Goal: Task Accomplishment & Management: Complete application form

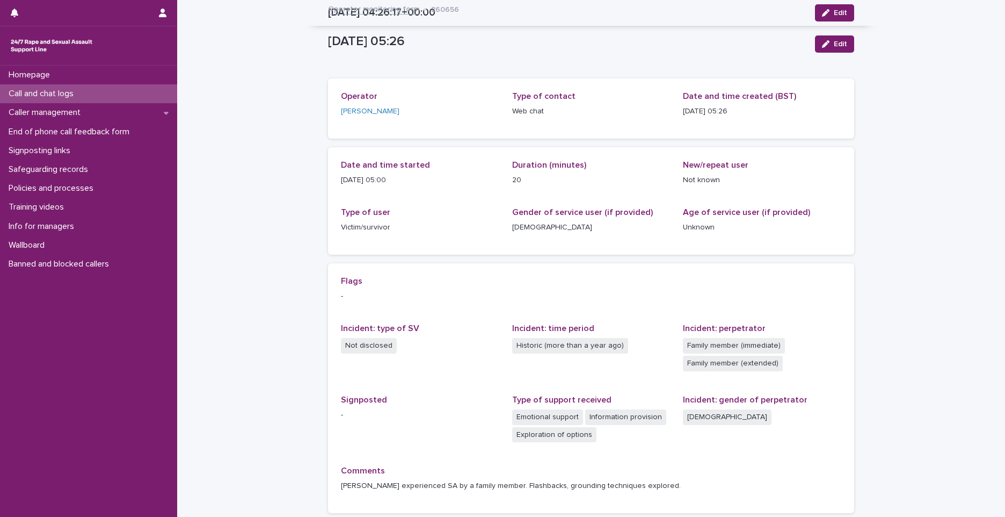
scroll to position [89, 0]
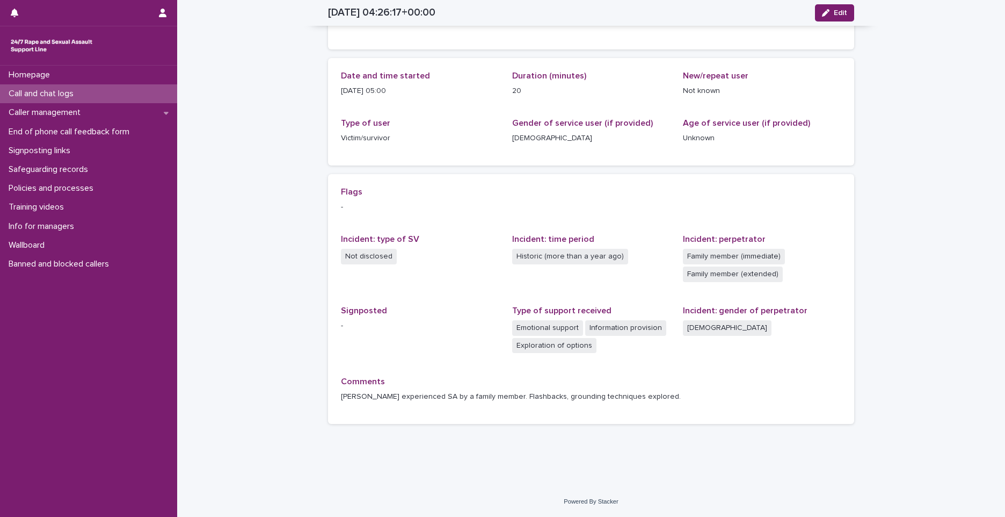
click at [105, 86] on div "Call and chat logs" at bounding box center [88, 93] width 177 height 19
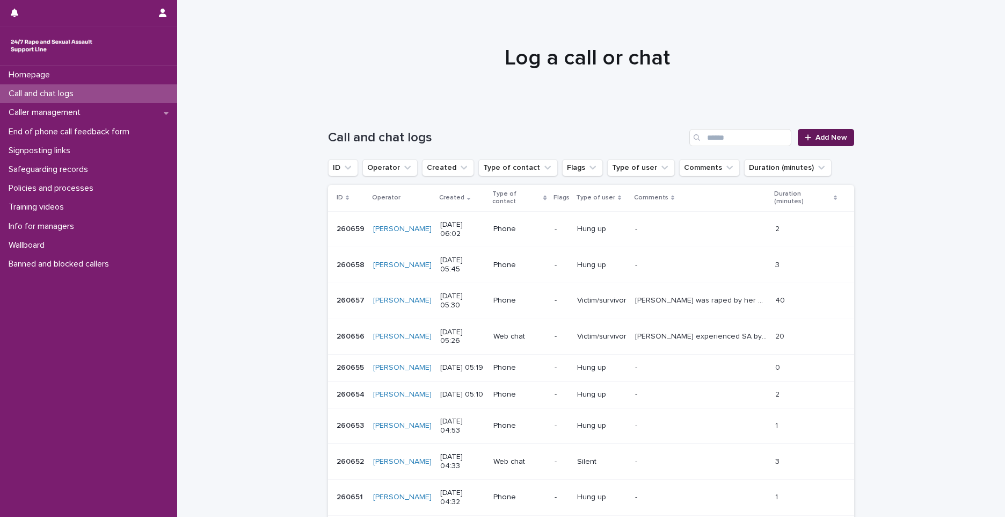
click at [818, 137] on span "Add New" at bounding box center [832, 138] width 32 height 8
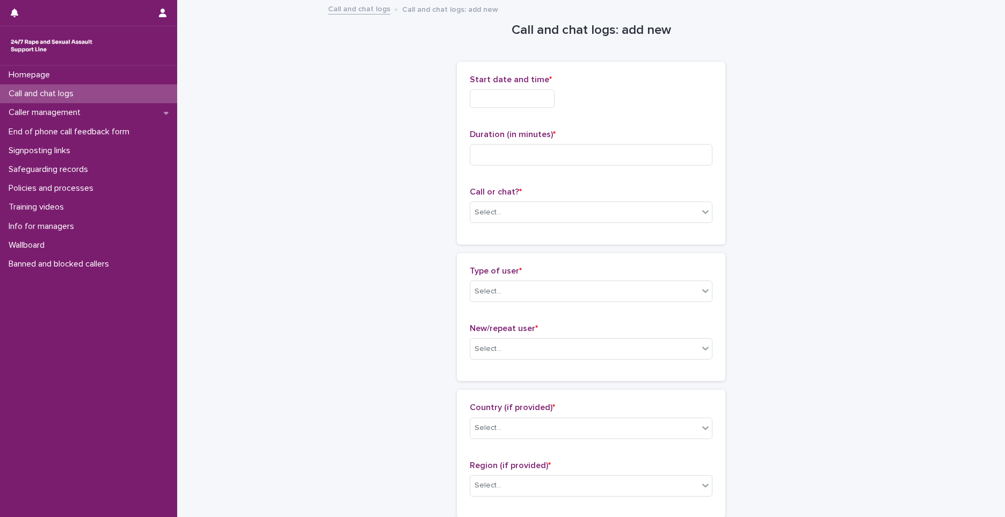
click at [517, 101] on input "text" at bounding box center [512, 98] width 85 height 19
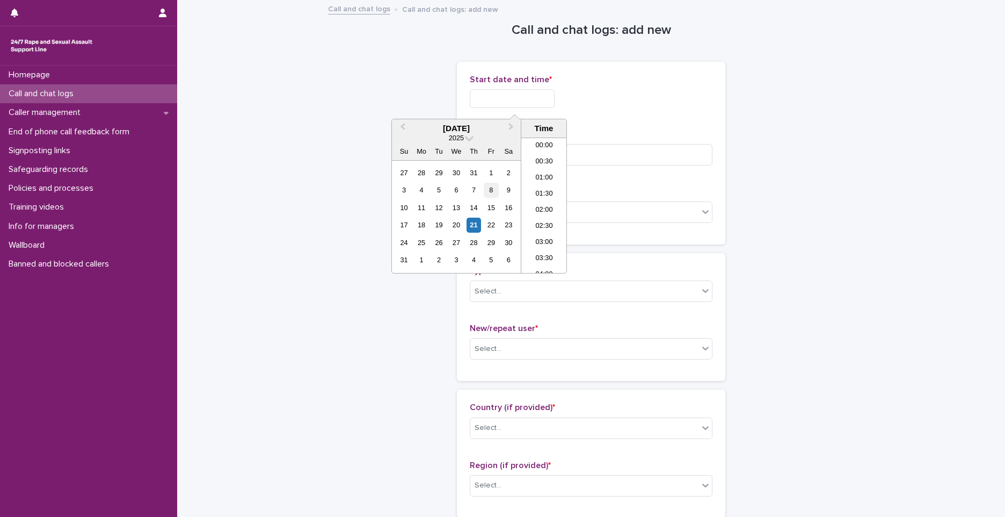
scroll to position [134, 0]
click at [539, 168] on li "05:00" at bounding box center [544, 173] width 46 height 16
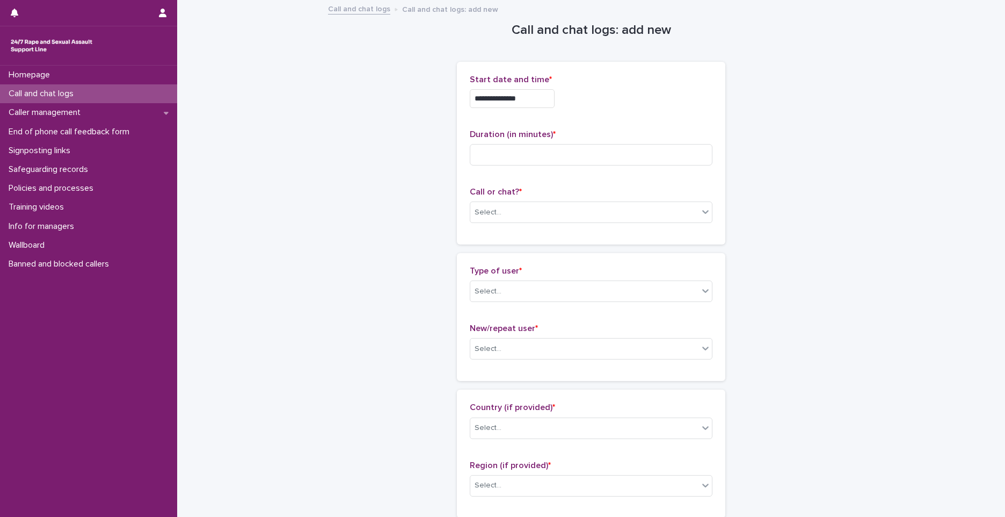
click at [534, 101] on input "**********" at bounding box center [512, 98] width 85 height 19
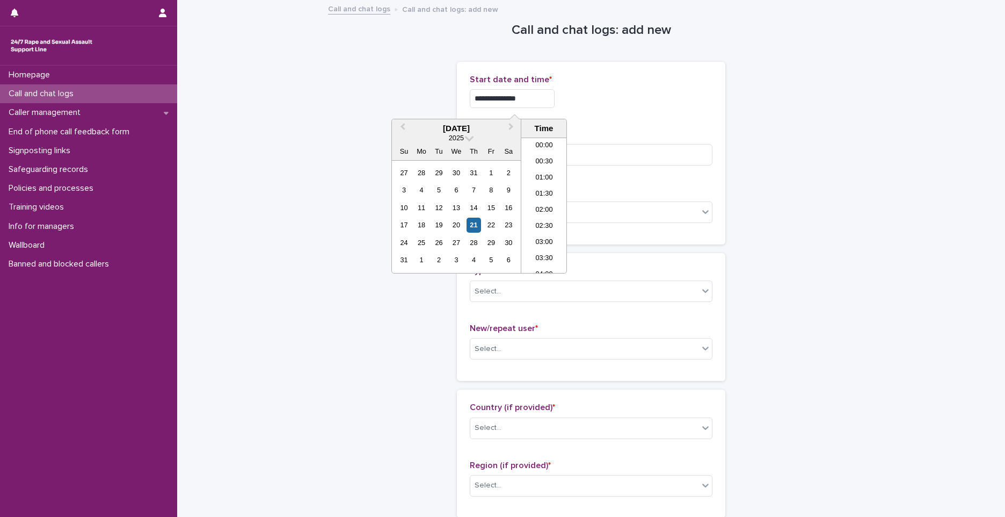
scroll to position [102, 0]
type input "**********"
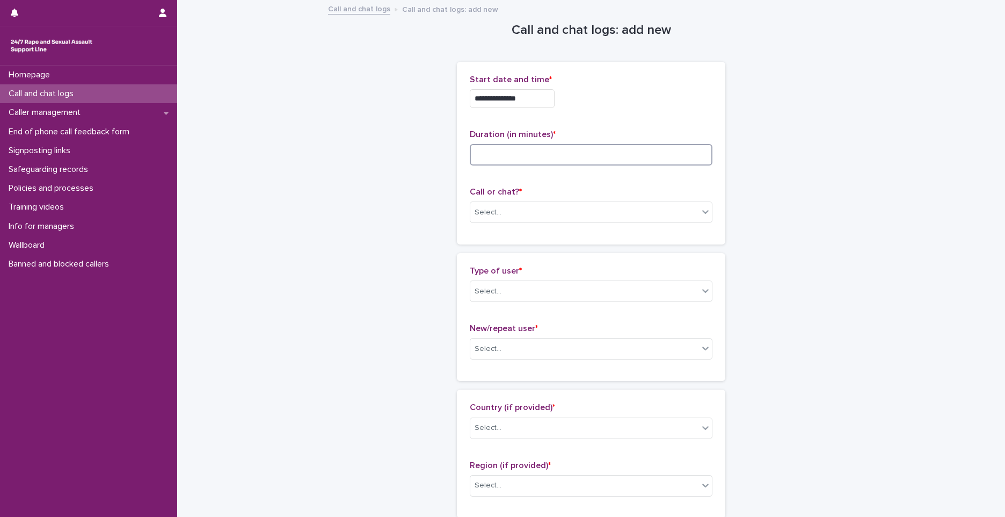
click at [628, 162] on input at bounding box center [591, 154] width 243 height 21
type input "**"
click at [531, 217] on div "Select..." at bounding box center [584, 213] width 228 height 18
drag, startPoint x: 502, startPoint y: 244, endPoint x: 508, endPoint y: 233, distance: 13.5
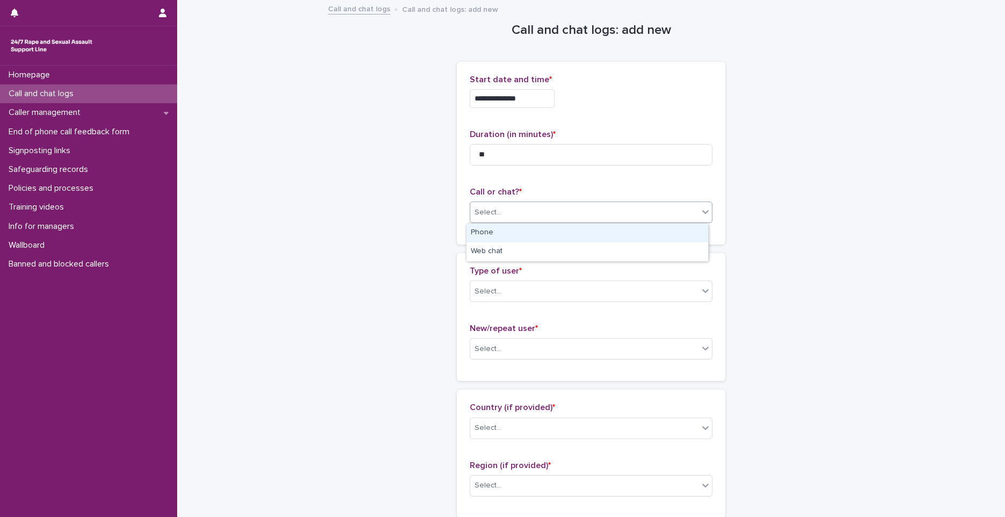
click at [508, 233] on div "Phone" at bounding box center [588, 232] width 242 height 19
click at [550, 215] on div "Phone" at bounding box center [577, 213] width 215 height 18
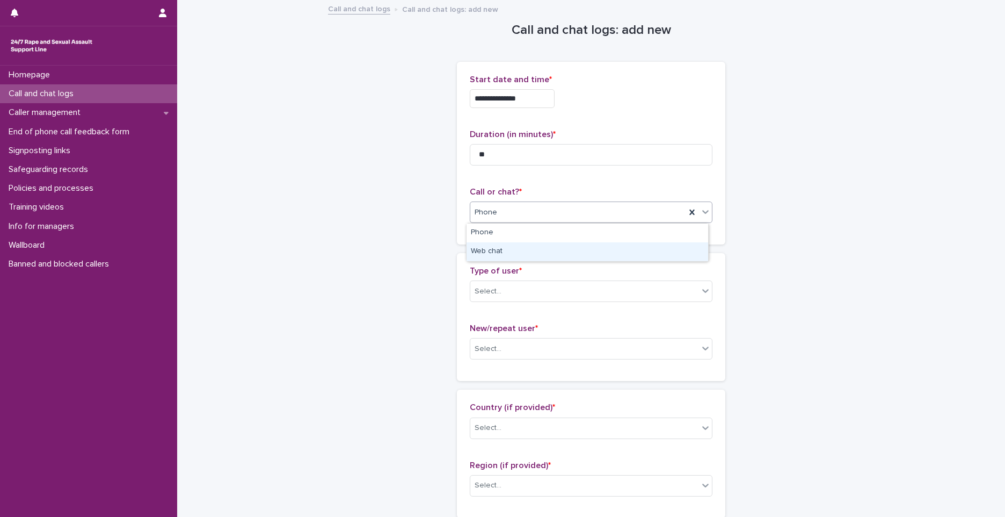
click at [518, 250] on div "Web chat" at bounding box center [588, 251] width 242 height 19
click at [502, 288] on div "Select..." at bounding box center [584, 291] width 228 height 18
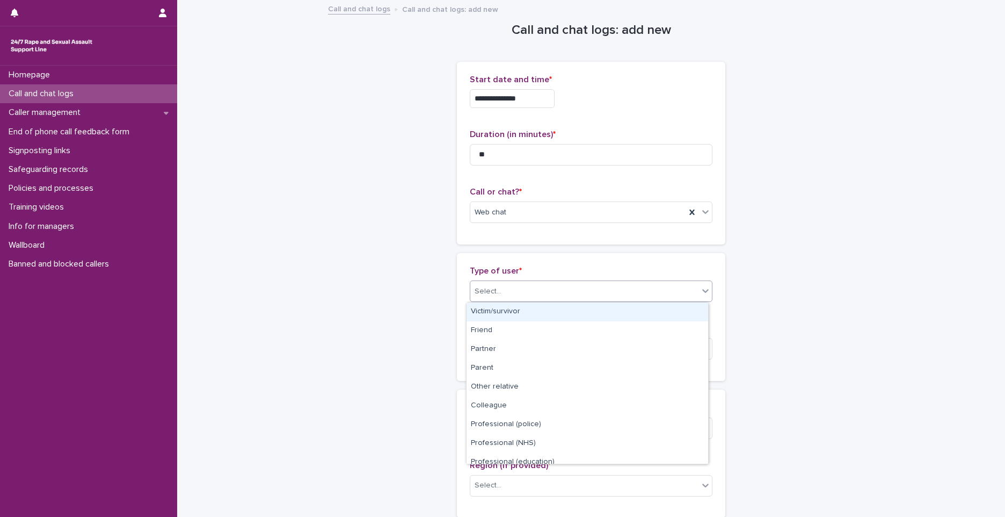
click at [489, 316] on div "Victim/survivor" at bounding box center [588, 311] width 242 height 19
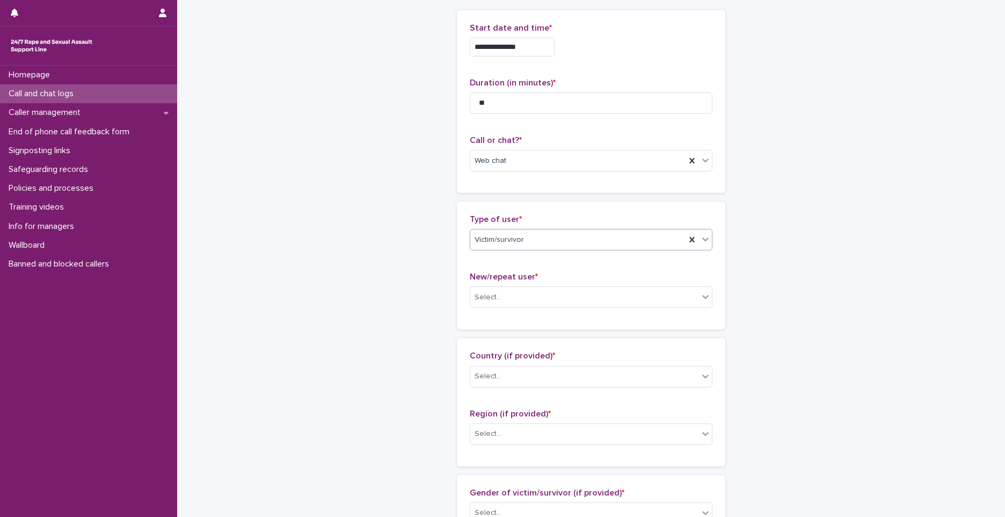
scroll to position [107, 0]
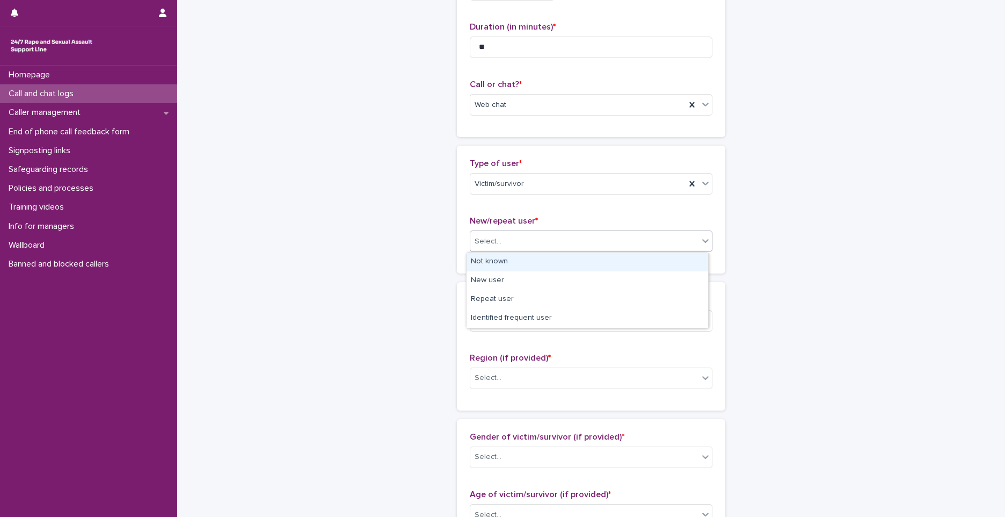
click at [528, 237] on div "Select..." at bounding box center [584, 242] width 228 height 18
click at [564, 278] on div "Loading... Saving… Type of user * Victim/survivor New/repeat user * Select..." at bounding box center [591, 214] width 269 height 136
click at [509, 237] on div "Select..." at bounding box center [584, 242] width 228 height 18
click at [501, 278] on div "New user" at bounding box center [588, 280] width 242 height 19
click at [491, 317] on div "Select..." at bounding box center [488, 320] width 27 height 11
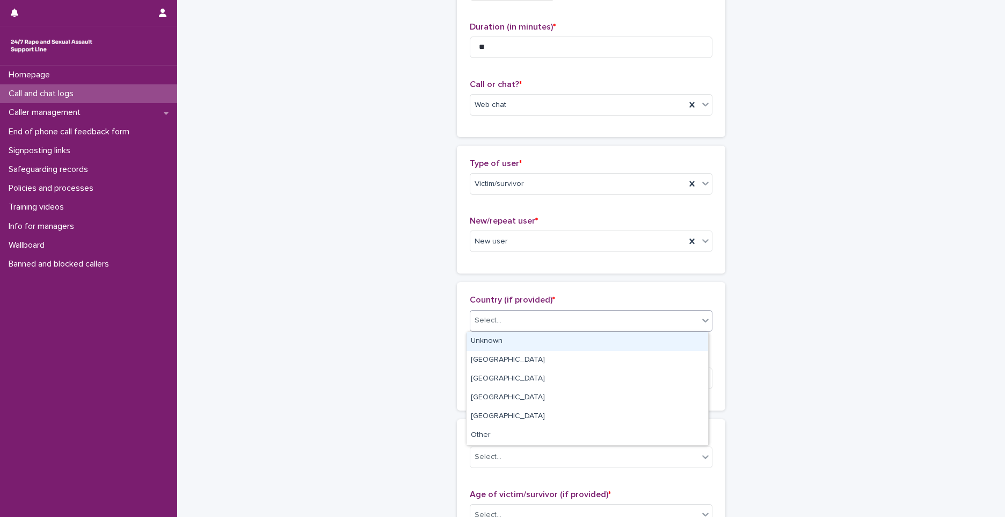
click at [502, 337] on div "Unknown" at bounding box center [588, 341] width 242 height 19
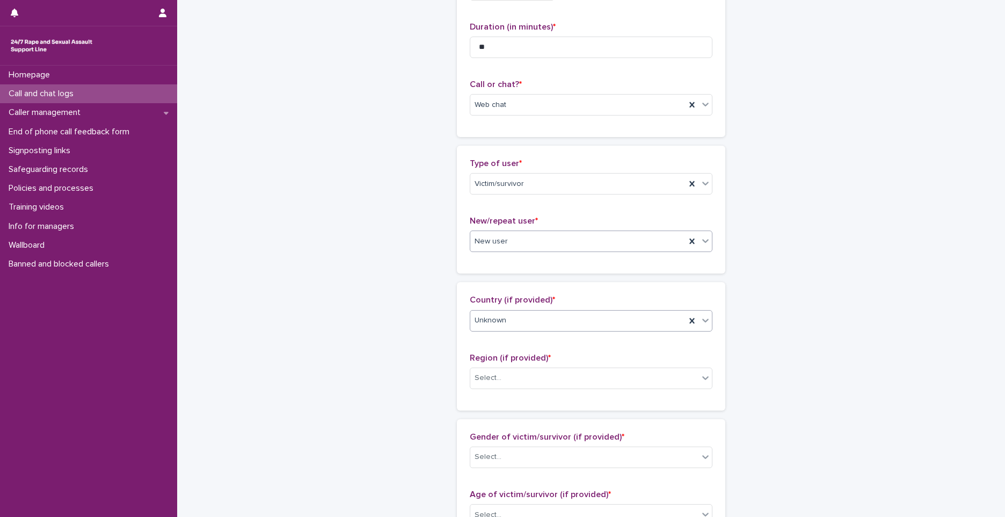
scroll to position [269, 0]
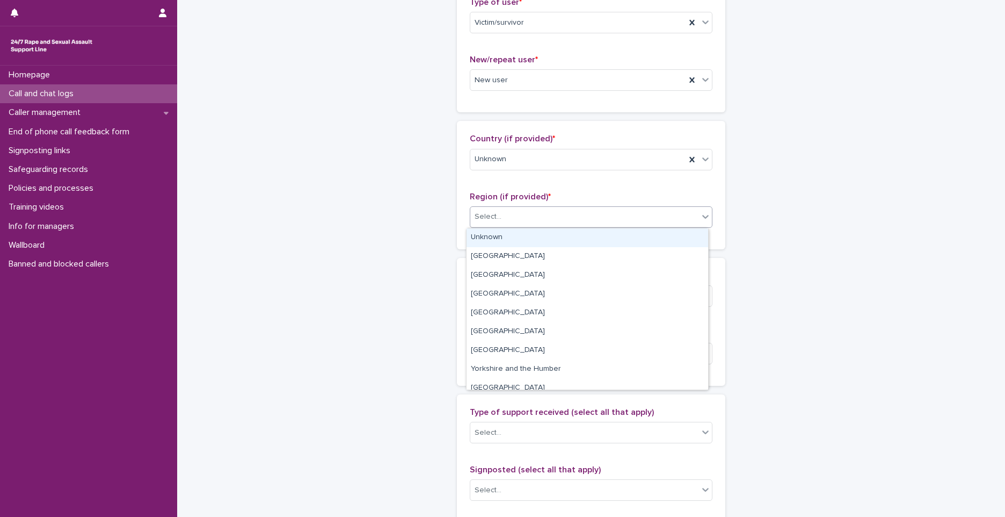
click at [516, 219] on div "Select..." at bounding box center [584, 217] width 228 height 18
click at [510, 235] on div "Unknown" at bounding box center [588, 237] width 242 height 19
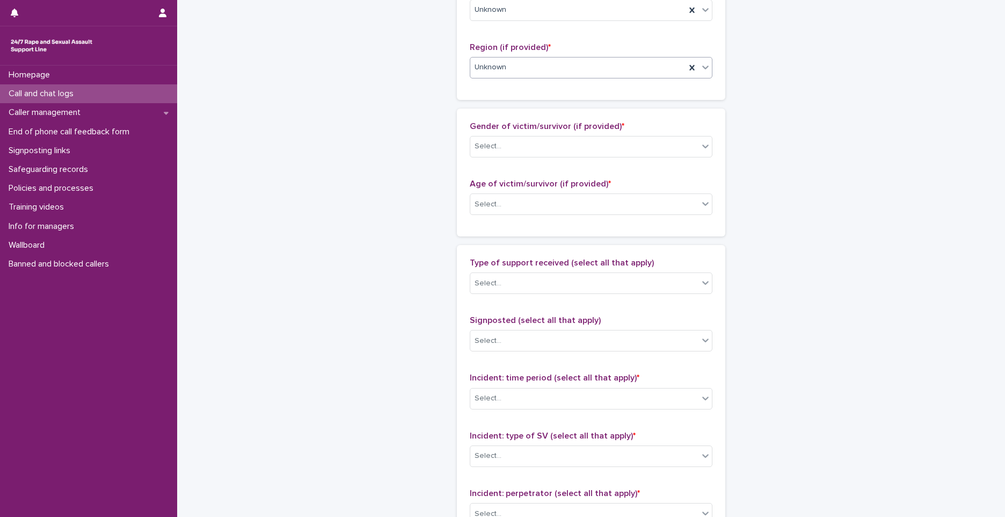
scroll to position [430, 0]
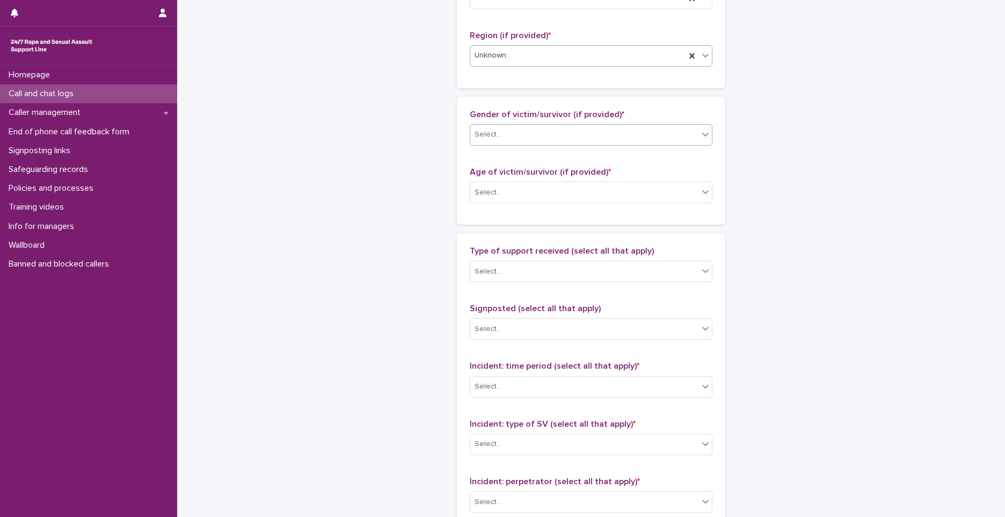
click at [518, 143] on div "Select..." at bounding box center [584, 135] width 228 height 18
click at [510, 161] on div "Female" at bounding box center [588, 155] width 242 height 19
click at [497, 184] on div "Select..." at bounding box center [584, 193] width 228 height 18
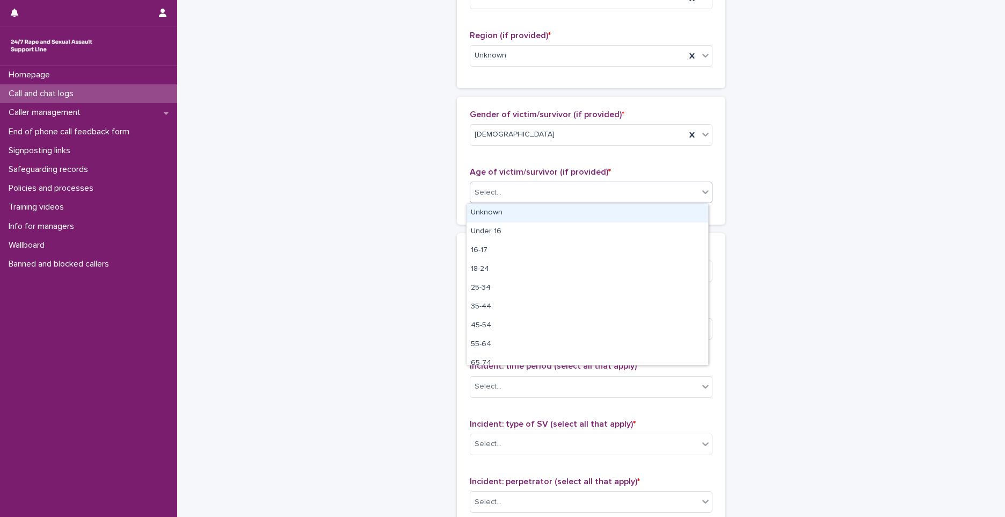
click at [495, 211] on div "Unknown" at bounding box center [588, 213] width 242 height 19
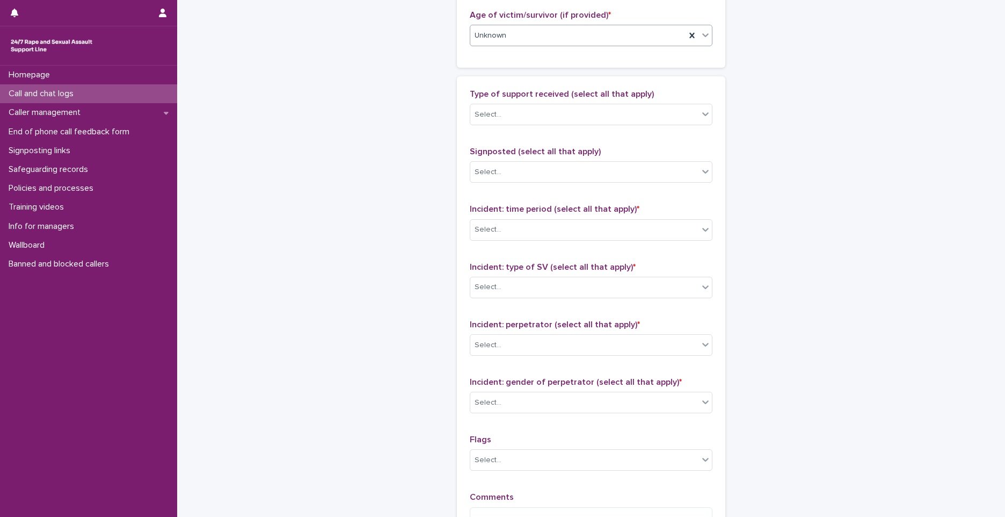
scroll to position [591, 0]
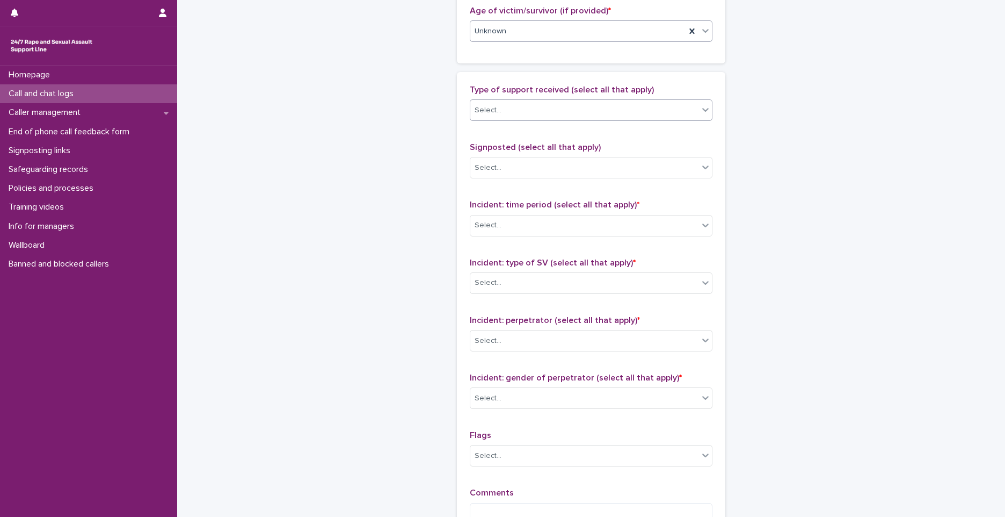
click at [528, 115] on div "Select..." at bounding box center [584, 110] width 228 height 18
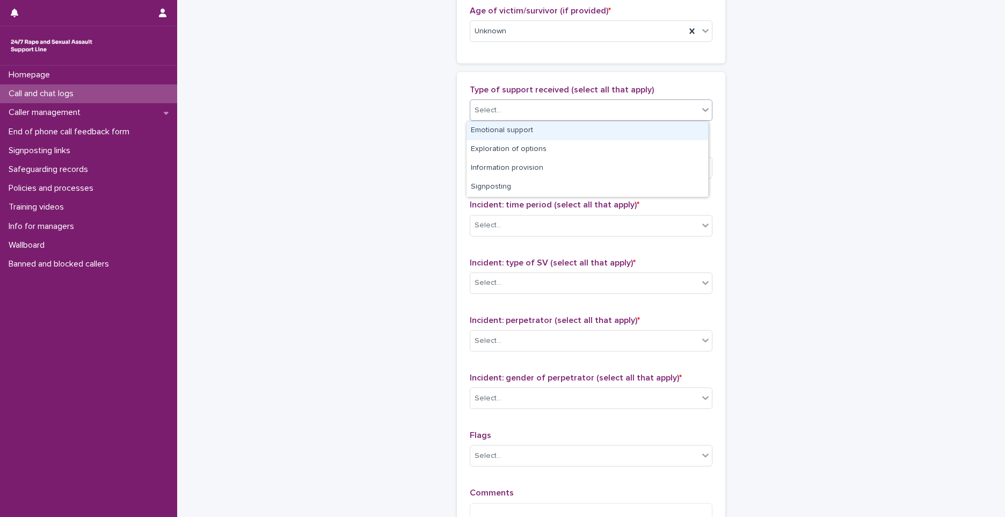
click at [528, 130] on div "Emotional support" at bounding box center [588, 130] width 242 height 19
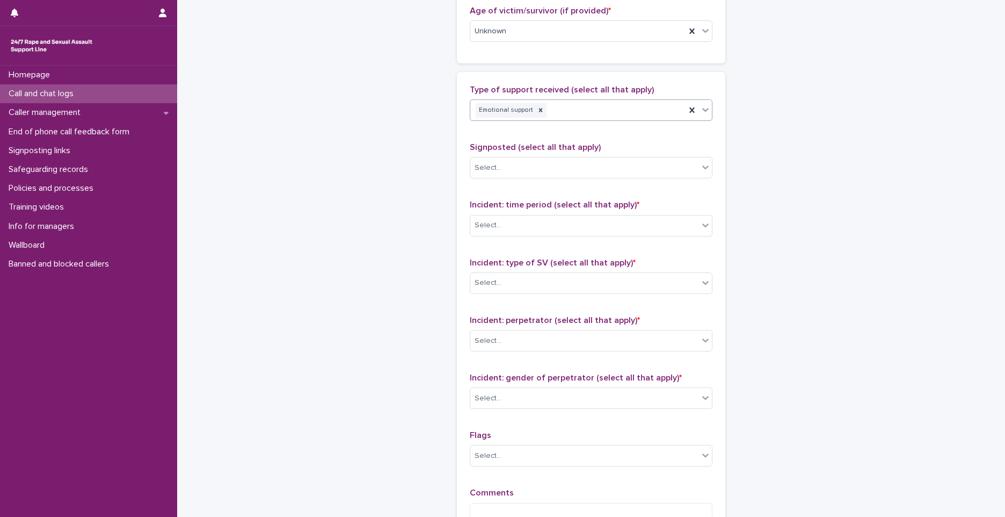
click at [582, 118] on div "Emotional support" at bounding box center [577, 110] width 215 height 19
click at [577, 132] on div "Exploration of options" at bounding box center [588, 130] width 242 height 19
click at [630, 111] on div "Emotional support Exploration of options" at bounding box center [577, 110] width 215 height 19
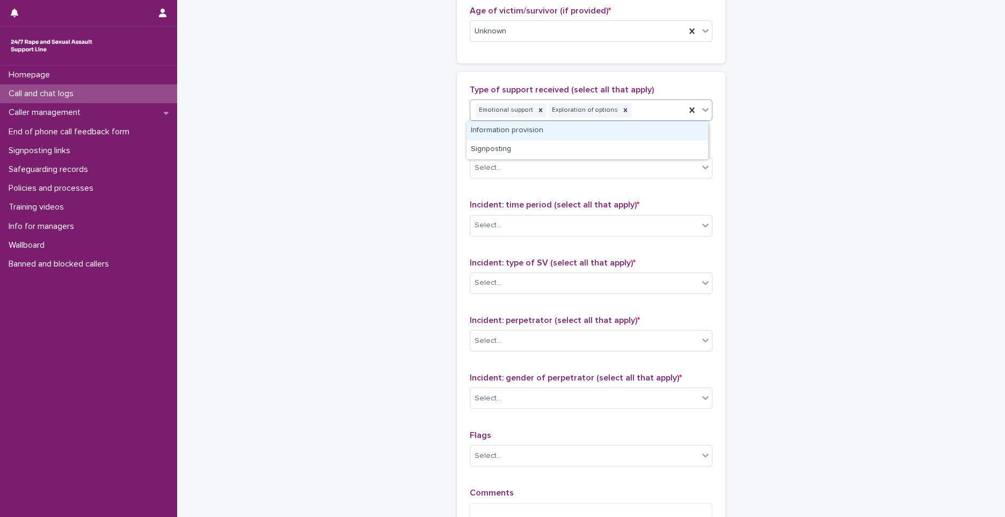
click at [589, 135] on div "Information provision" at bounding box center [588, 130] width 242 height 19
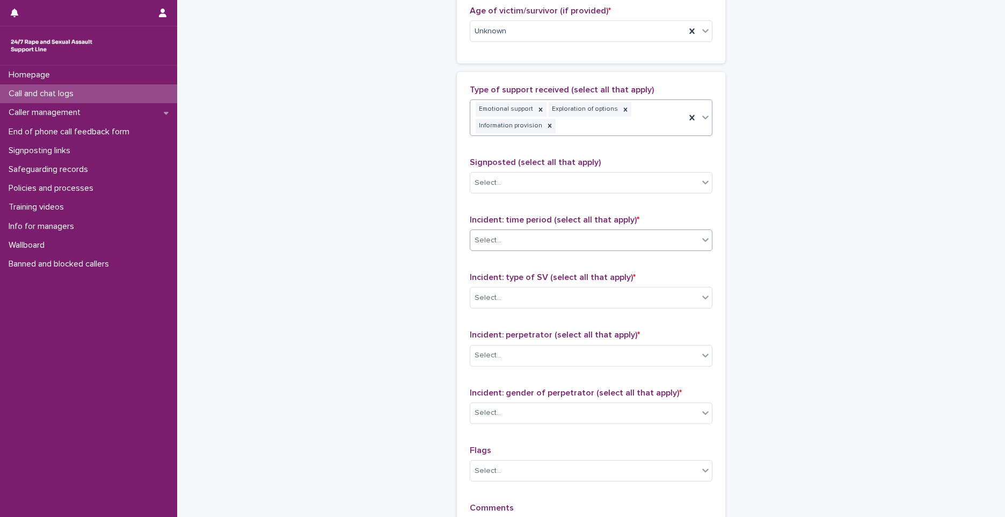
click at [524, 231] on div "Select..." at bounding box center [584, 240] width 228 height 18
click at [671, 308] on div "Select..." at bounding box center [591, 297] width 243 height 21
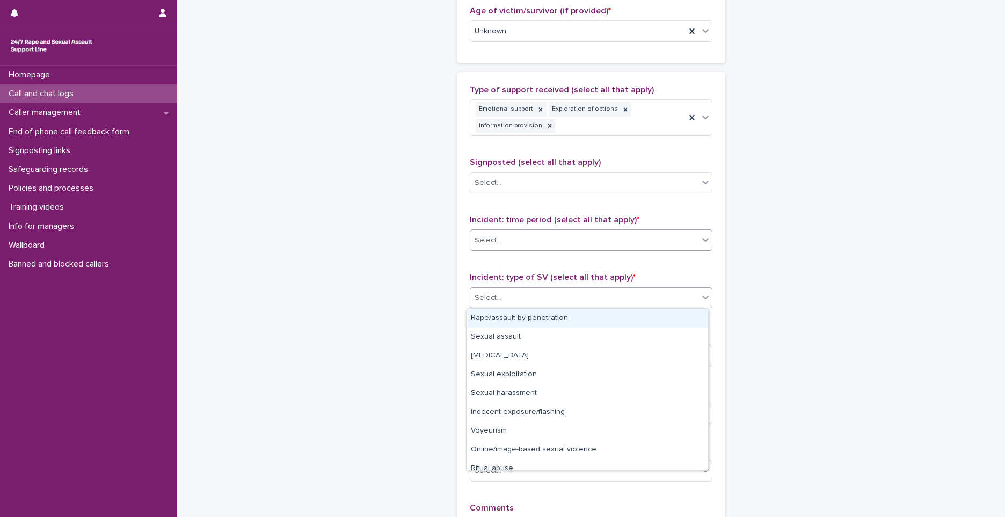
click at [517, 245] on div "Select..." at bounding box center [584, 240] width 228 height 18
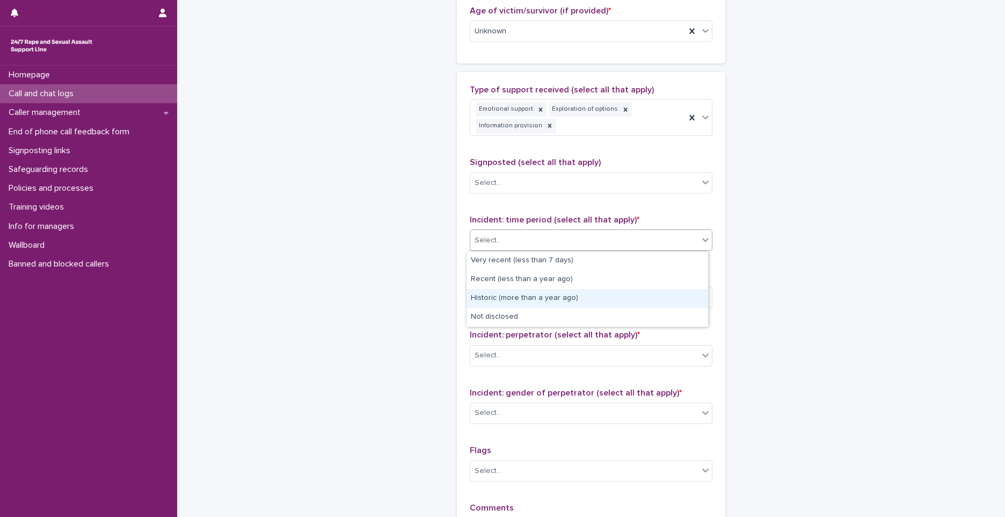
click at [510, 301] on div "Historic (more than a year ago)" at bounding box center [588, 298] width 242 height 19
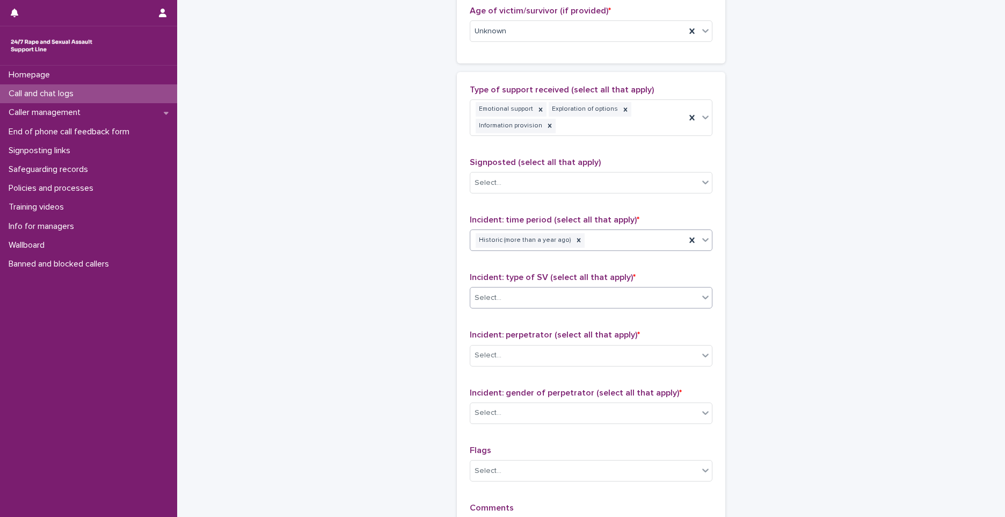
click at [510, 301] on div "Select..." at bounding box center [584, 298] width 228 height 18
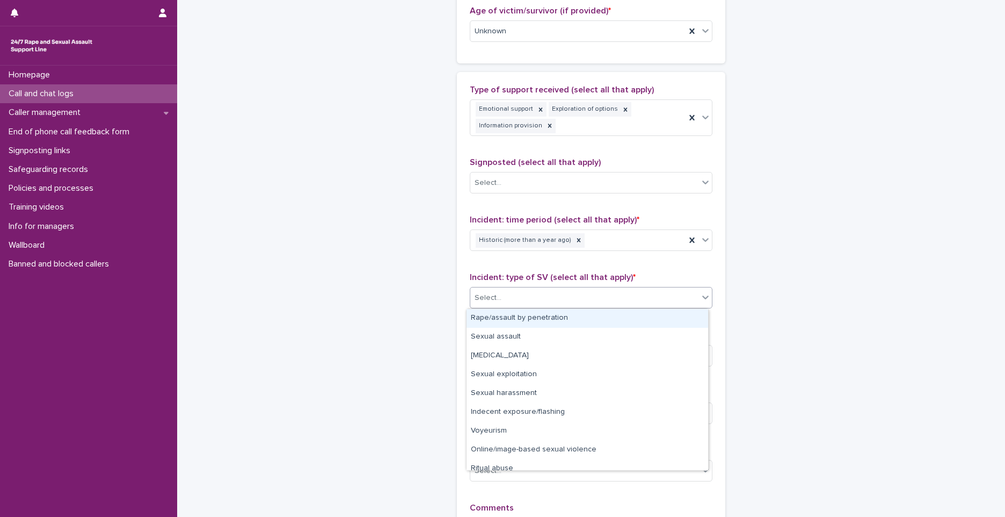
click at [513, 313] on div "Rape/assault by penetration" at bounding box center [588, 318] width 242 height 19
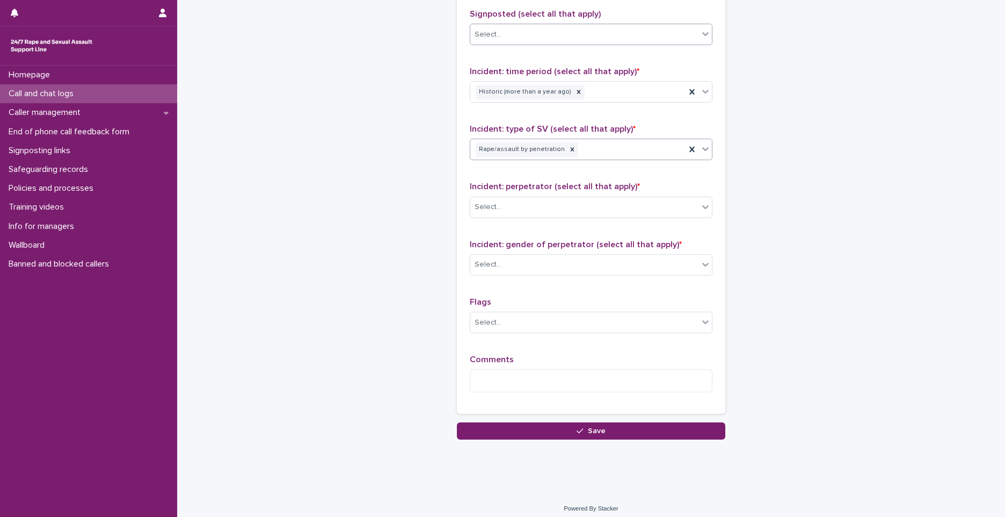
scroll to position [746, 0]
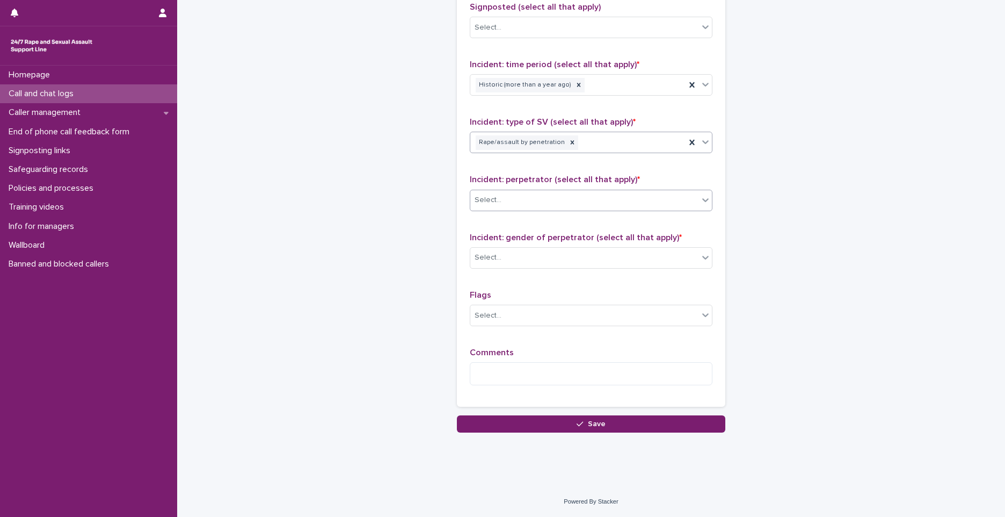
click at [514, 193] on div "Select..." at bounding box center [584, 200] width 228 height 18
click at [518, 327] on div "Flags Select..." at bounding box center [591, 312] width 243 height 45
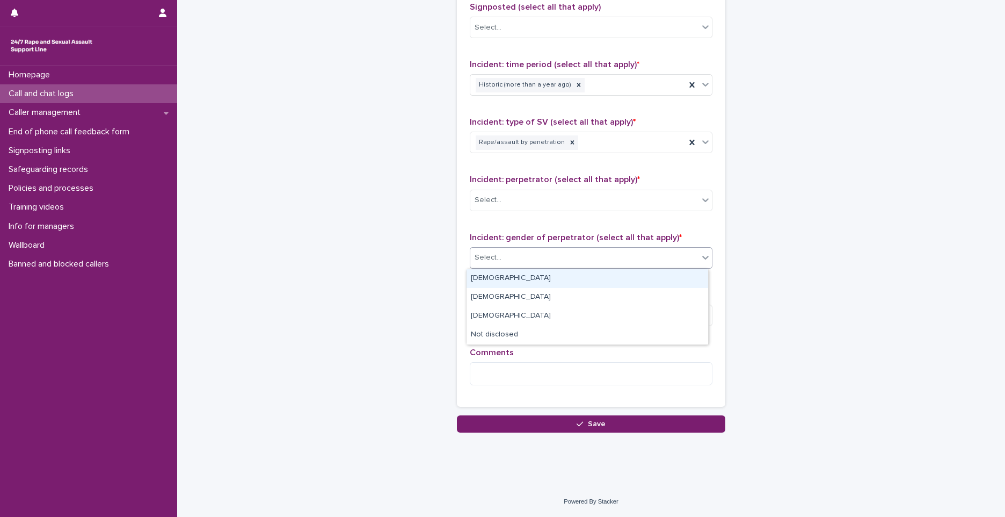
click at [497, 257] on div "Select..." at bounding box center [584, 258] width 228 height 18
click at [498, 272] on div "Male" at bounding box center [588, 278] width 242 height 19
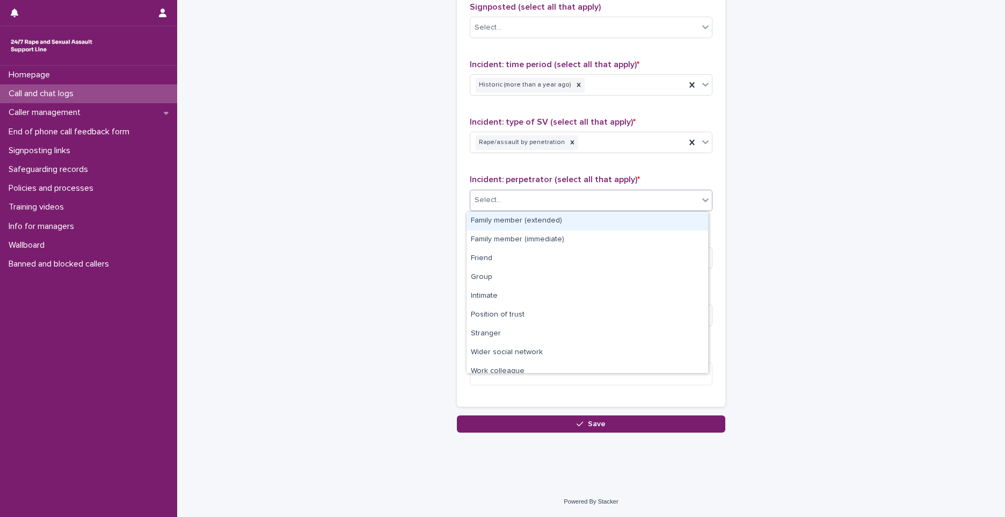
click at [517, 199] on div "Select..." at bounding box center [584, 200] width 228 height 18
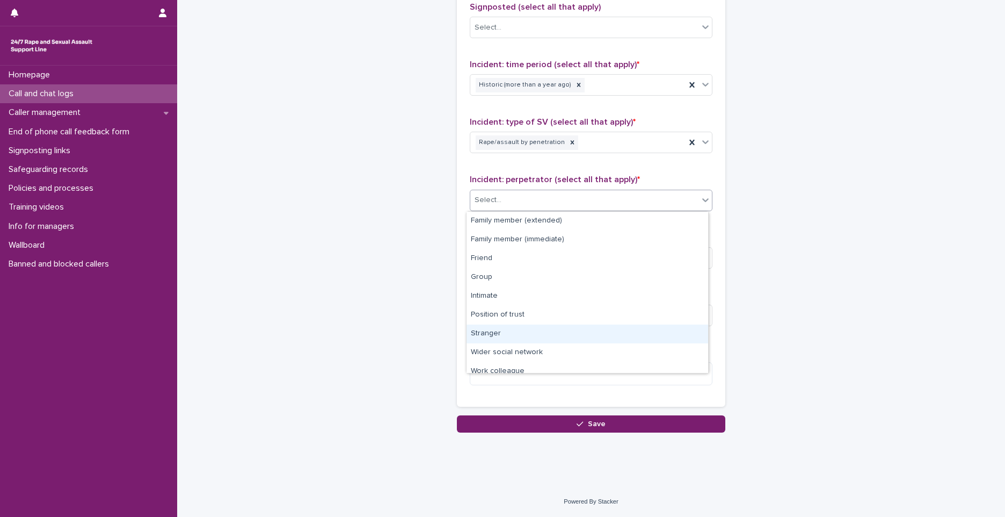
click at [500, 332] on div "Stranger" at bounding box center [588, 333] width 242 height 19
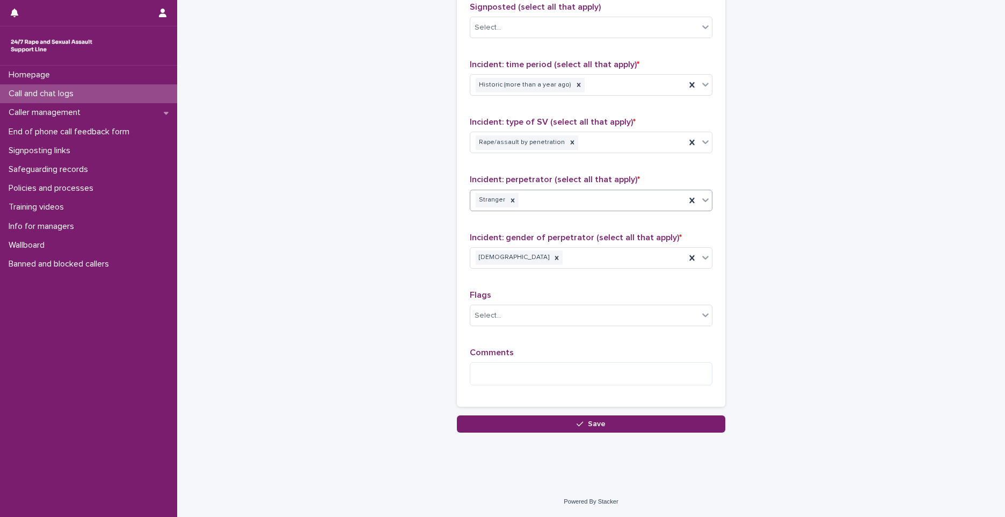
click at [528, 397] on div "Type of support received (select all that apply) Emotional support Exploration …" at bounding box center [591, 162] width 269 height 490
click at [513, 367] on textarea at bounding box center [591, 373] width 243 height 23
paste textarea "*******"
type textarea "*"
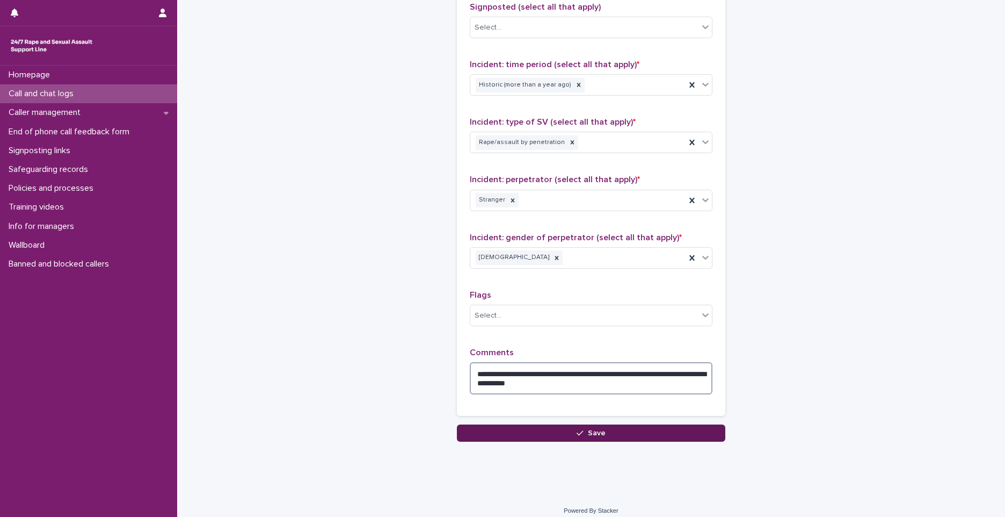
type textarea "**********"
click at [630, 428] on button "Save" at bounding box center [591, 432] width 269 height 17
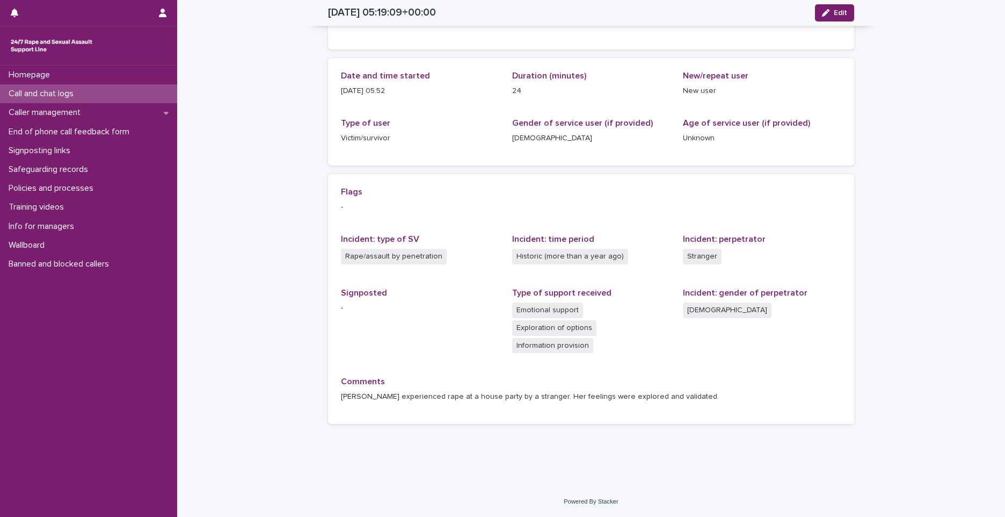
scroll to position [71, 0]
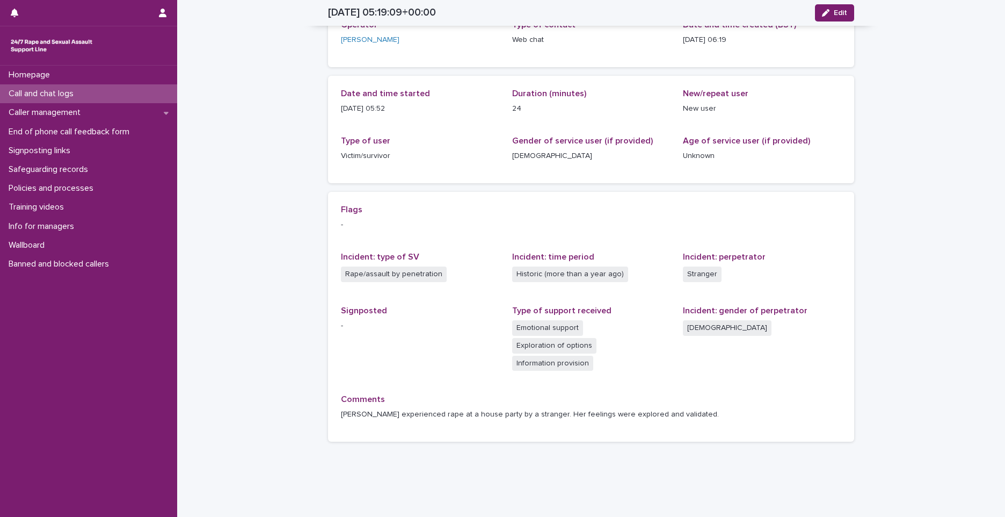
click at [151, 89] on div "Call and chat logs" at bounding box center [88, 93] width 177 height 19
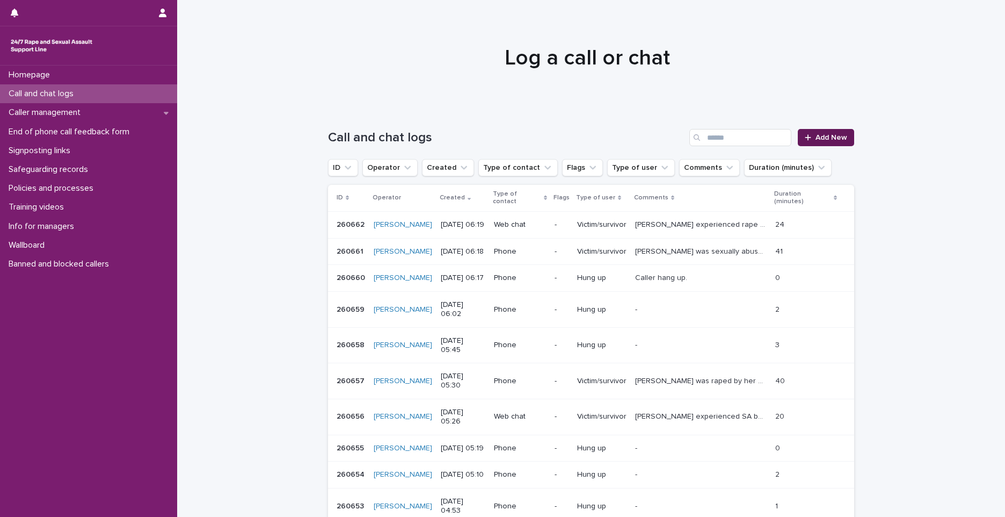
click at [828, 137] on span "Add New" at bounding box center [832, 138] width 32 height 8
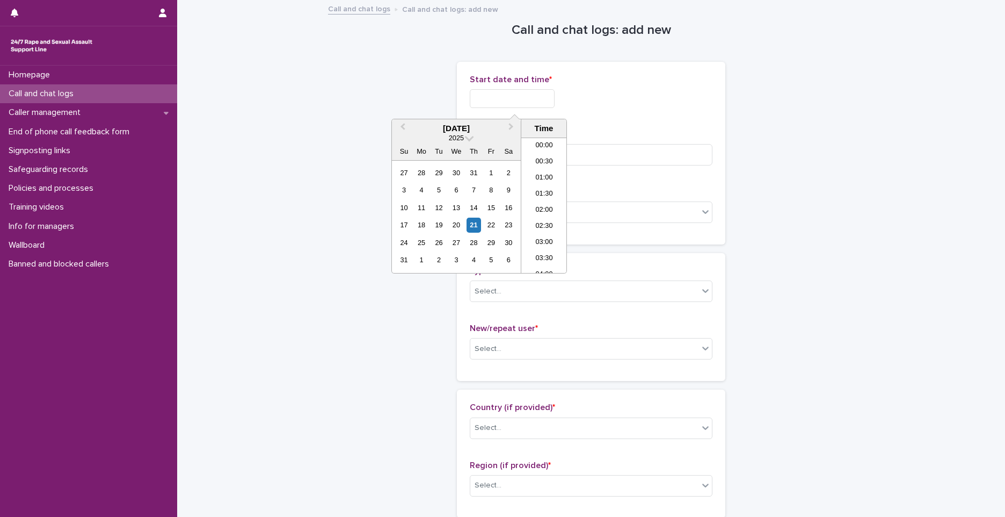
click at [548, 103] on input "text" at bounding box center [512, 98] width 85 height 19
click at [539, 184] on li "06:00" at bounding box center [544, 189] width 46 height 16
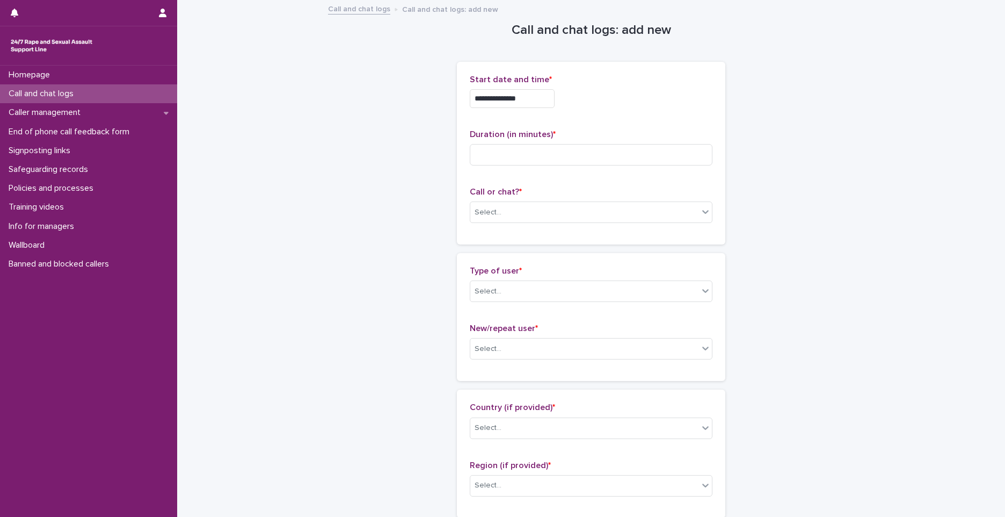
click at [540, 101] on input "**********" at bounding box center [512, 98] width 85 height 19
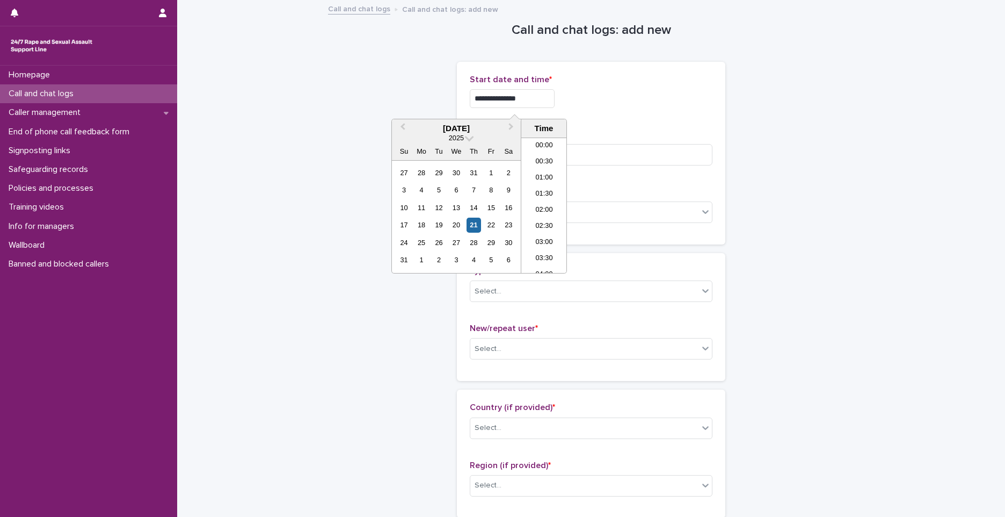
scroll to position [134, 0]
type input "**********"
click at [607, 160] on input at bounding box center [591, 154] width 243 height 21
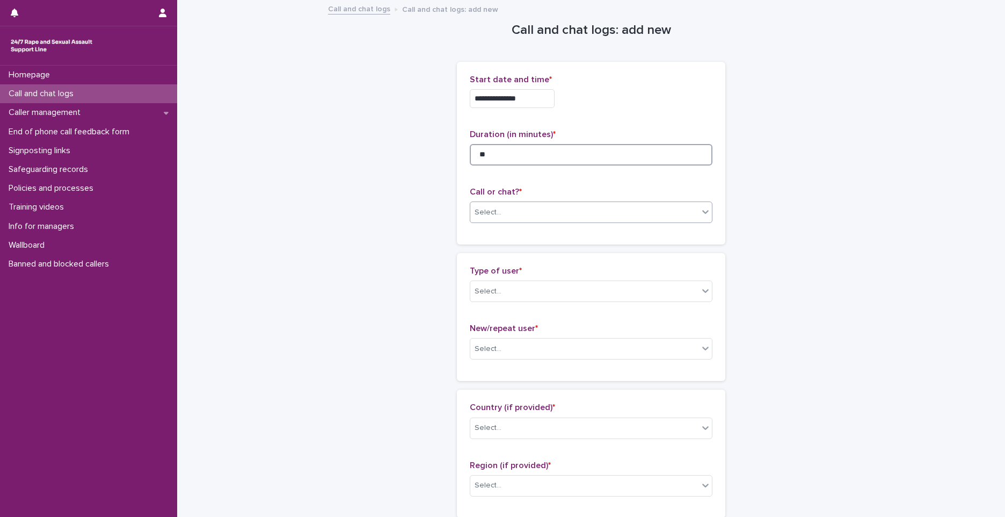
type input "**"
click at [547, 215] on div "Select..." at bounding box center [584, 213] width 228 height 18
click at [485, 252] on div "Web chat" at bounding box center [588, 251] width 242 height 19
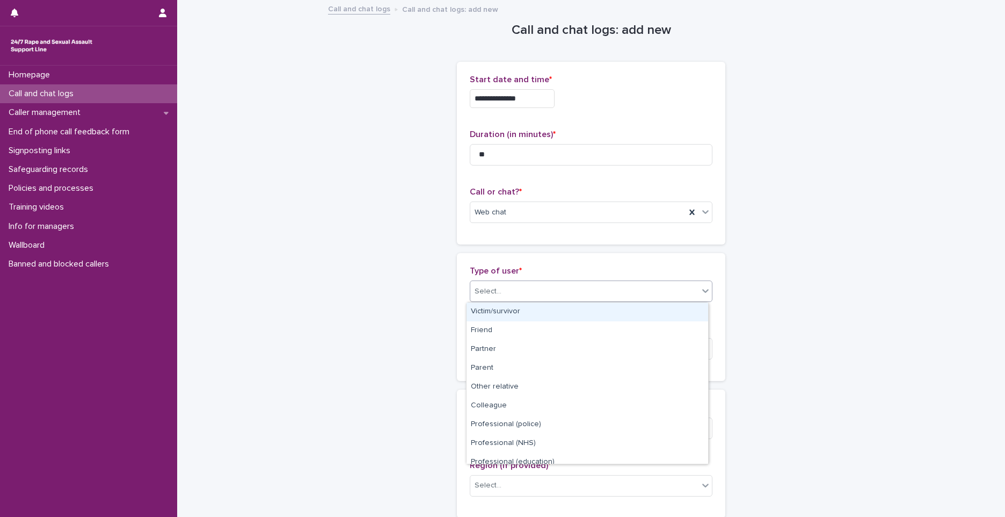
click at [488, 298] on div "Select..." at bounding box center [584, 291] width 228 height 18
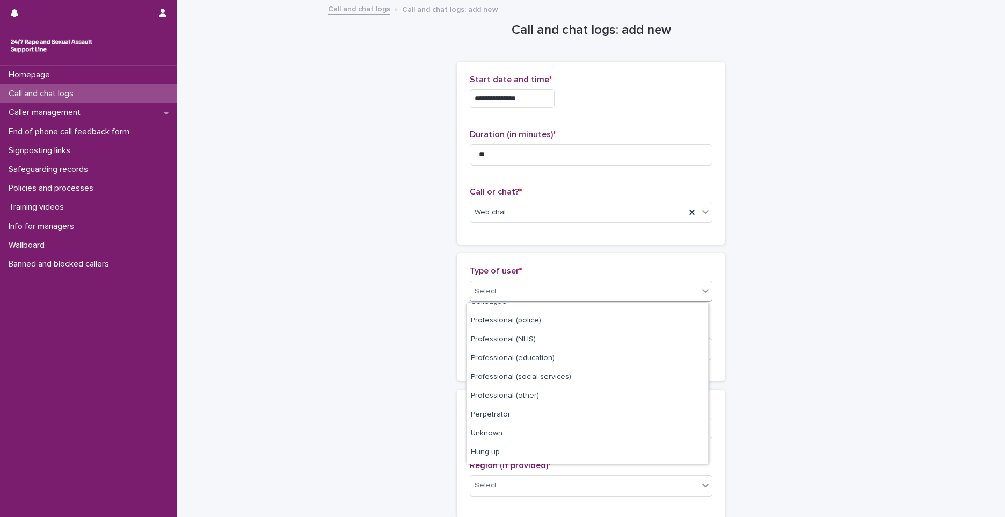
scroll to position [121, 0]
drag, startPoint x: 504, startPoint y: 451, endPoint x: 508, endPoint y: 394, distance: 56.5
click at [508, 394] on div "Perpetrator" at bounding box center [588, 397] width 242 height 19
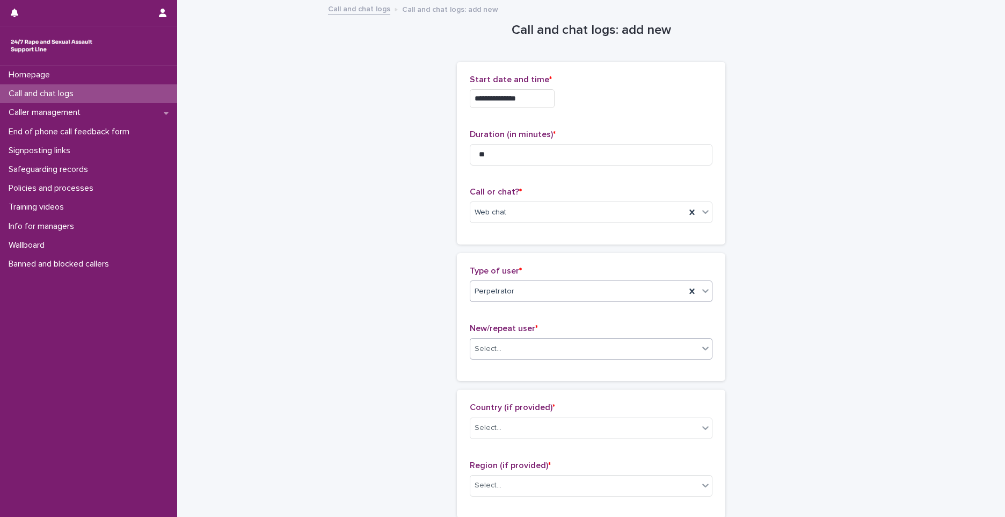
click at [503, 350] on input "text" at bounding box center [503, 348] width 1 height 9
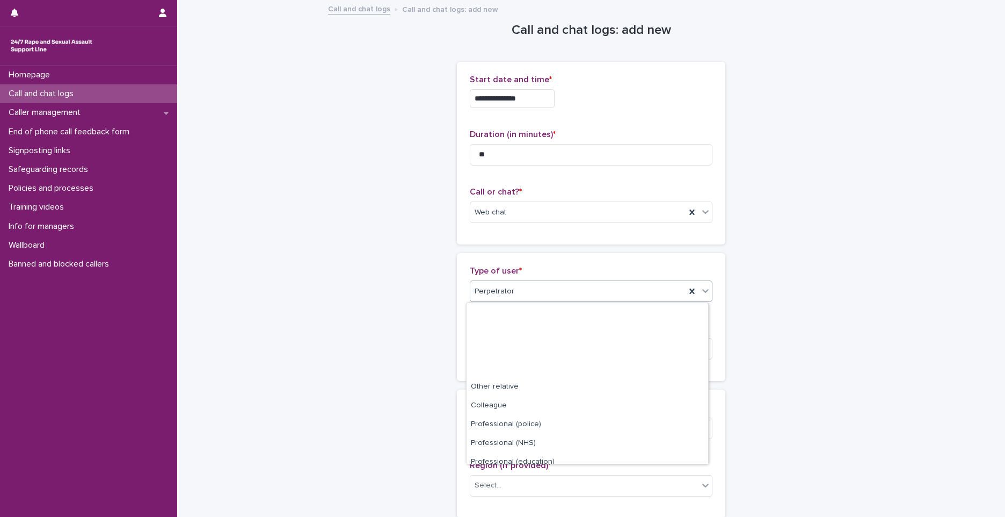
click at [525, 288] on div "Perpetrator" at bounding box center [577, 291] width 215 height 18
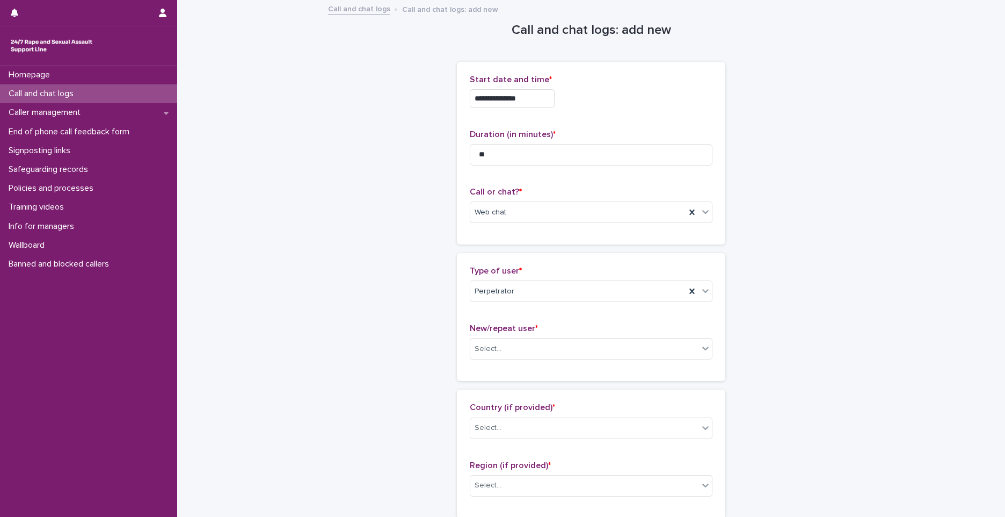
click at [613, 337] on div "New/repeat user * Select..." at bounding box center [591, 345] width 243 height 45
click at [530, 349] on div "Select..." at bounding box center [584, 349] width 228 height 18
click at [650, 324] on p "New/repeat user *" at bounding box center [591, 328] width 243 height 10
click at [524, 349] on div "Select..." at bounding box center [584, 349] width 228 height 18
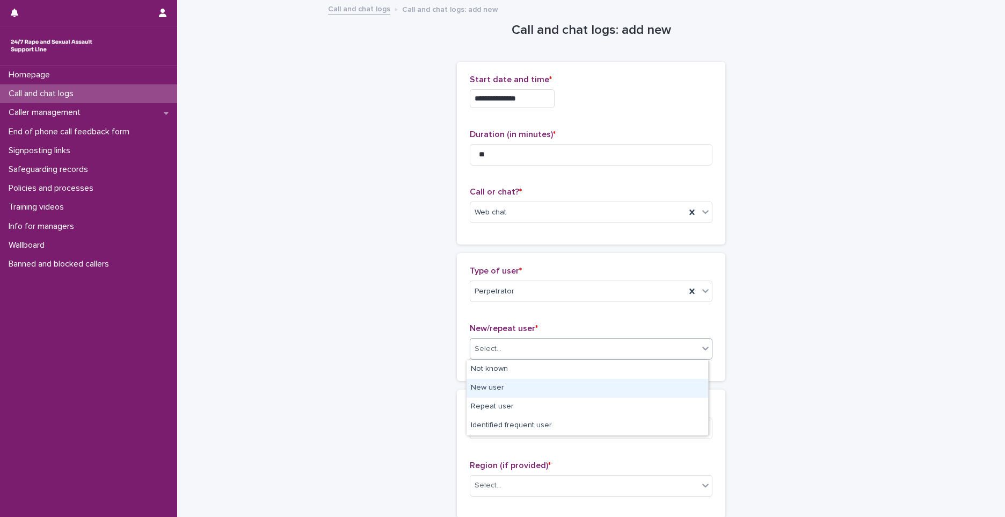
click at [502, 394] on div "New user" at bounding box center [588, 388] width 242 height 19
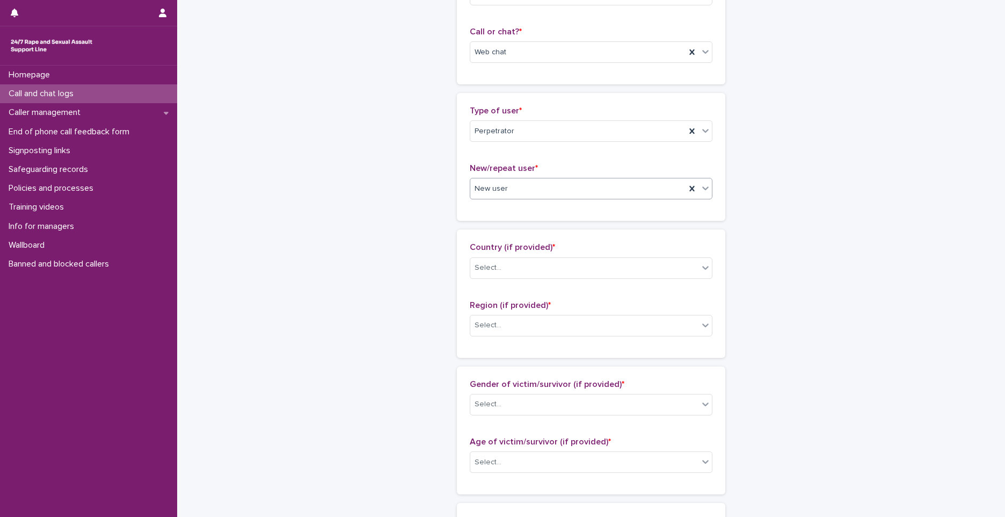
scroll to position [161, 0]
click at [520, 265] on div "Select..." at bounding box center [584, 267] width 228 height 18
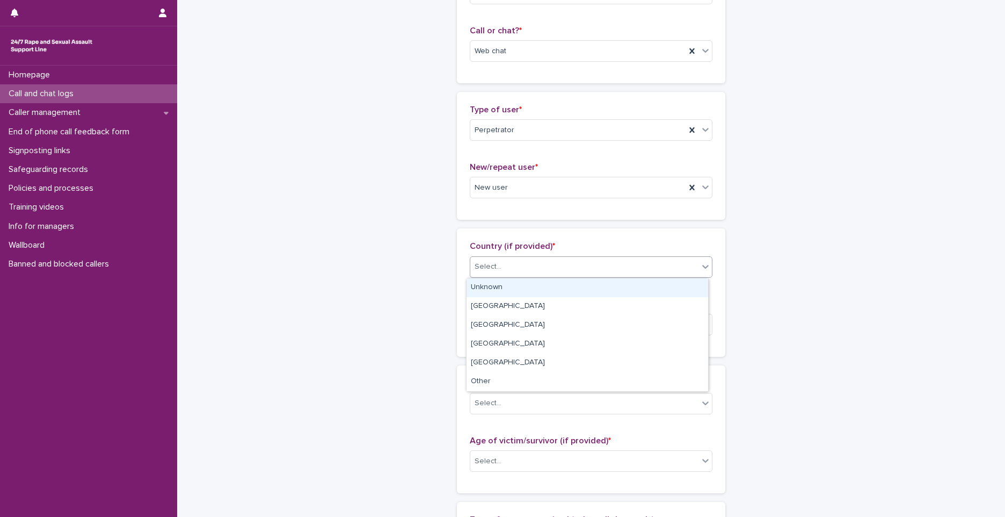
click at [489, 291] on div "Unknown" at bounding box center [588, 287] width 242 height 19
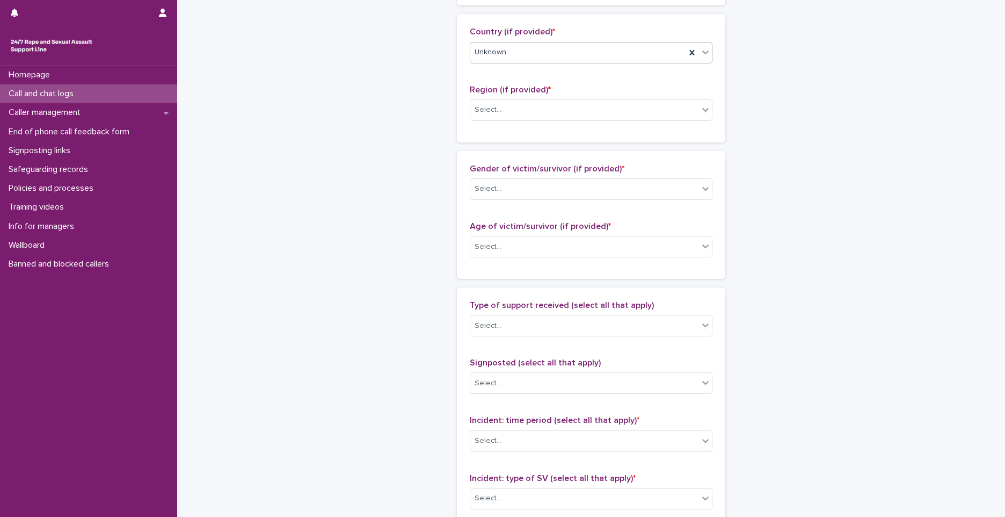
scroll to position [376, 0]
click at [508, 115] on div "Select..." at bounding box center [584, 109] width 228 height 18
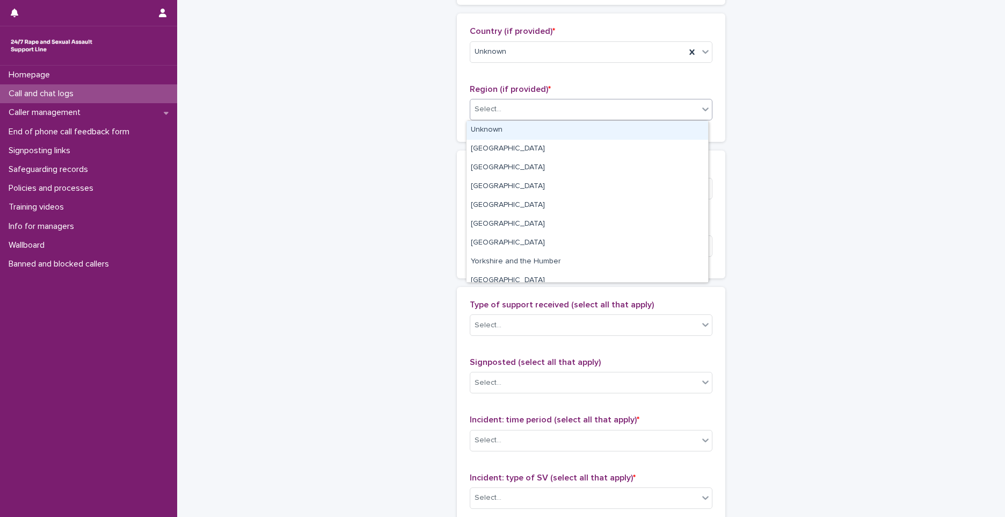
click at [507, 126] on div "Unknown" at bounding box center [588, 130] width 242 height 19
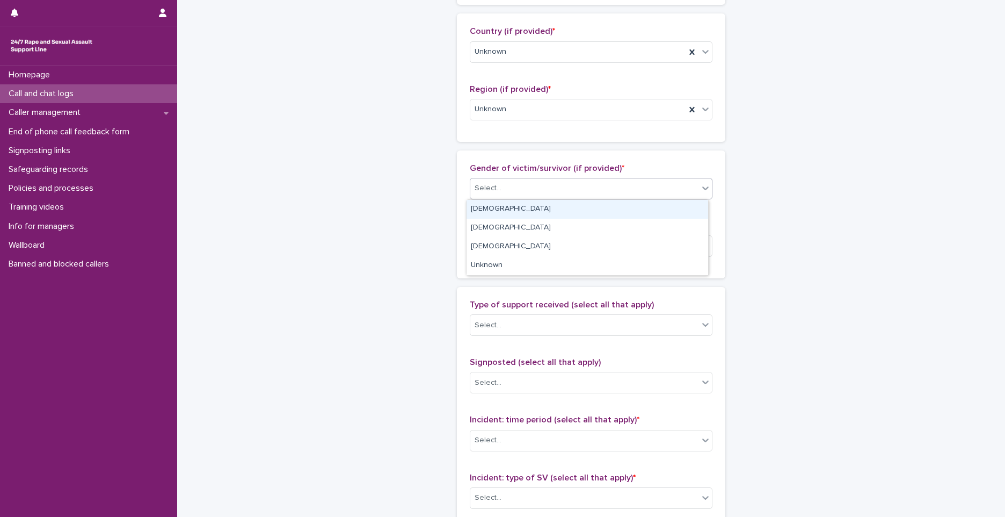
click at [504, 191] on div "Select..." at bounding box center [584, 188] width 228 height 18
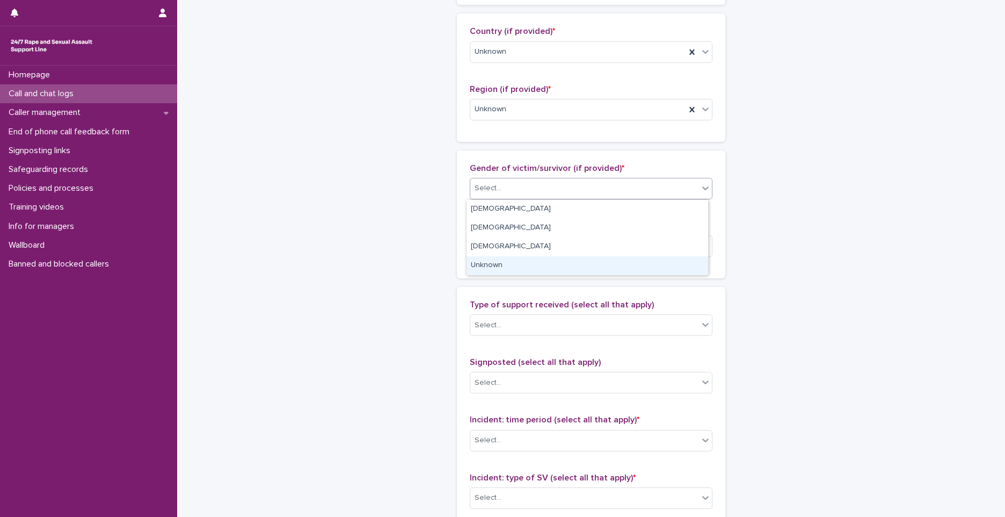
click at [512, 265] on div "Unknown" at bounding box center [588, 265] width 242 height 19
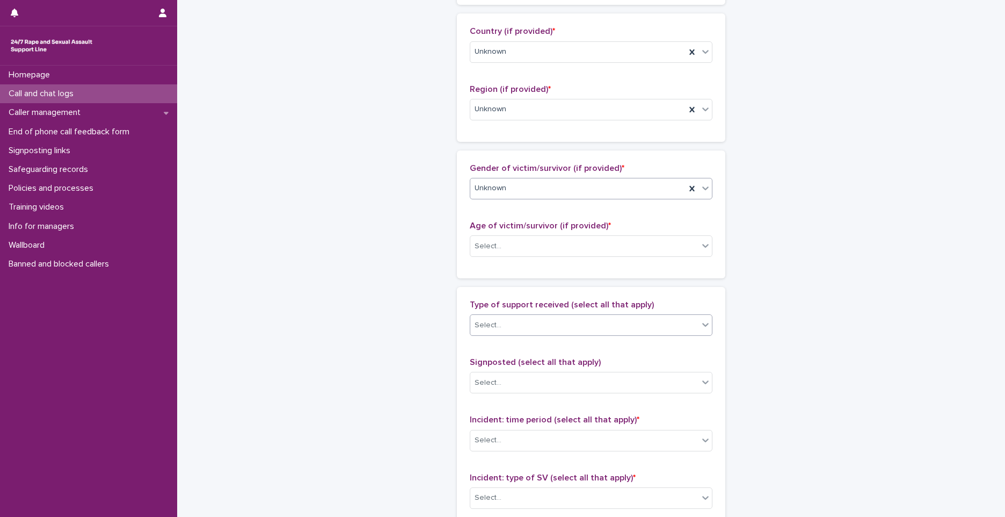
click at [524, 327] on div "Select..." at bounding box center [584, 325] width 228 height 18
click at [542, 243] on div "Select..." at bounding box center [584, 246] width 228 height 18
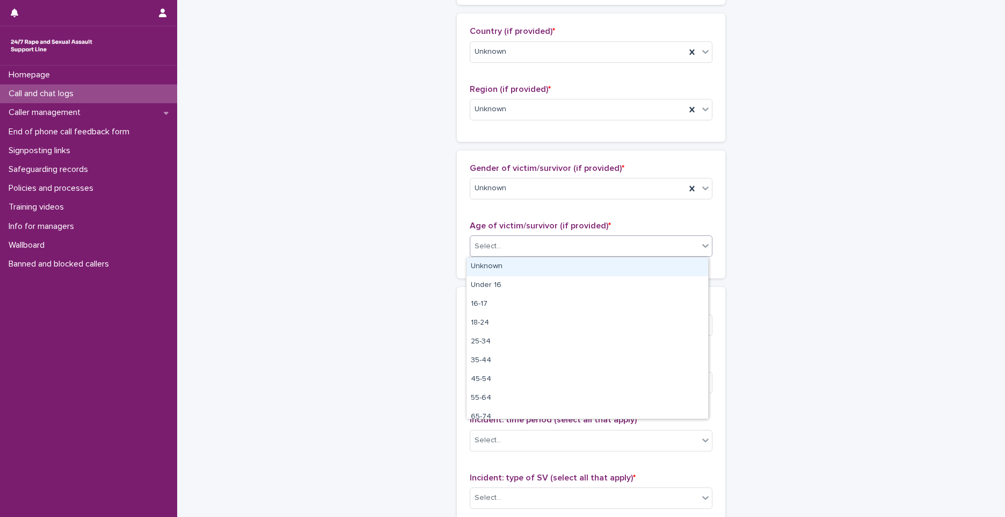
click at [522, 263] on div "Unknown" at bounding box center [588, 266] width 242 height 19
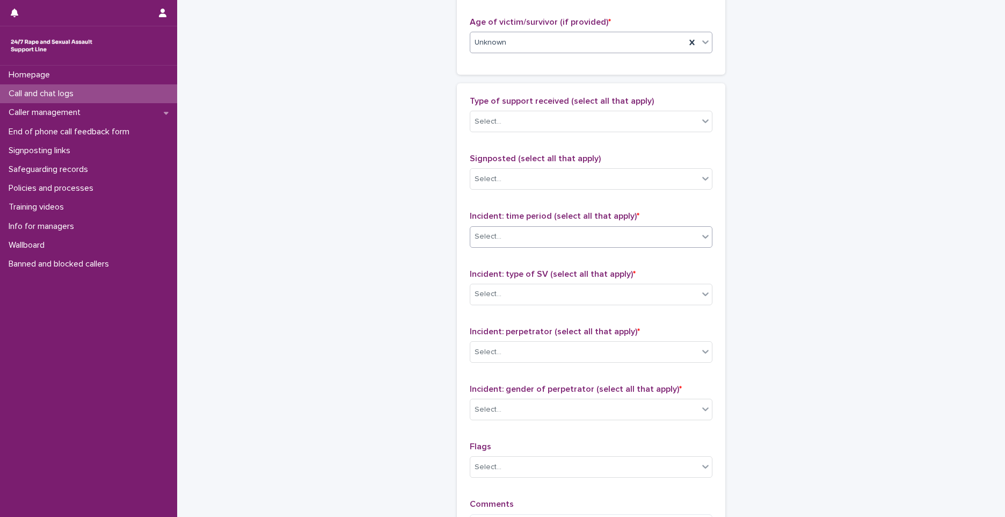
scroll to position [591, 0]
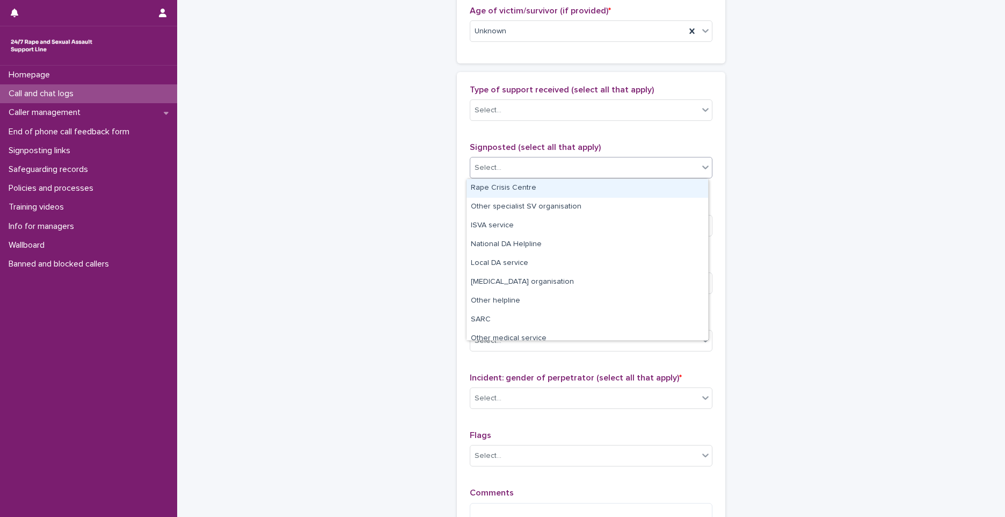
click at [535, 173] on div "Select..." at bounding box center [584, 168] width 228 height 18
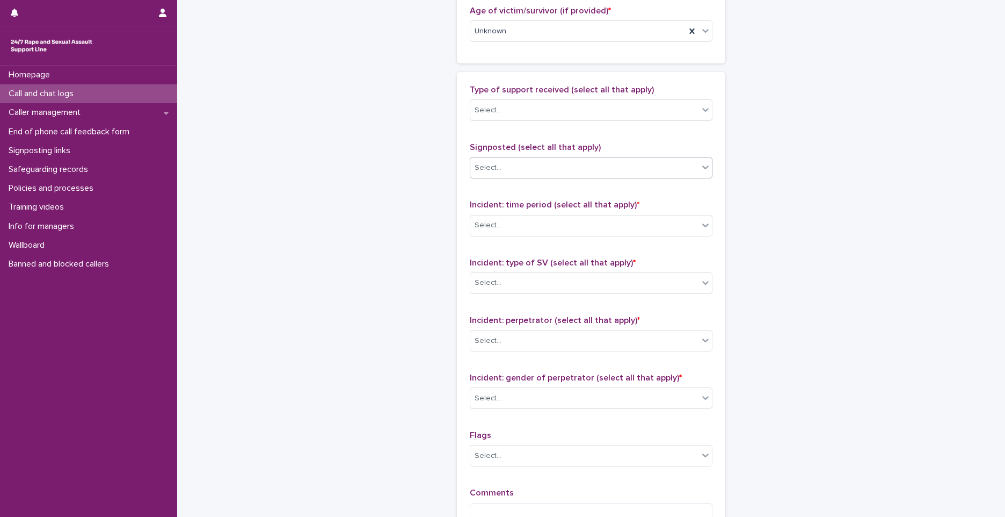
click at [535, 129] on div "Type of support received (select all that apply) Select..." at bounding box center [591, 107] width 243 height 45
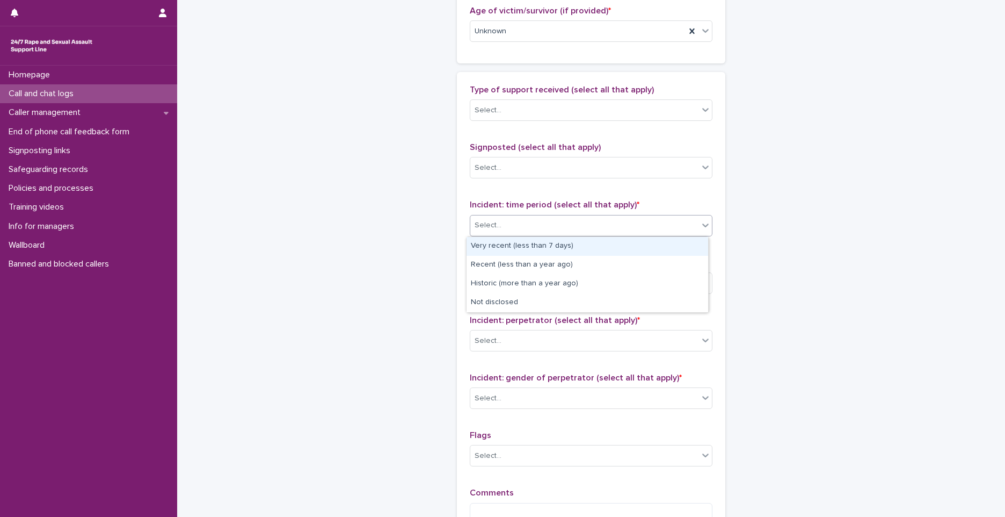
click at [489, 230] on div "Select..." at bounding box center [488, 225] width 27 height 11
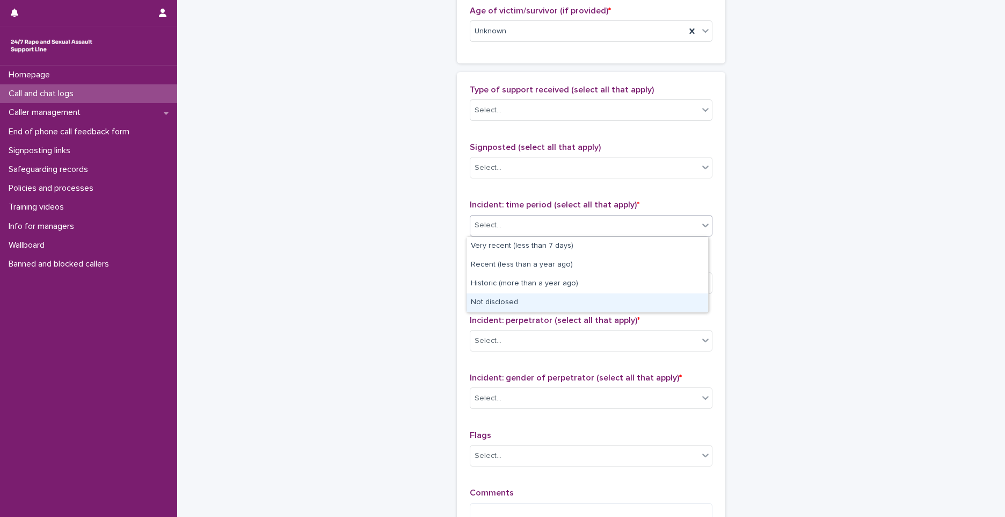
drag, startPoint x: 483, startPoint y: 291, endPoint x: 485, endPoint y: 300, distance: 8.9
click at [485, 300] on div "Not disclosed" at bounding box center [588, 302] width 242 height 19
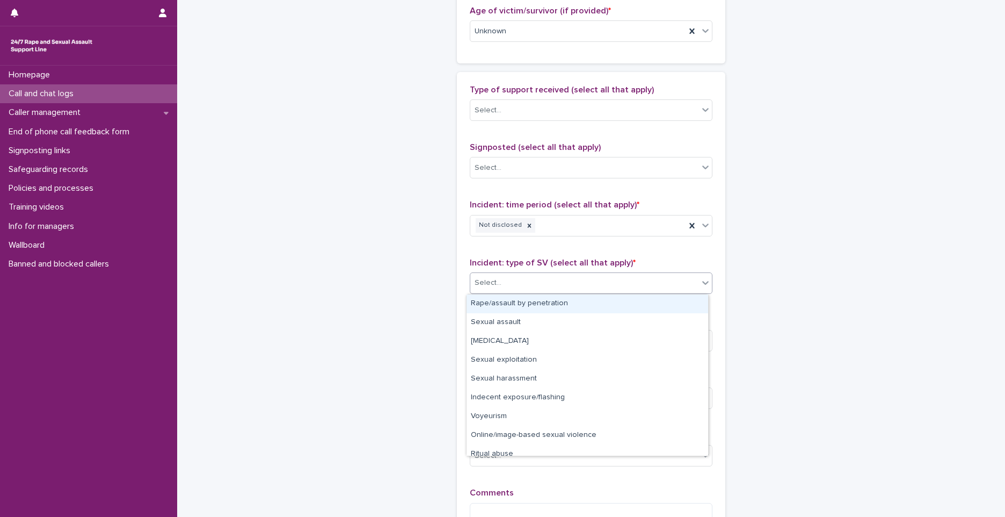
click at [489, 278] on div "Select..." at bounding box center [488, 282] width 27 height 11
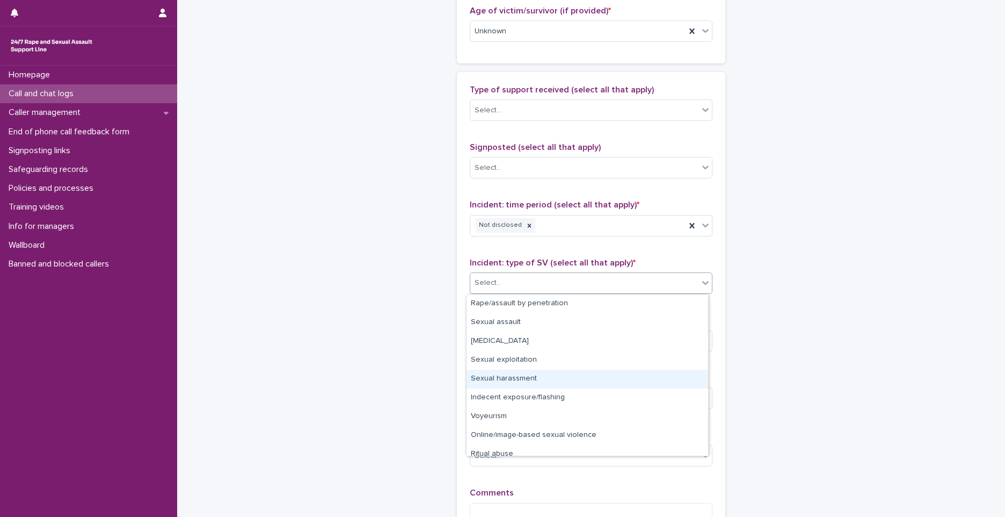
scroll to position [27, 0]
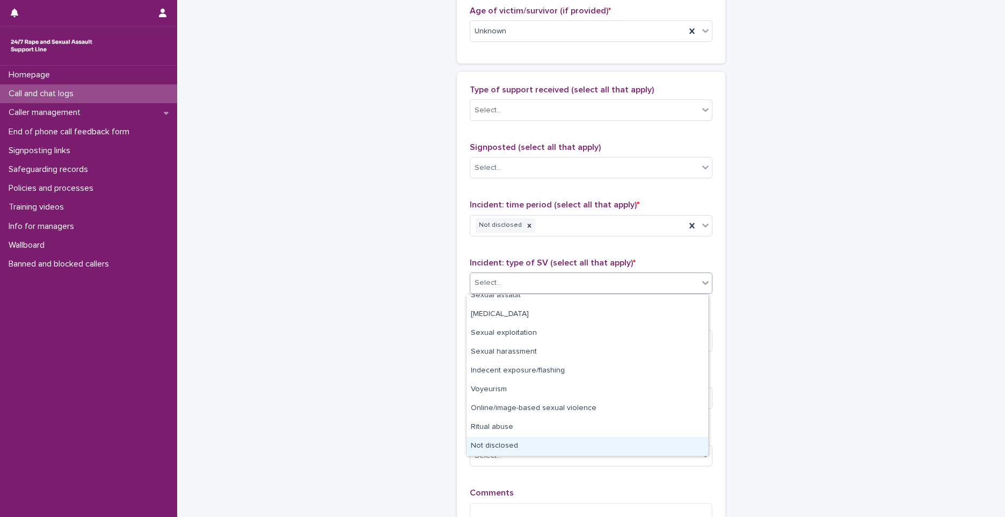
click at [520, 441] on div "Not disclosed" at bounding box center [588, 446] width 242 height 19
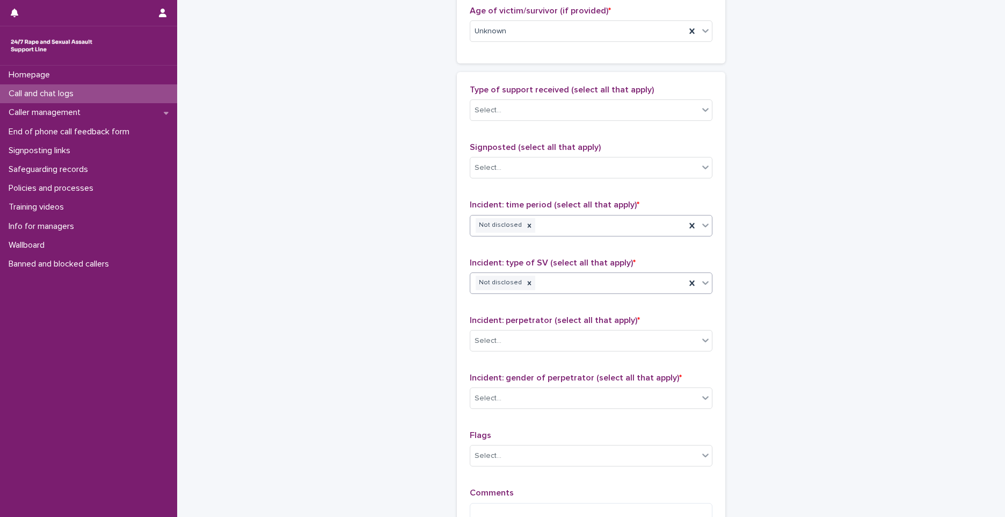
scroll to position [731, 0]
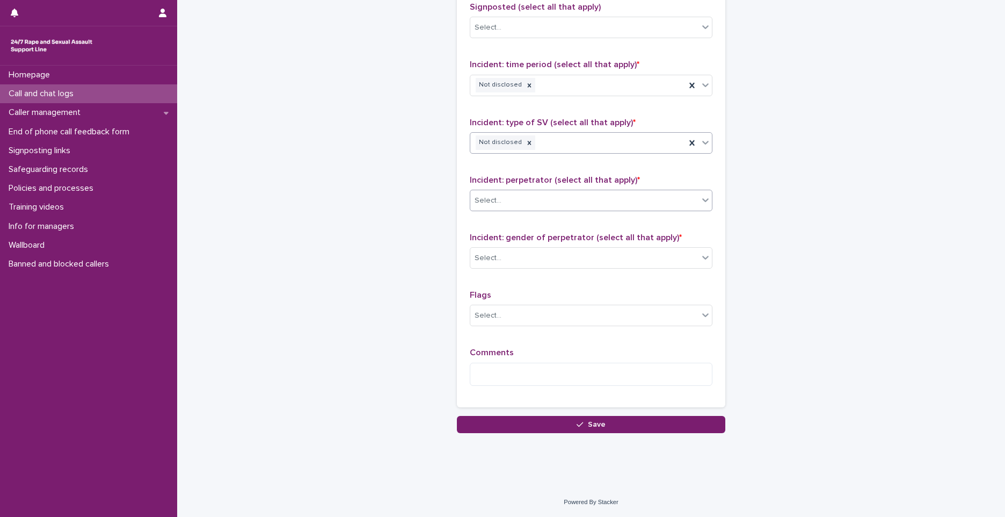
click at [542, 194] on div "Select..." at bounding box center [584, 201] width 228 height 18
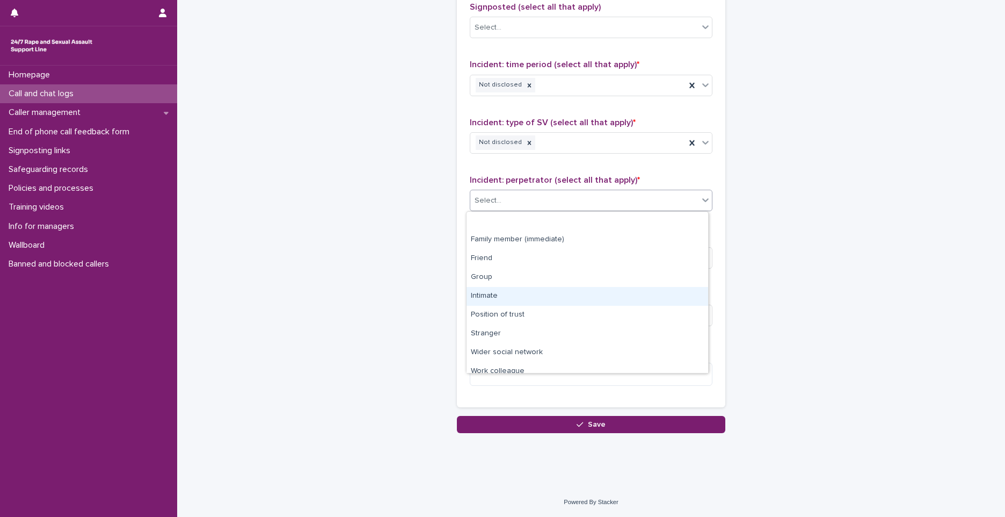
scroll to position [46, 0]
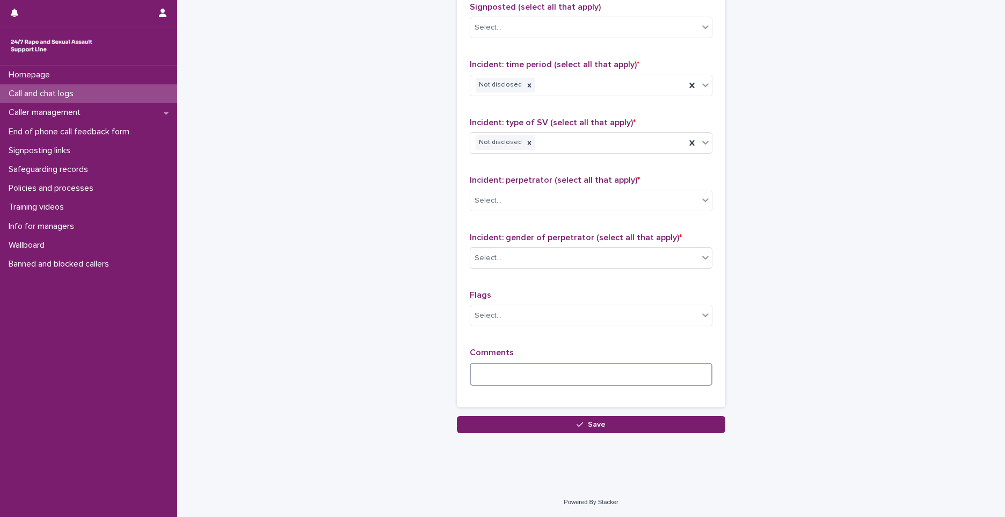
click at [516, 378] on textarea at bounding box center [591, 373] width 243 height 23
click at [508, 197] on div "Select..." at bounding box center [584, 201] width 228 height 18
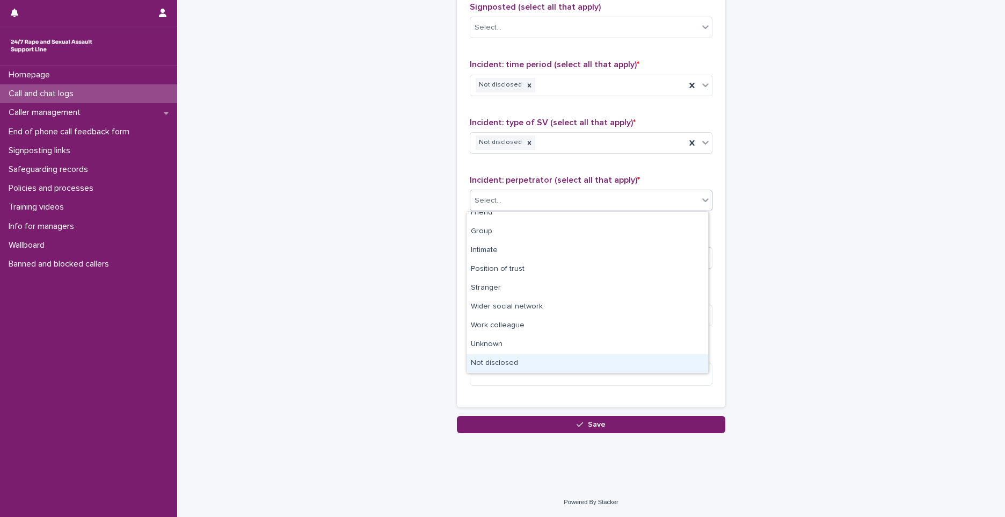
click at [518, 367] on div "Not disclosed" at bounding box center [588, 363] width 242 height 19
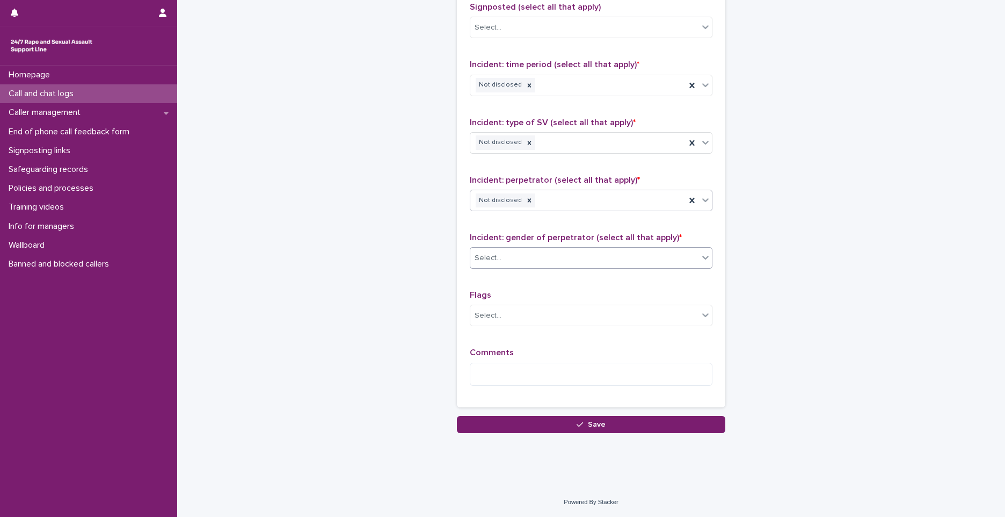
click at [504, 254] on div "Select..." at bounding box center [584, 258] width 228 height 18
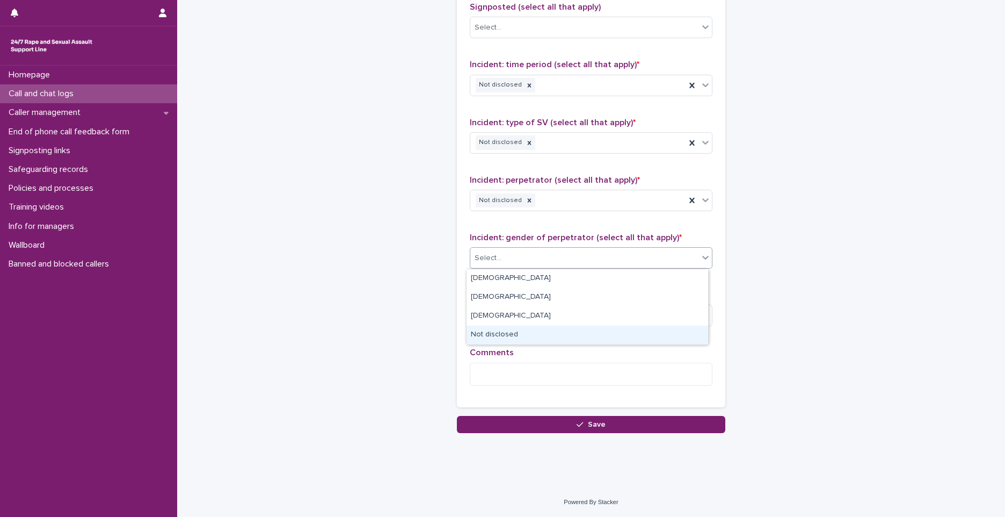
click at [506, 329] on div "Not disclosed" at bounding box center [588, 334] width 242 height 19
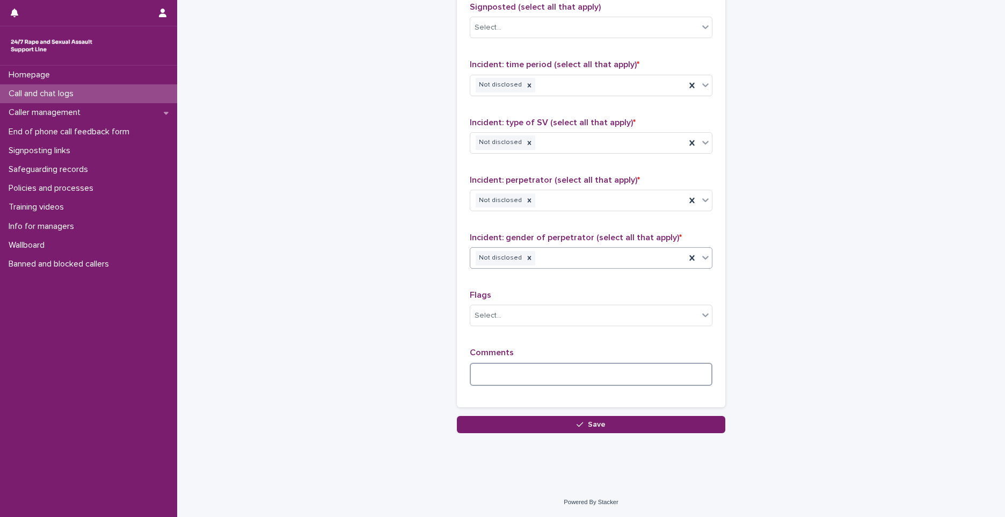
click at [499, 368] on textarea at bounding box center [591, 373] width 243 height 23
type textarea "*"
type textarea "**********"
click at [629, 370] on textarea "**********" at bounding box center [591, 373] width 243 height 23
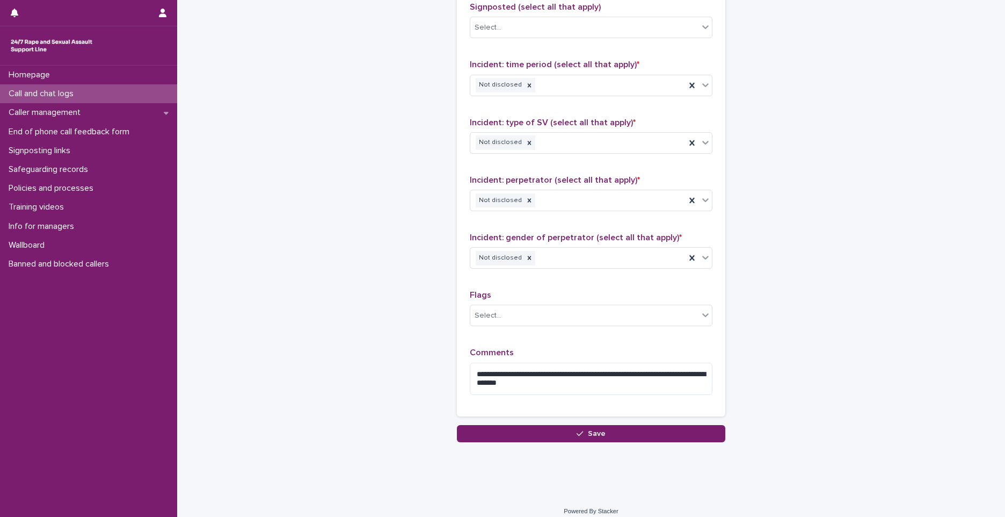
click at [501, 384] on textarea "**********" at bounding box center [591, 378] width 243 height 32
click at [556, 381] on textarea "**********" at bounding box center [591, 378] width 243 height 32
click at [654, 371] on textarea "**********" at bounding box center [591, 378] width 243 height 32
click at [545, 394] on textarea "**********" at bounding box center [591, 378] width 243 height 32
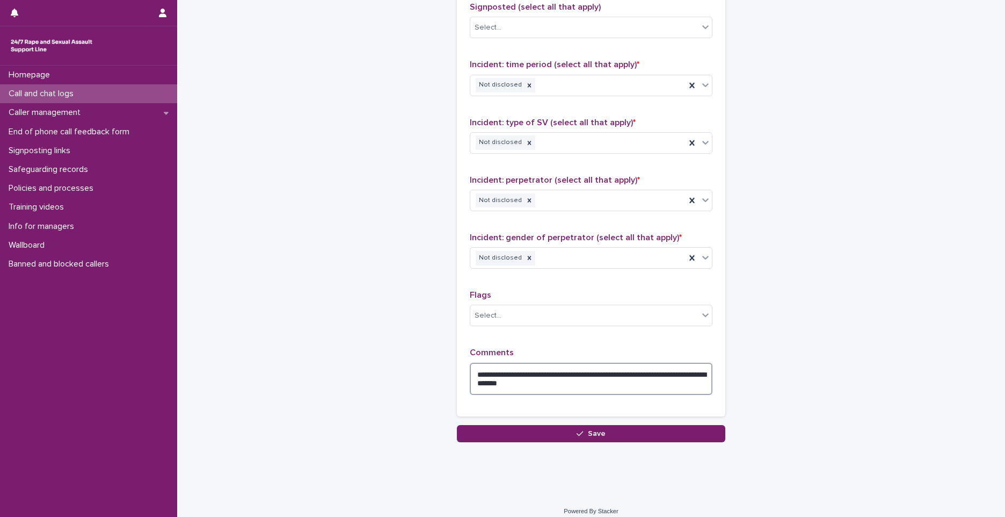
click at [489, 383] on textarea "**********" at bounding box center [591, 378] width 243 height 32
click at [538, 385] on textarea "**********" at bounding box center [591, 378] width 243 height 32
click at [679, 374] on textarea "**********" at bounding box center [591, 378] width 243 height 32
type textarea "**********"
click at [551, 436] on button "Save" at bounding box center [591, 433] width 269 height 17
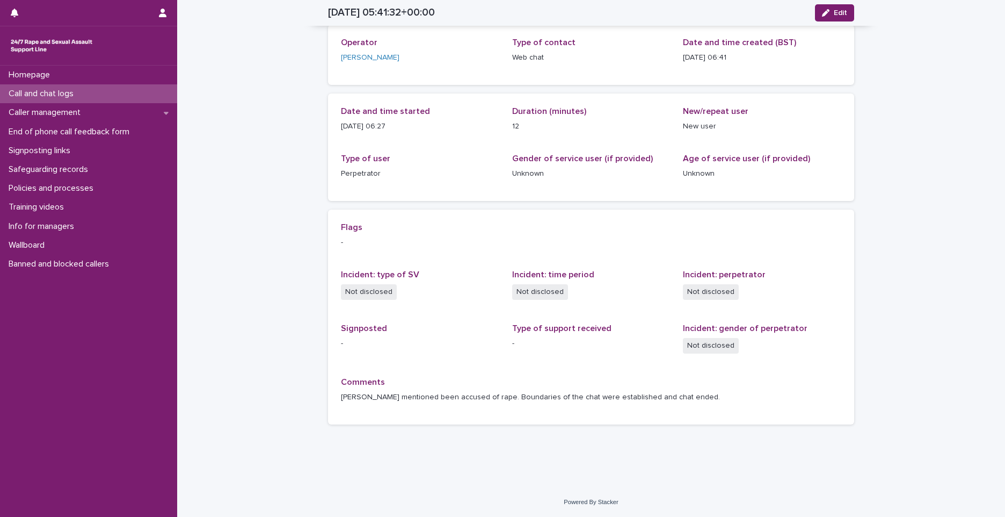
scroll to position [54, 0]
click at [91, 90] on div "Call and chat logs" at bounding box center [88, 93] width 177 height 19
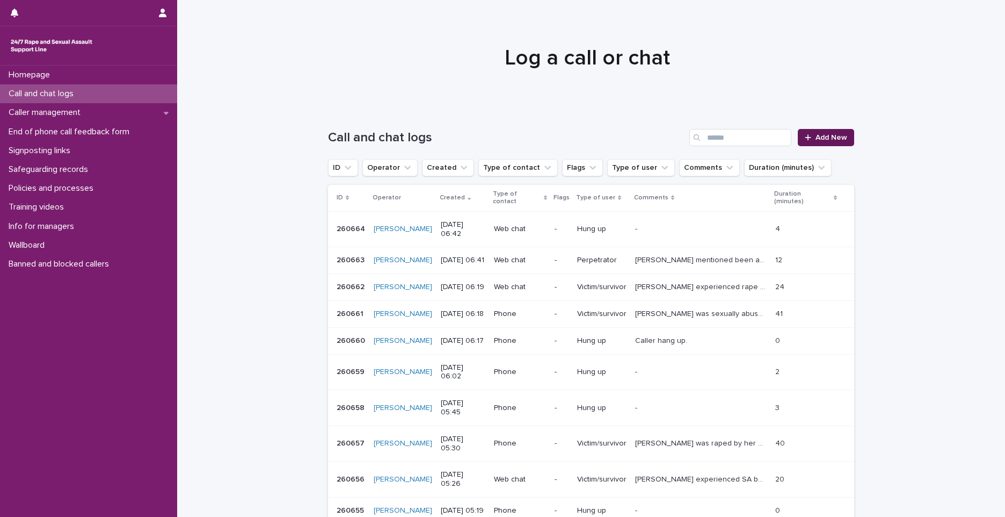
click at [838, 133] on link "Add New" at bounding box center [826, 137] width 56 height 17
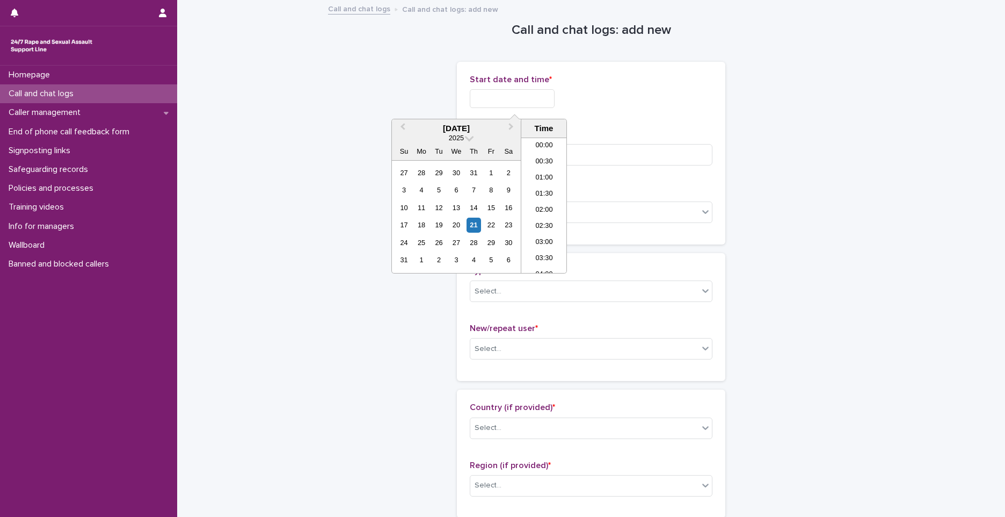
click at [499, 95] on input "text" at bounding box center [512, 98] width 85 height 19
click at [544, 185] on li "06:00" at bounding box center [544, 189] width 46 height 16
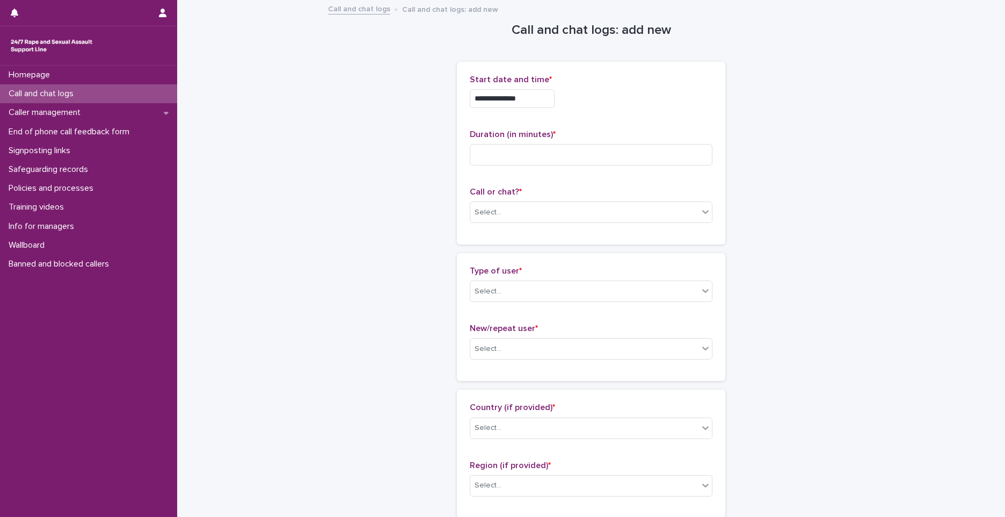
click at [542, 98] on input "**********" at bounding box center [512, 98] width 85 height 19
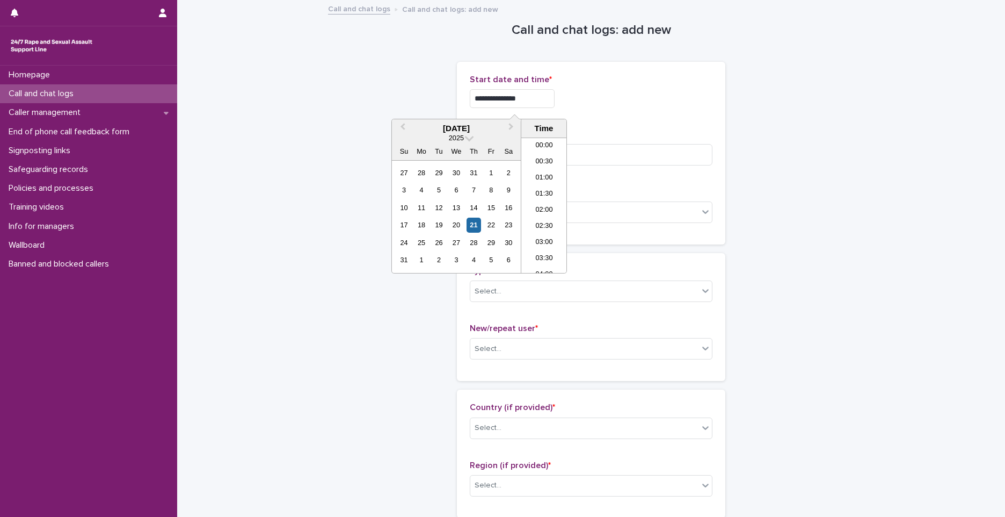
scroll to position [134, 0]
type input "**********"
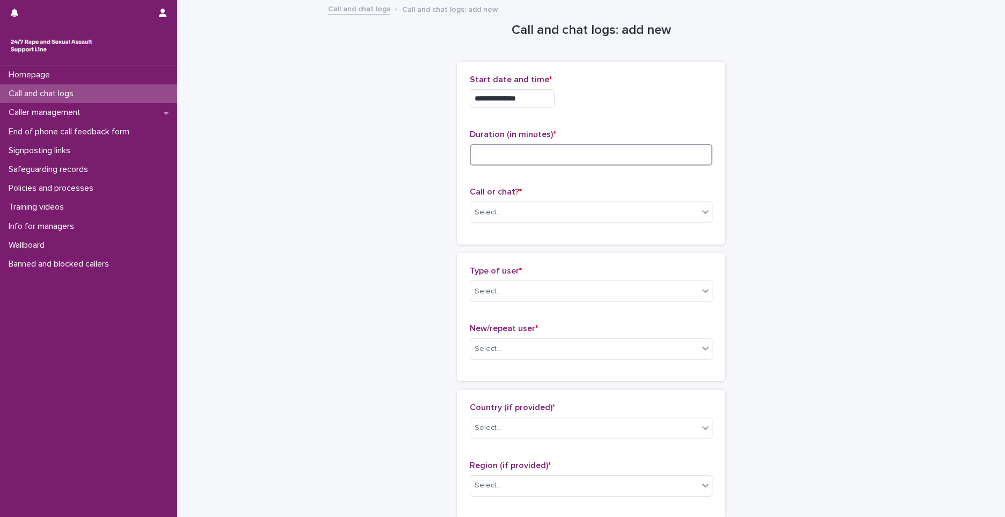
click at [648, 151] on input at bounding box center [591, 154] width 243 height 21
type input "*"
click at [496, 214] on div "Select..." at bounding box center [488, 212] width 27 height 11
click at [532, 210] on div "Select..." at bounding box center [584, 213] width 228 height 18
click at [499, 253] on div "Web chat" at bounding box center [588, 251] width 242 height 19
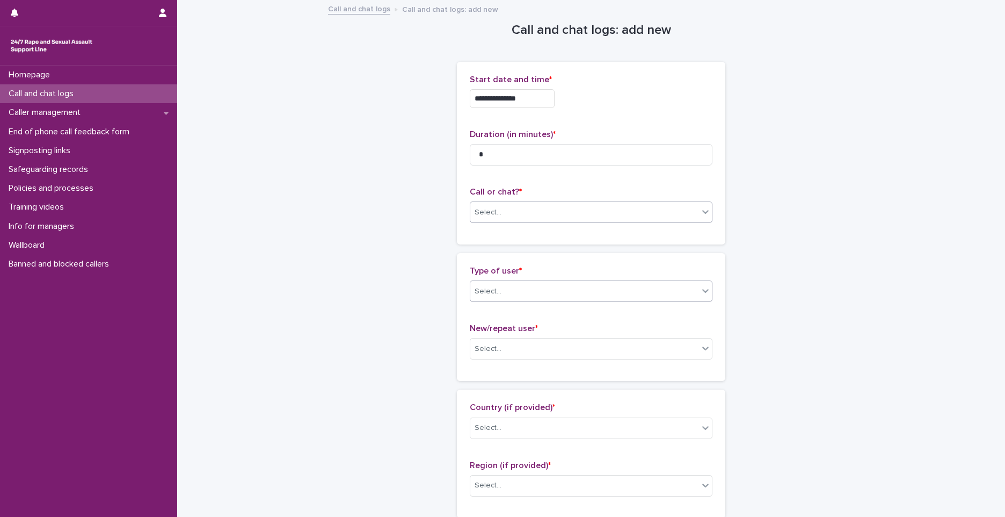
click at [499, 299] on div "Select..." at bounding box center [584, 291] width 228 height 18
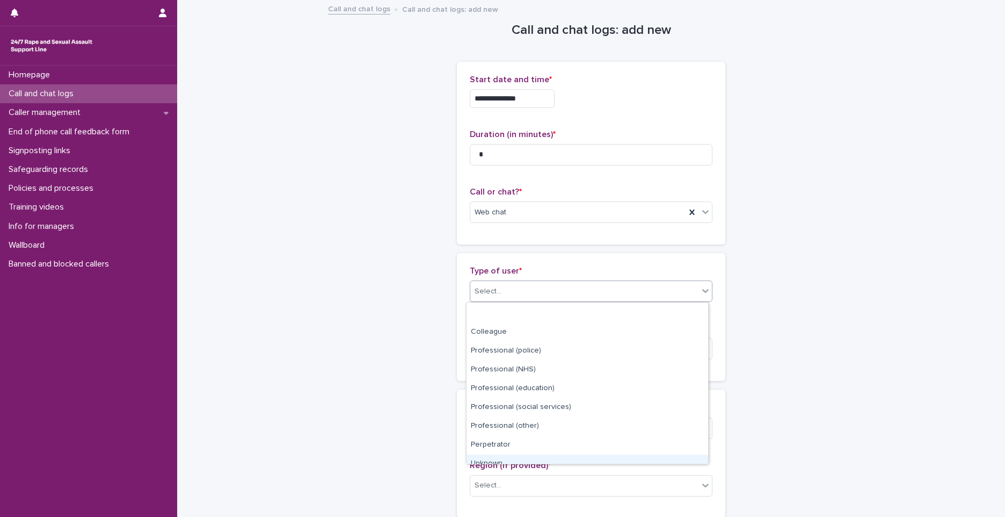
scroll to position [121, 0]
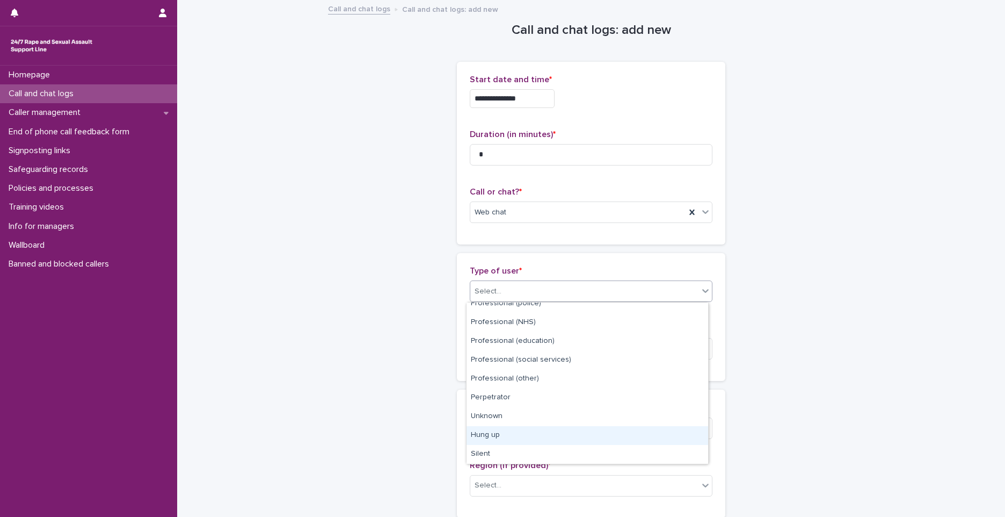
click at [502, 438] on div "Hung up" at bounding box center [588, 435] width 242 height 19
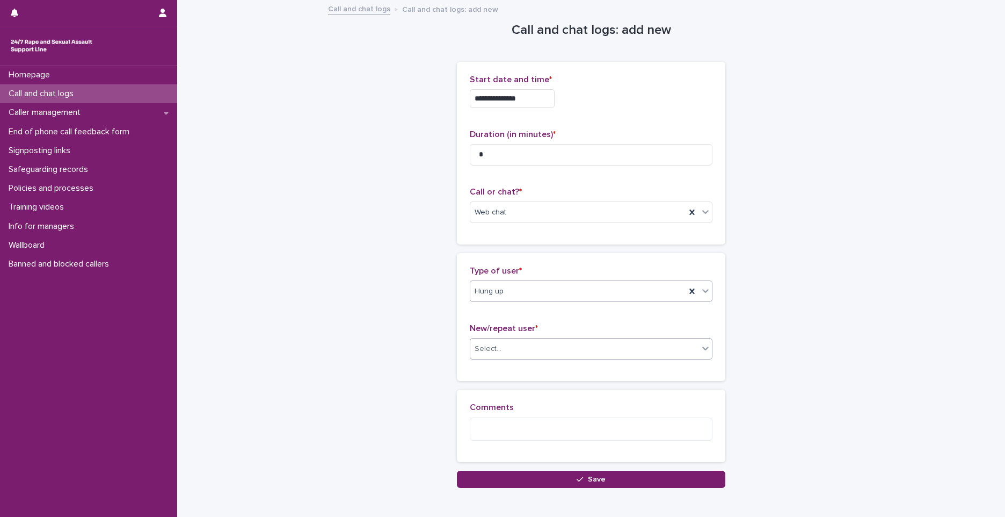
click at [514, 346] on div "Select..." at bounding box center [584, 349] width 228 height 18
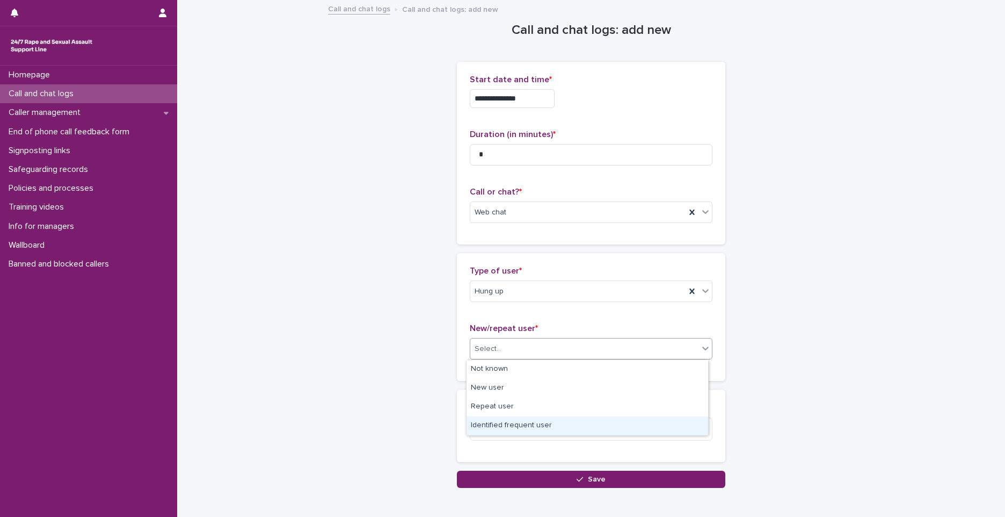
click at [497, 427] on div "Identified frequent user" at bounding box center [588, 425] width 242 height 19
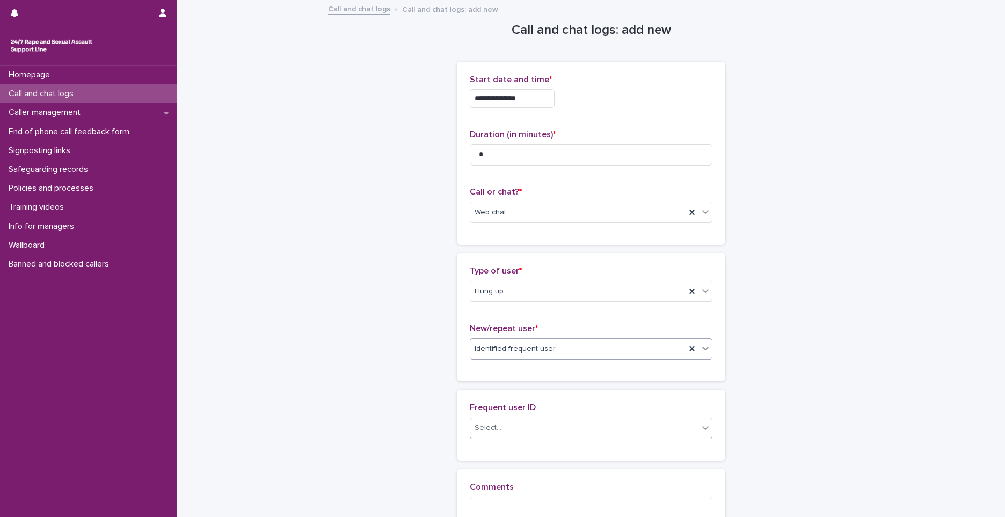
click at [504, 426] on div "Select..." at bounding box center [584, 428] width 228 height 18
click at [507, 499] on div "'Stream of thoughts' caller/webchat user" at bounding box center [588, 505] width 242 height 19
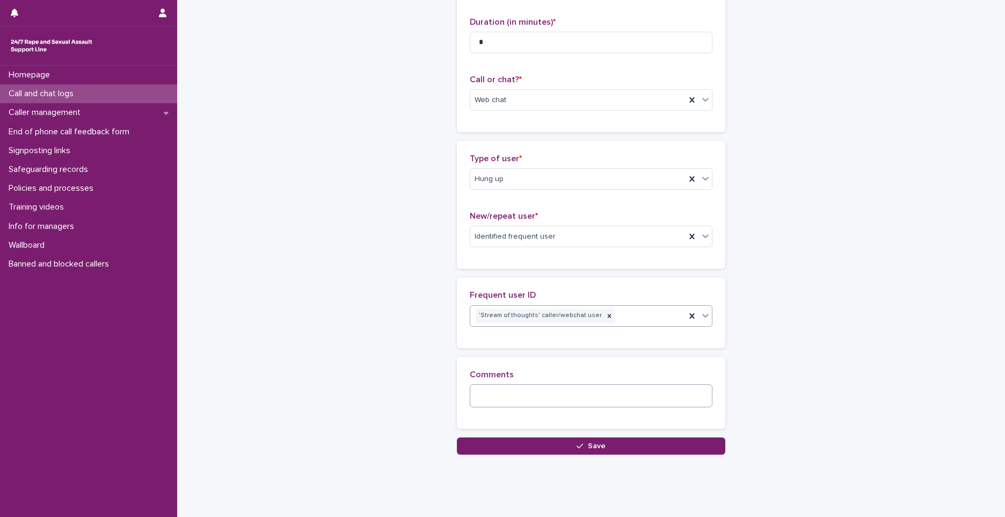
scroll to position [134, 0]
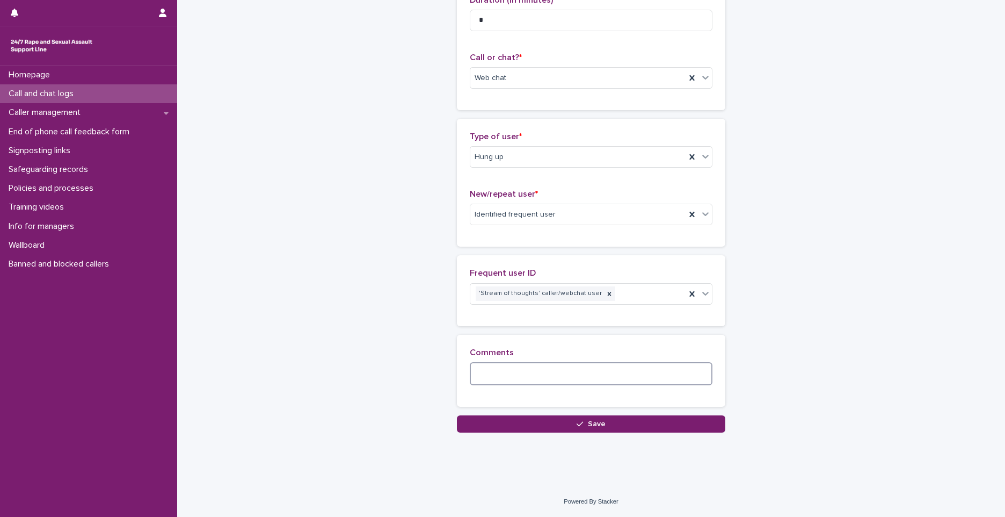
click at [489, 375] on textarea at bounding box center [591, 373] width 243 height 23
click at [257, 109] on div "**********" at bounding box center [591, 176] width 828 height 619
click at [509, 376] on textarea at bounding box center [591, 373] width 243 height 23
paste textarea "**********"
click at [480, 372] on textarea "**********" at bounding box center [591, 373] width 243 height 23
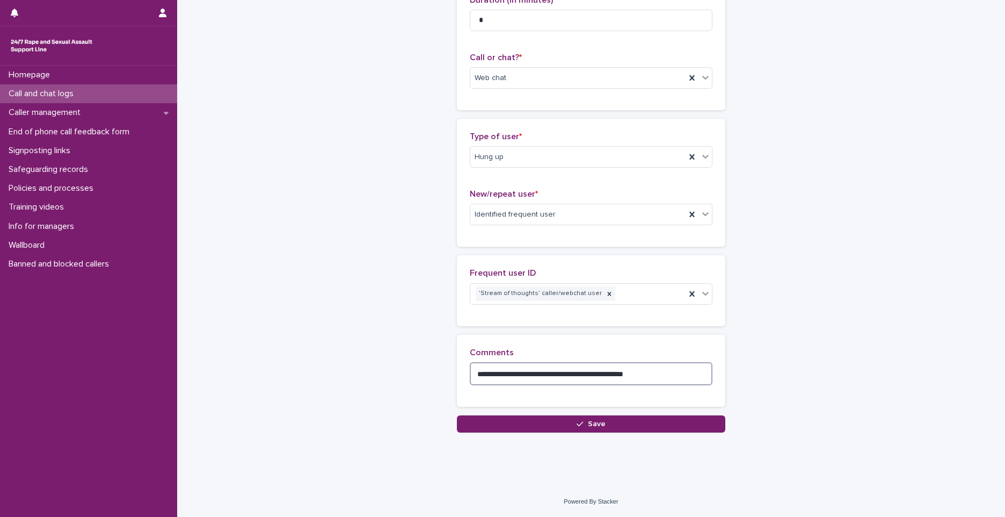
click at [477, 376] on textarea "**********" at bounding box center [591, 373] width 243 height 23
type textarea "**********"
click at [602, 418] on button "Save" at bounding box center [591, 423] width 269 height 17
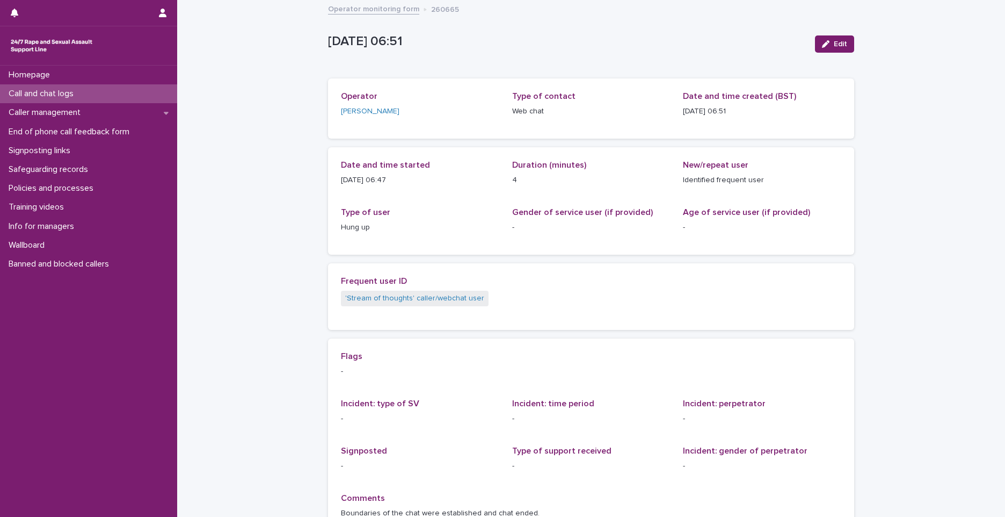
drag, startPoint x: 339, startPoint y: 176, endPoint x: 400, endPoint y: 174, distance: 60.7
click at [400, 175] on p "21/8/2025 06:47" at bounding box center [420, 180] width 158 height 11
copy p "21/8/2025 06:47"
click at [151, 96] on div "Call and chat logs" at bounding box center [88, 93] width 177 height 19
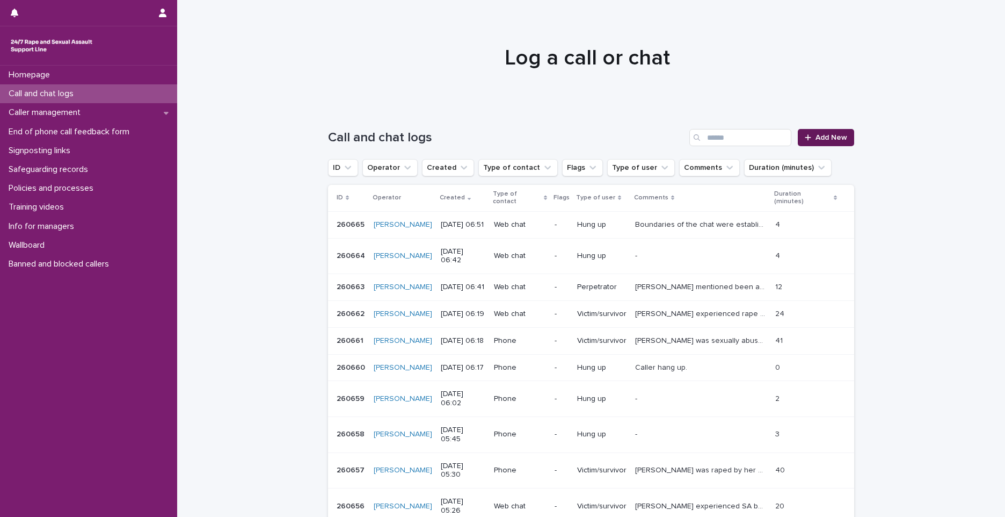
click at [822, 135] on span "Add New" at bounding box center [832, 138] width 32 height 8
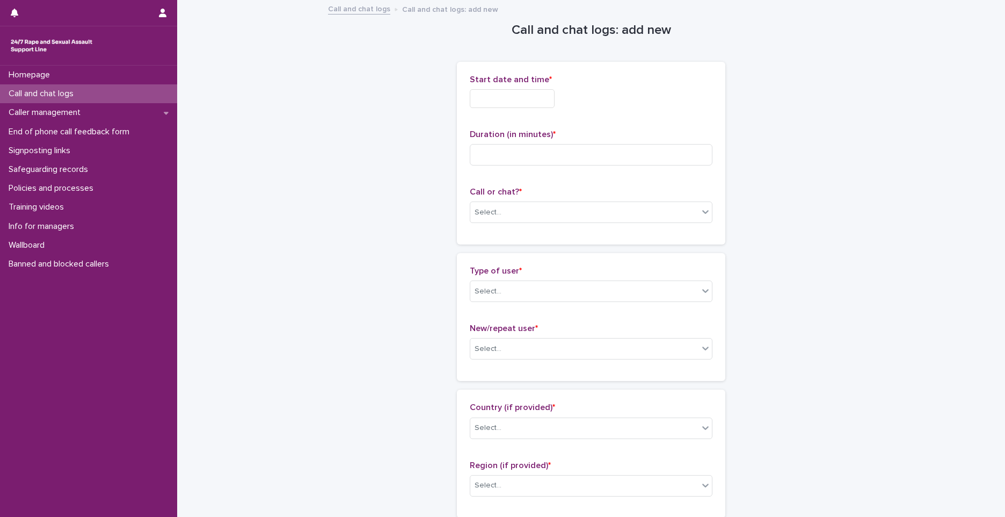
click at [505, 94] on input "text" at bounding box center [512, 98] width 85 height 19
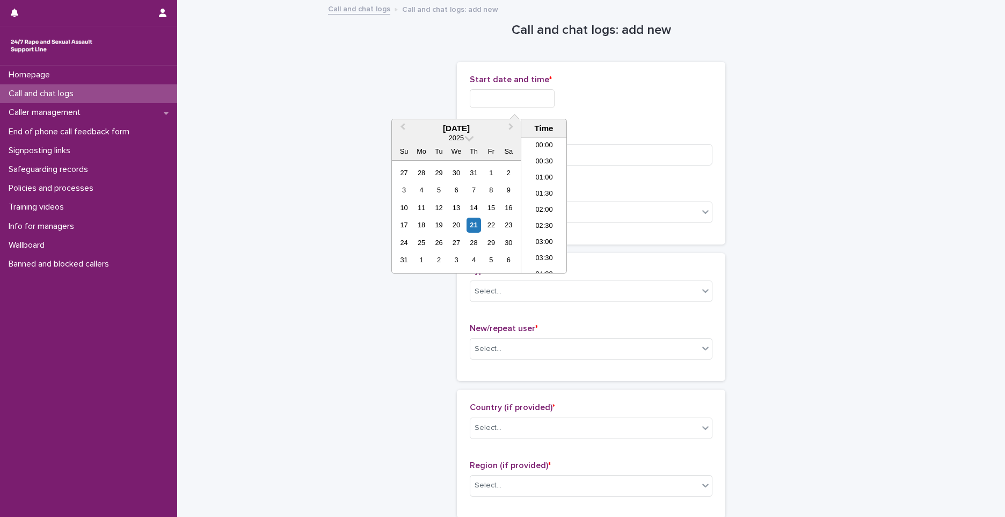
scroll to position [166, 0]
click at [534, 202] on li "07:00" at bounding box center [544, 205] width 46 height 16
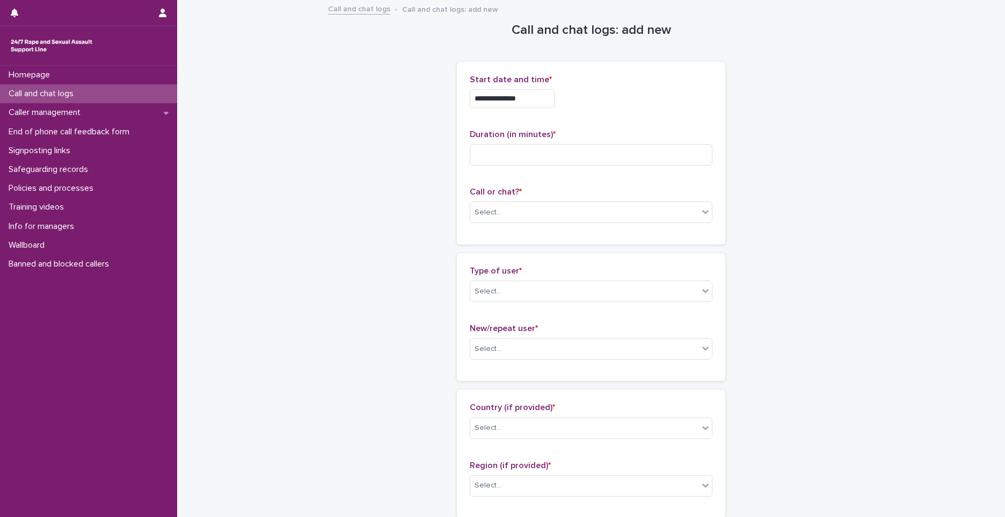
click at [533, 99] on input "**********" at bounding box center [512, 98] width 85 height 19
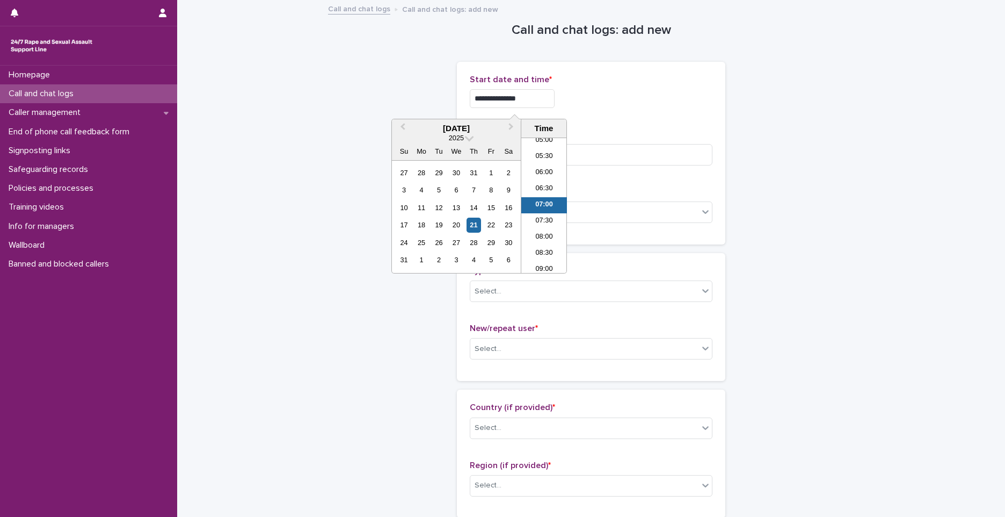
drag, startPoint x: 628, startPoint y: 110, endPoint x: 603, endPoint y: 112, distance: 25.3
click at [628, 110] on div "**********" at bounding box center [591, 96] width 243 height 42
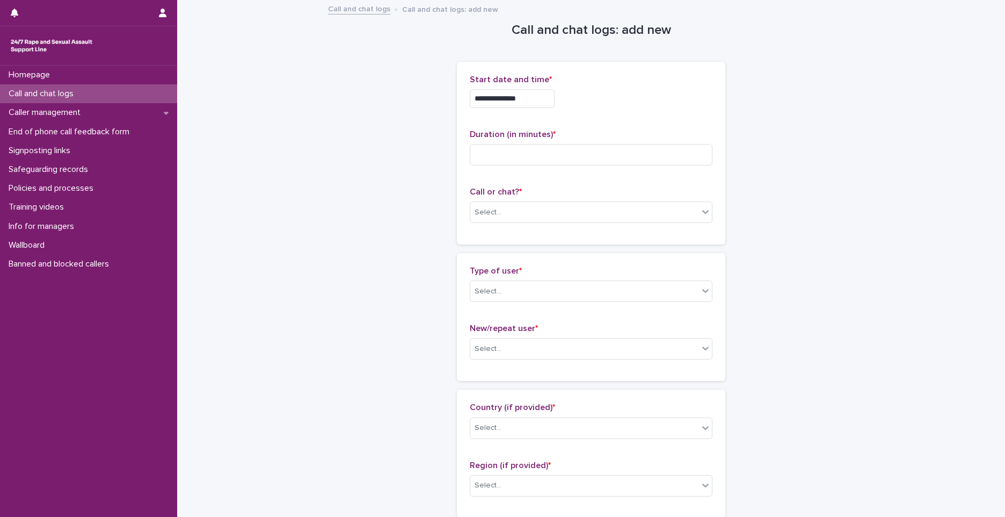
click at [538, 95] on input "**********" at bounding box center [512, 98] width 85 height 19
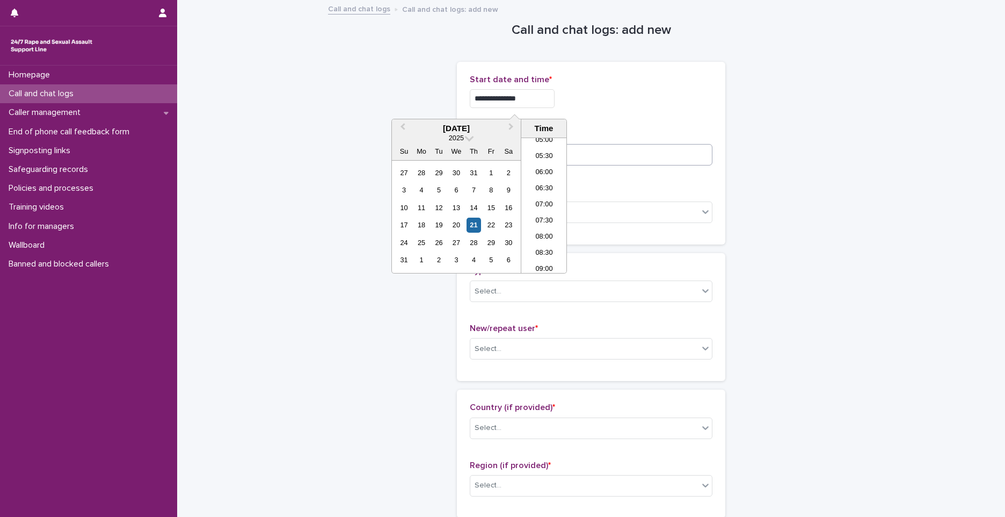
type input "**********"
click at [616, 161] on input at bounding box center [591, 154] width 243 height 21
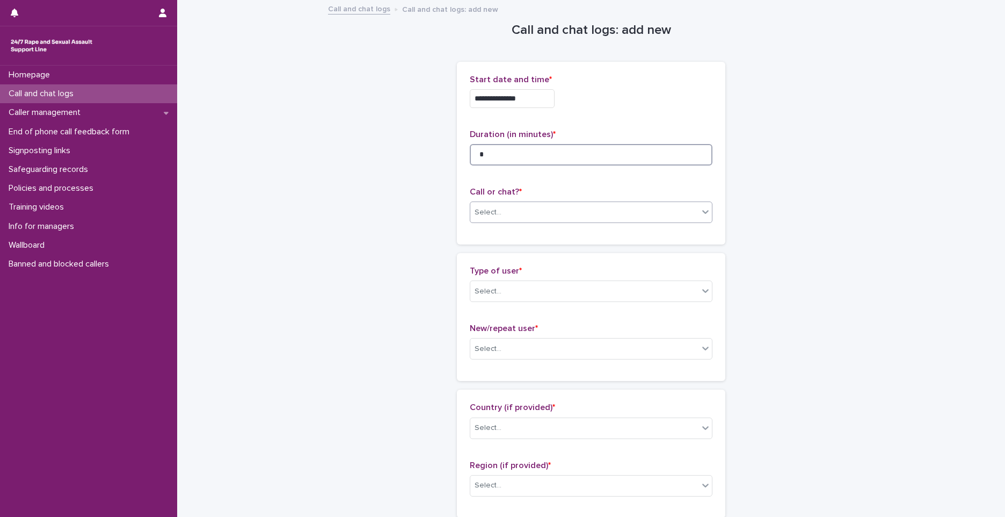
type input "*"
click at [495, 215] on div "Select..." at bounding box center [488, 212] width 27 height 11
click at [483, 252] on div "Web chat" at bounding box center [588, 251] width 242 height 19
click at [496, 286] on div "Select..." at bounding box center [488, 291] width 27 height 11
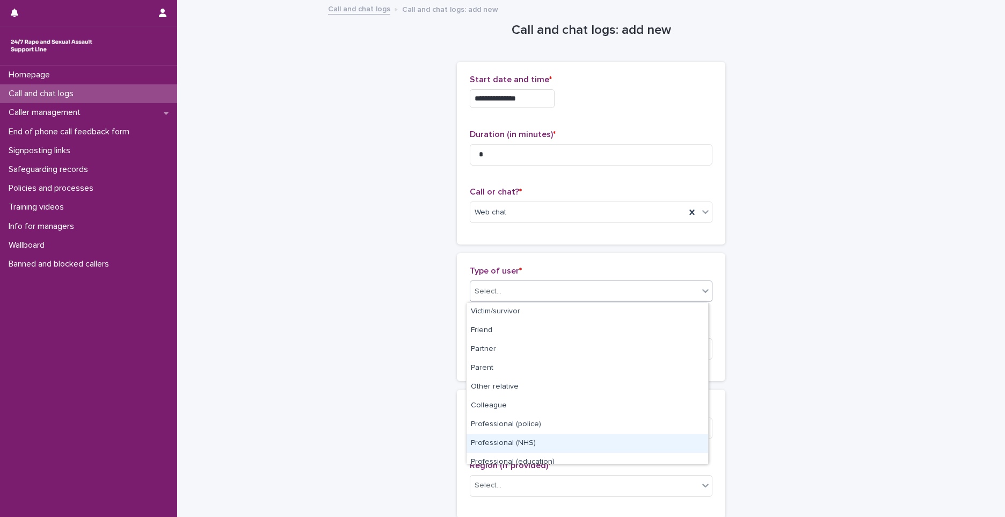
scroll to position [121, 0]
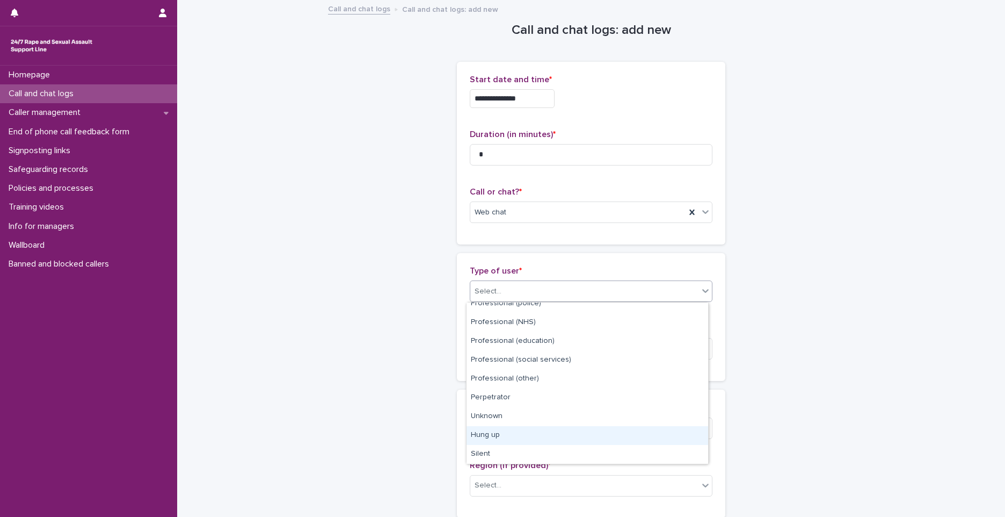
click at [508, 437] on div "Hung up" at bounding box center [588, 435] width 242 height 19
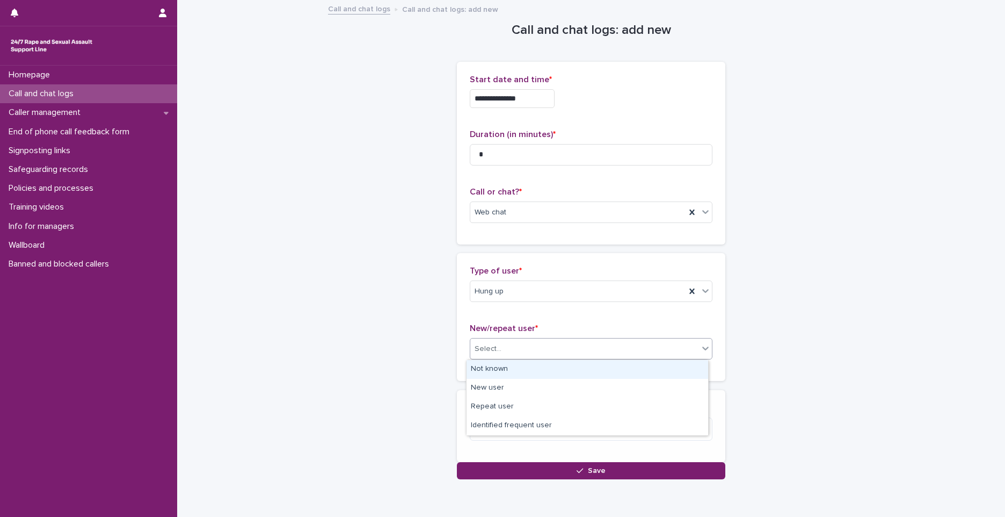
click at [488, 347] on div "Select..." at bounding box center [488, 348] width 27 height 11
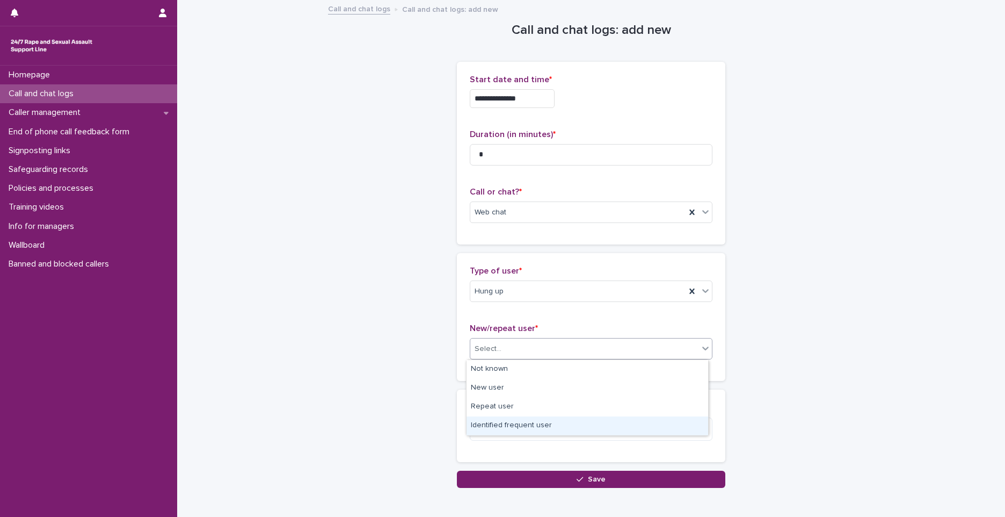
click at [497, 423] on div "Identified frequent user" at bounding box center [588, 425] width 242 height 19
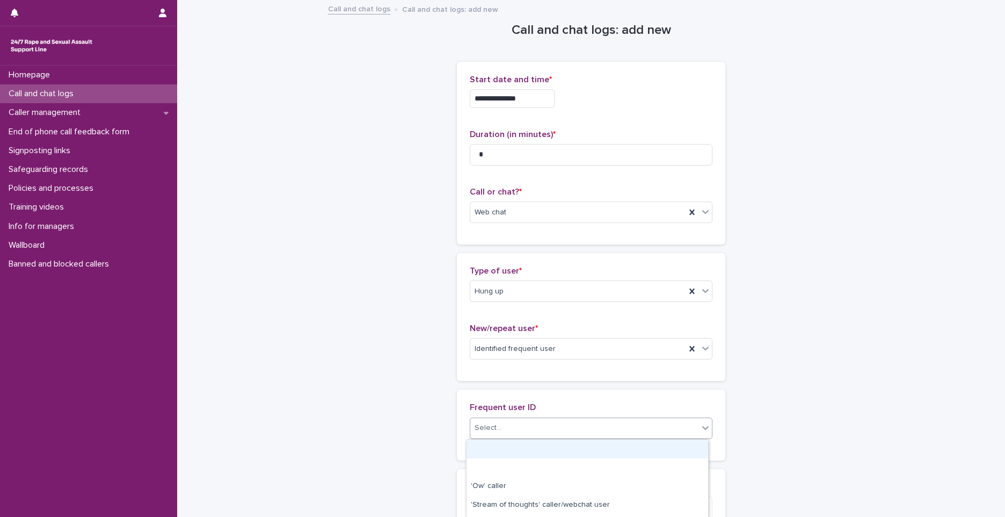
click at [503, 429] on div "Select..." at bounding box center [584, 428] width 228 height 18
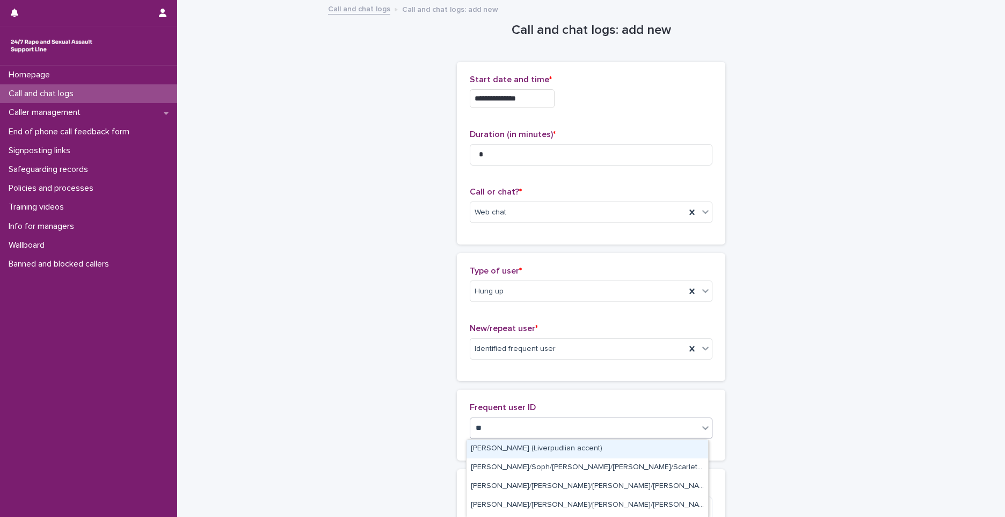
type input "***"
click at [492, 473] on div "David (webchat)" at bounding box center [588, 467] width 242 height 19
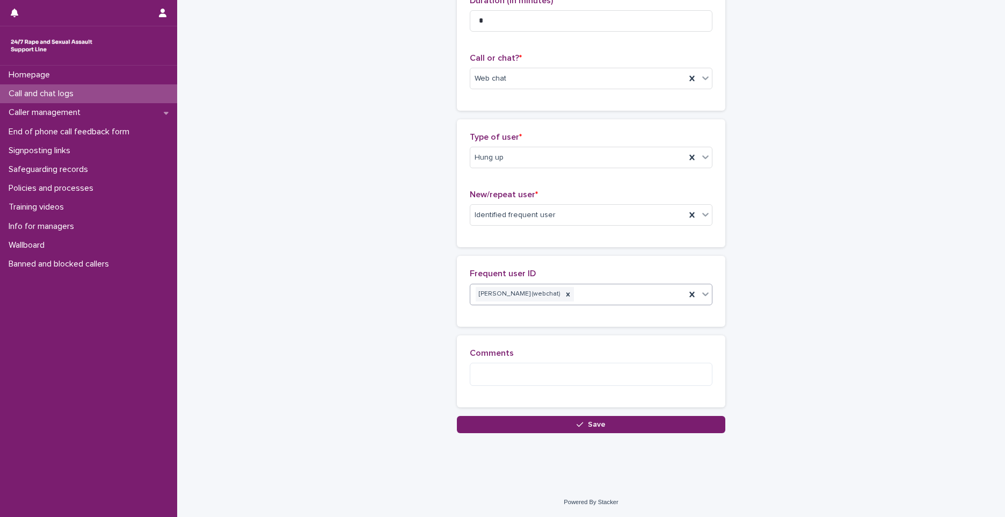
scroll to position [134, 0]
paste textarea "**********"
type textarea "**********"
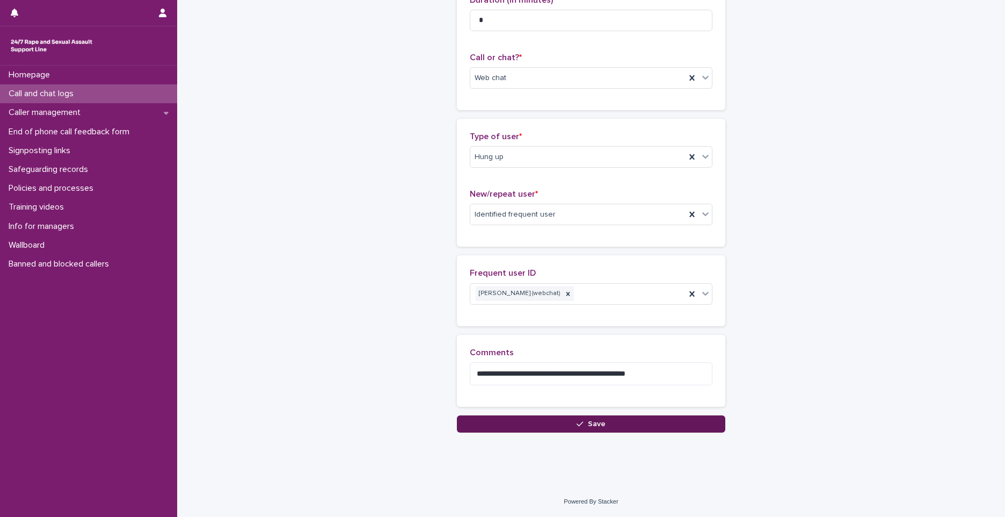
click at [577, 424] on icon "button" at bounding box center [580, 424] width 6 height 8
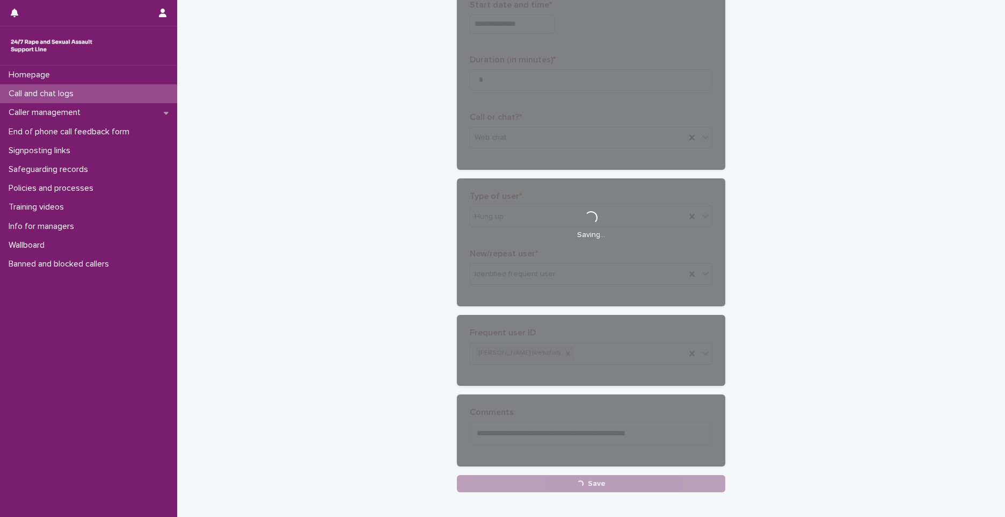
scroll to position [0, 0]
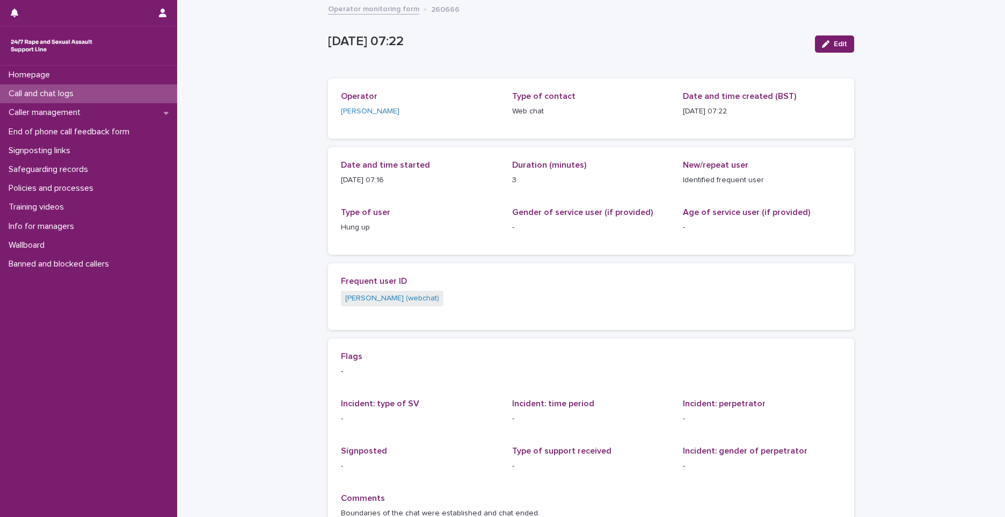
drag, startPoint x: 332, startPoint y: 179, endPoint x: 394, endPoint y: 185, distance: 62.6
click at [394, 185] on div "Date and time started 21/8/2025 07:16 Duration (minutes) 3 New/repeat user Iden…" at bounding box center [591, 200] width 526 height 107
copy p "21/8/2025 07:16"
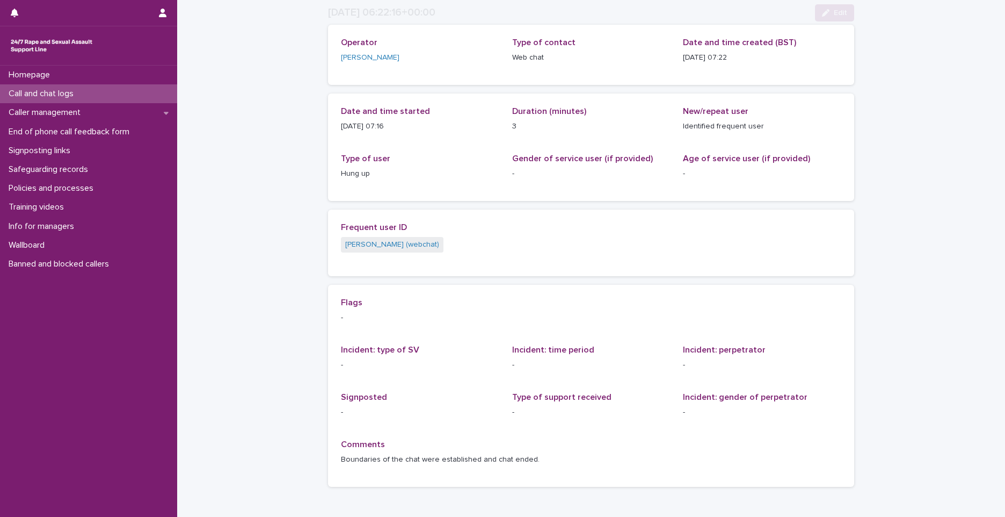
scroll to position [116, 0]
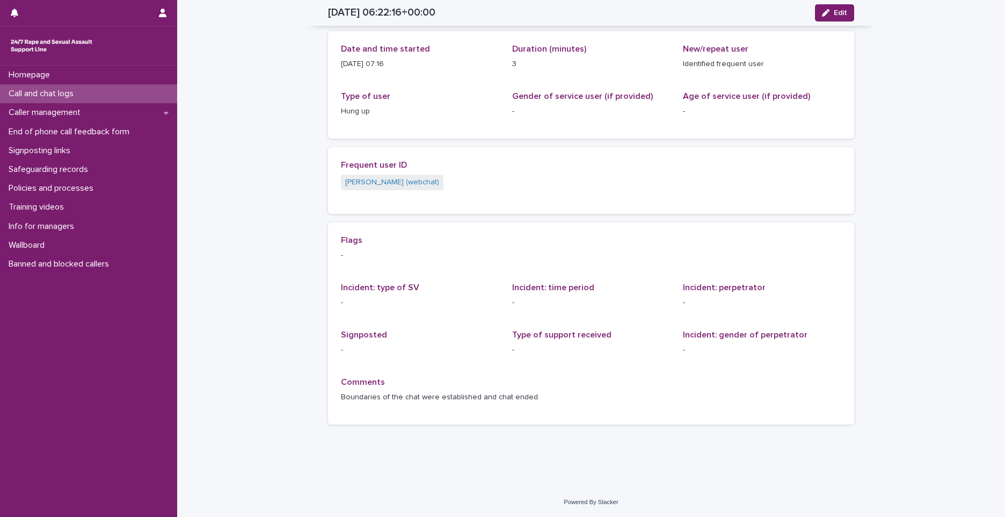
click at [665, 12] on div "2025-08-21 06:22:16+00:00 Edit" at bounding box center [591, 13] width 526 height 26
click at [45, 97] on p "Call and chat logs" at bounding box center [43, 94] width 78 height 10
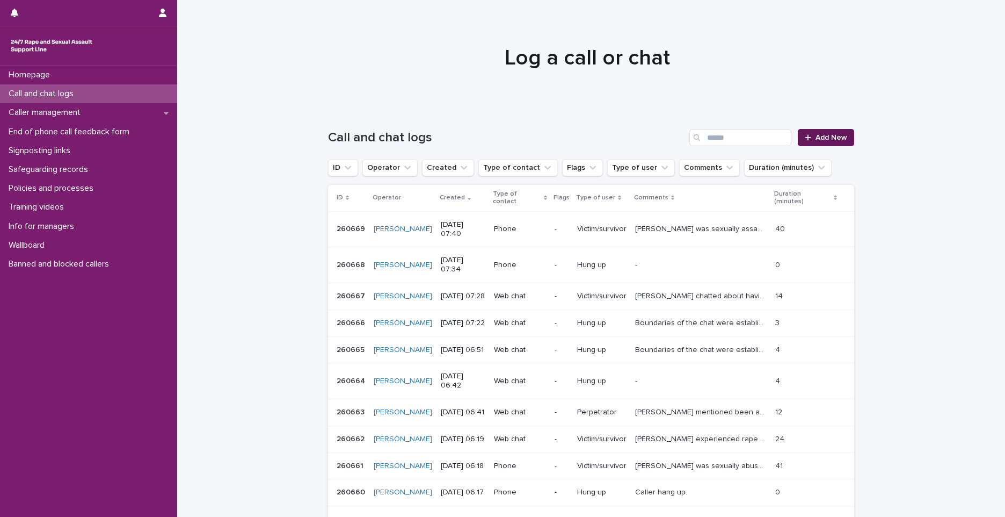
click at [817, 140] on span "Add New" at bounding box center [832, 138] width 32 height 8
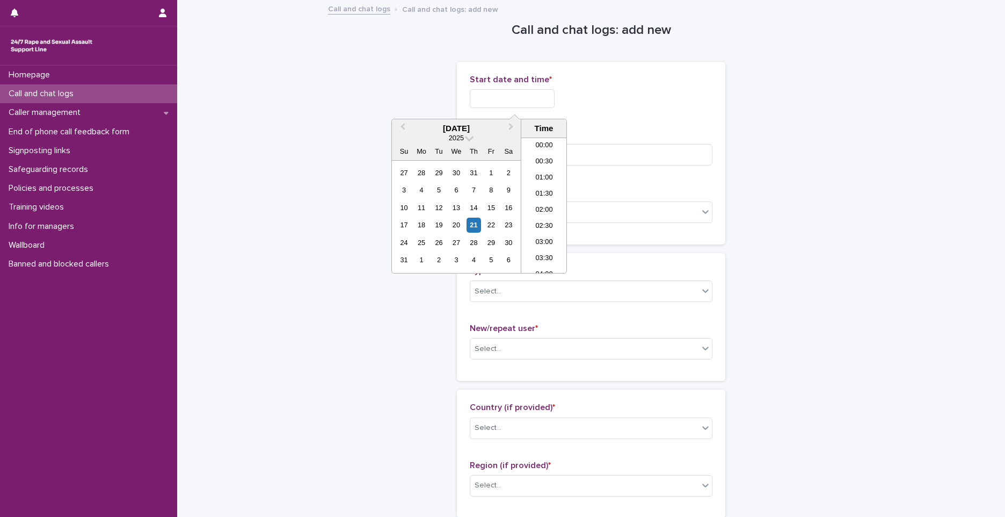
click at [505, 91] on input "text" at bounding box center [512, 98] width 85 height 19
click at [542, 185] on li "07:00" at bounding box center [544, 189] width 46 height 16
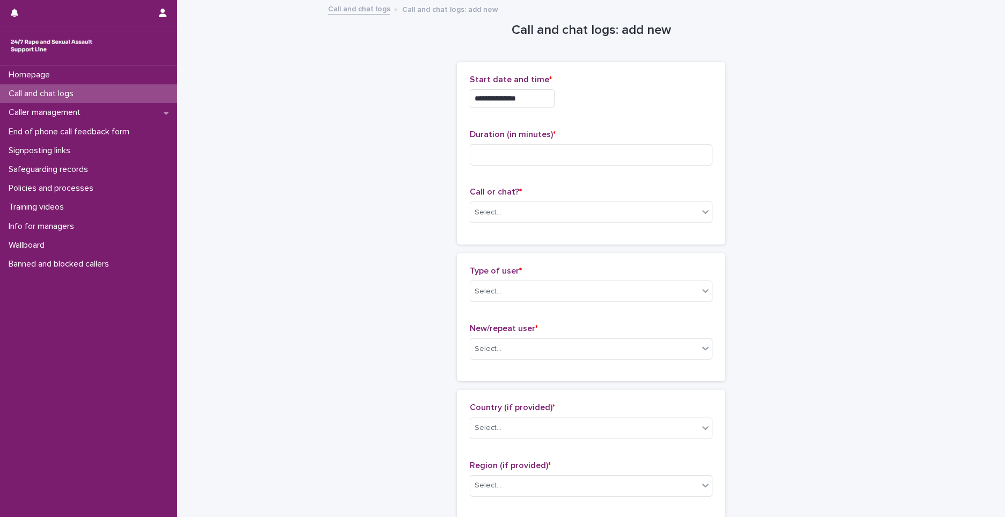
click at [529, 103] on input "**********" at bounding box center [512, 98] width 85 height 19
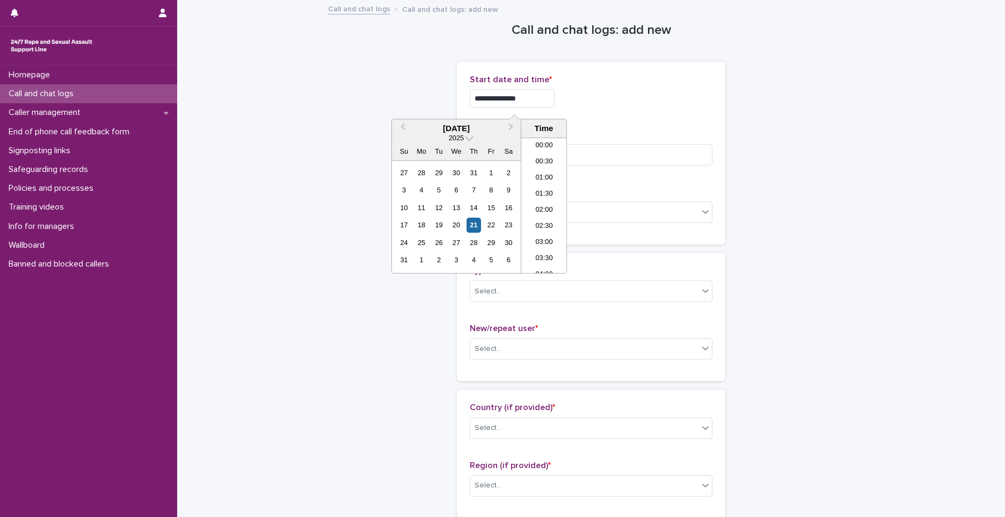
scroll to position [166, 0]
type input "**********"
click at [616, 160] on input at bounding box center [591, 154] width 243 height 21
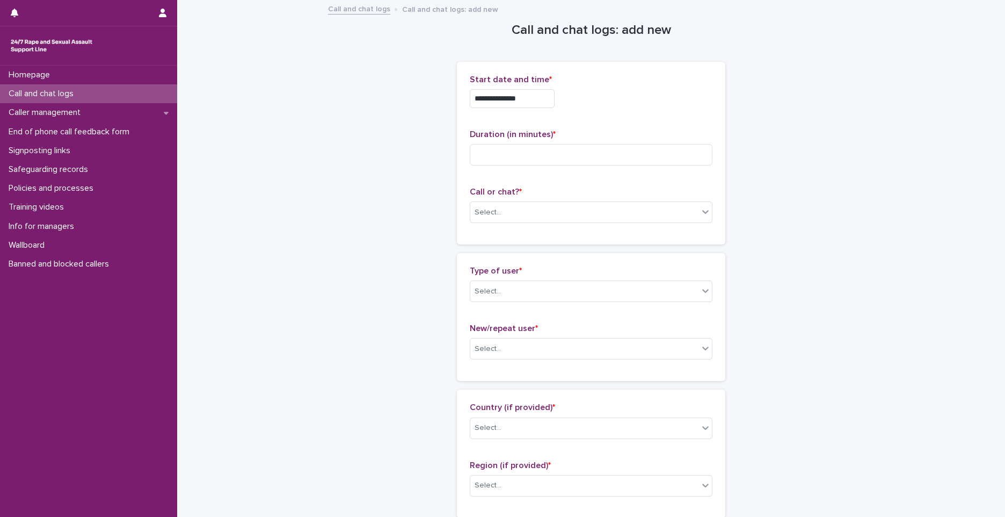
drag, startPoint x: 686, startPoint y: 233, endPoint x: 672, endPoint y: 230, distance: 14.1
click at [686, 233] on div "**********" at bounding box center [591, 153] width 269 height 183
click at [505, 208] on div "Select..." at bounding box center [584, 213] width 228 height 18
click at [496, 257] on div "Web chat" at bounding box center [588, 251] width 242 height 19
click at [498, 299] on div "Select..." at bounding box center [584, 291] width 228 height 18
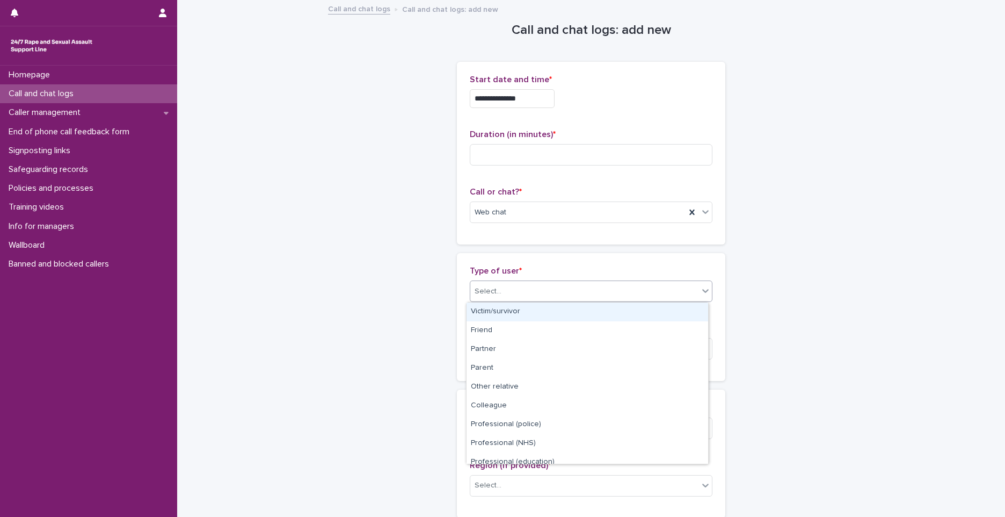
click at [504, 316] on div "Victim/survivor" at bounding box center [588, 311] width 242 height 19
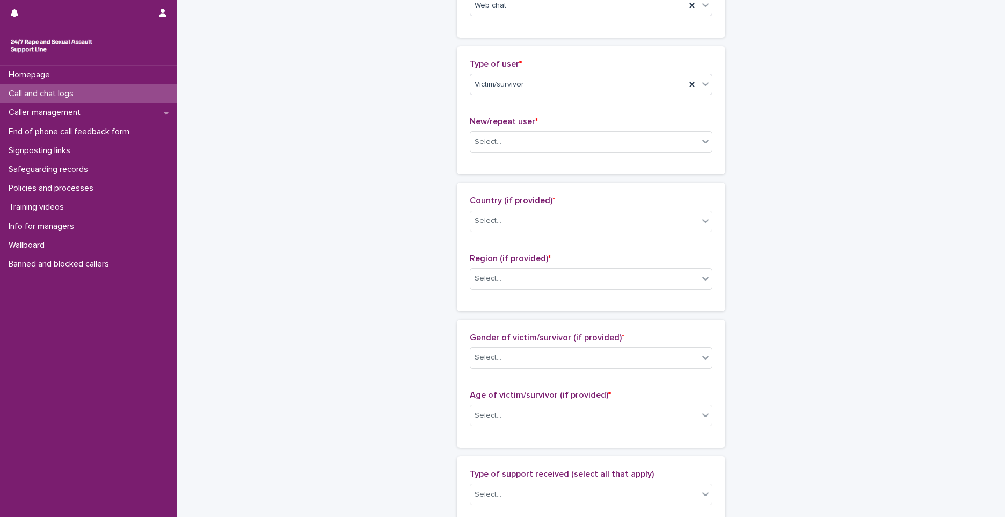
scroll to position [215, 0]
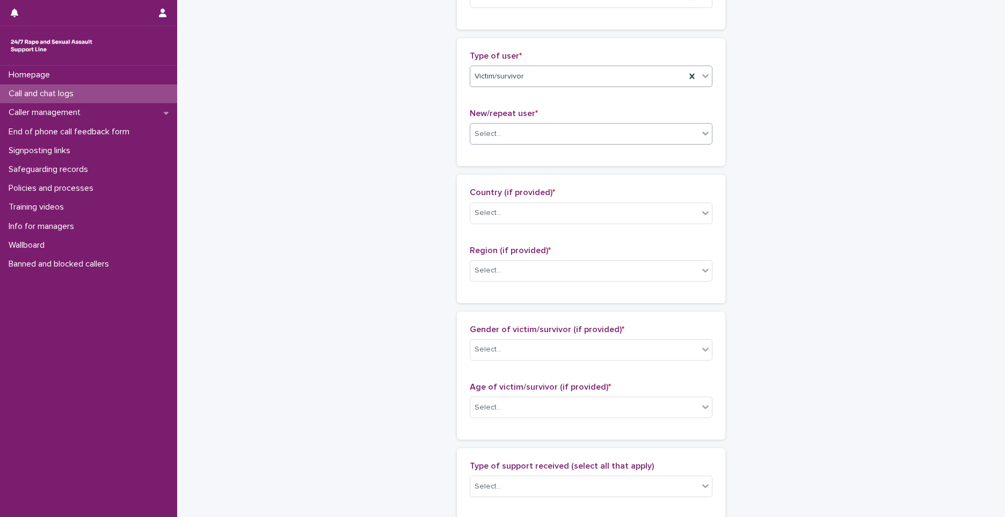
click at [513, 132] on div "Select..." at bounding box center [584, 134] width 228 height 18
click at [964, 92] on div "**********" at bounding box center [591, 394] width 828 height 1216
click at [555, 138] on div "Select..." at bounding box center [584, 134] width 228 height 18
drag, startPoint x: 460, startPoint y: 186, endPoint x: 488, endPoint y: 175, distance: 30.6
click at [488, 169] on div "New user" at bounding box center [588, 173] width 242 height 19
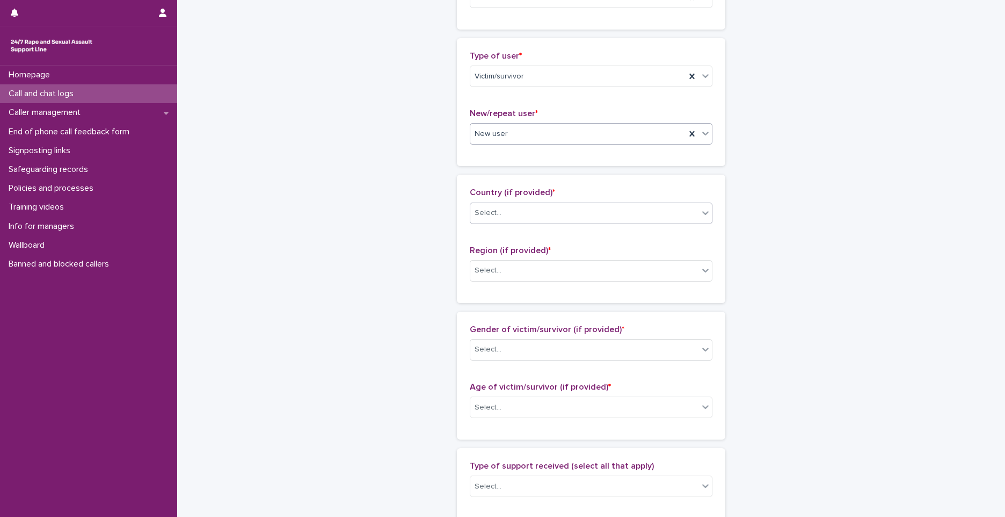
click at [477, 213] on div "Select..." at bounding box center [488, 212] width 27 height 11
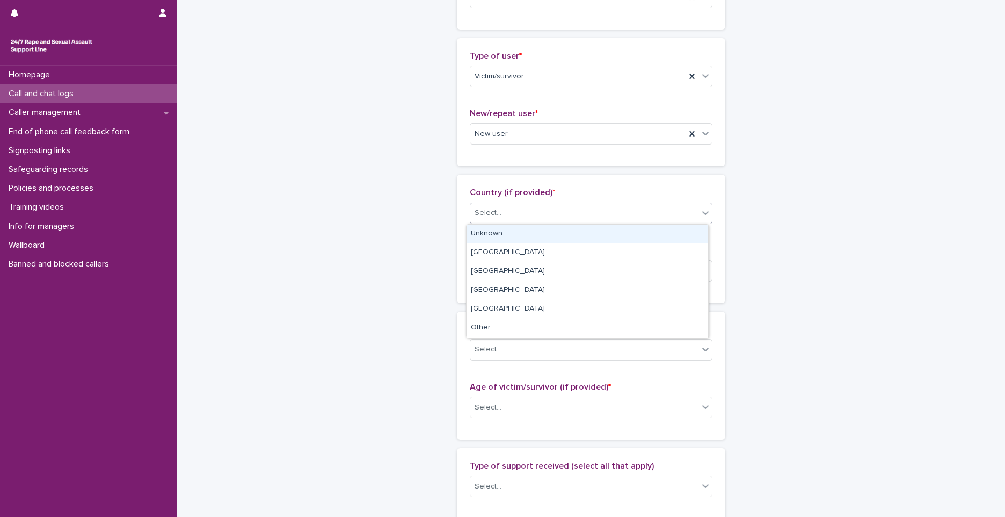
click at [477, 233] on div "Unknown" at bounding box center [588, 233] width 242 height 19
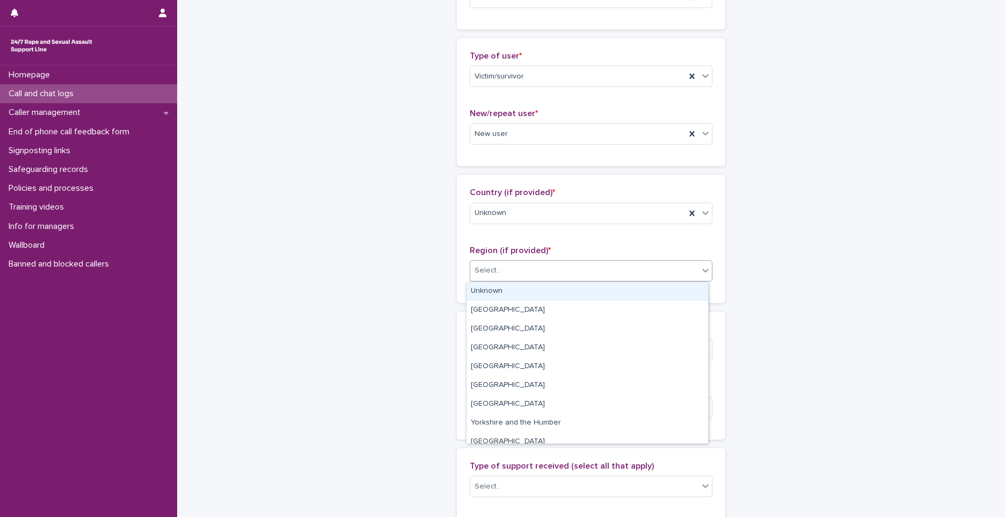
click at [488, 273] on div "Select..." at bounding box center [488, 270] width 27 height 11
click at [498, 287] on div "Unknown" at bounding box center [588, 291] width 242 height 19
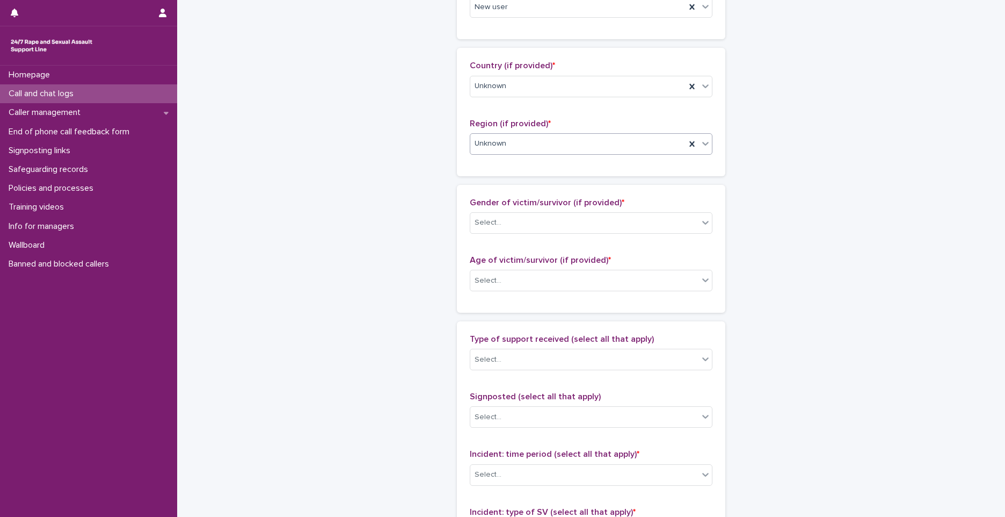
scroll to position [376, 0]
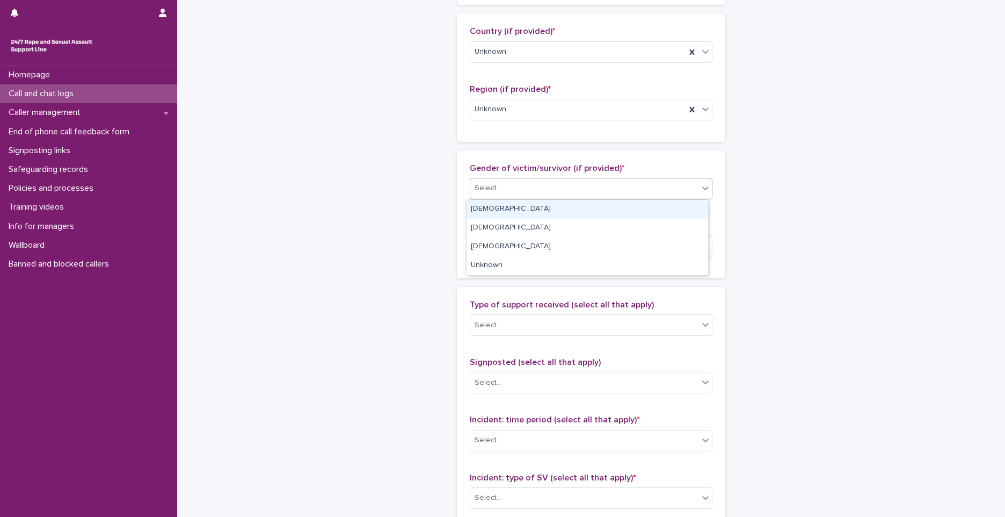
click at [498, 180] on div "Select..." at bounding box center [584, 188] width 228 height 18
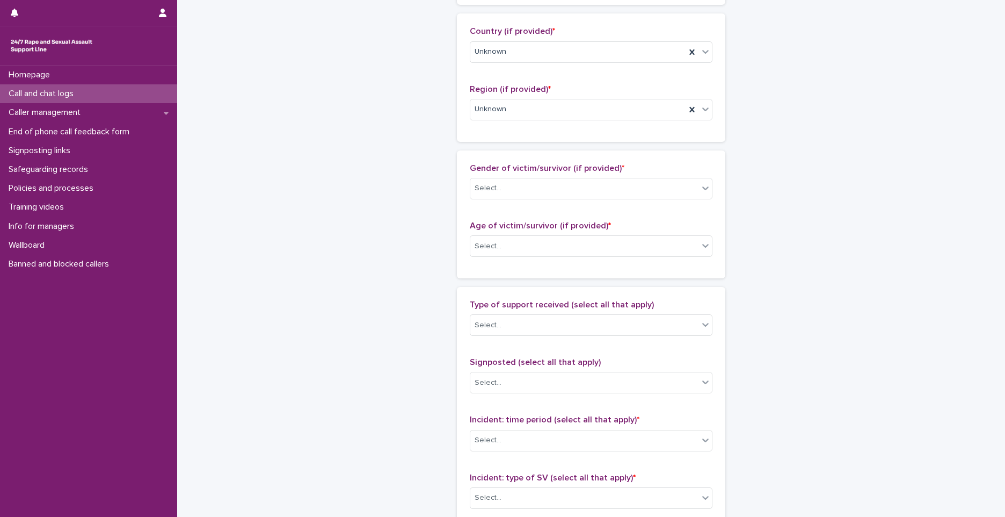
drag, startPoint x: 612, startPoint y: 205, endPoint x: 571, endPoint y: 211, distance: 41.3
click at [612, 205] on div "Gender of victim/survivor (if provided) * Select..." at bounding box center [591, 185] width 243 height 45
click at [511, 190] on div "Select..." at bounding box center [584, 188] width 228 height 18
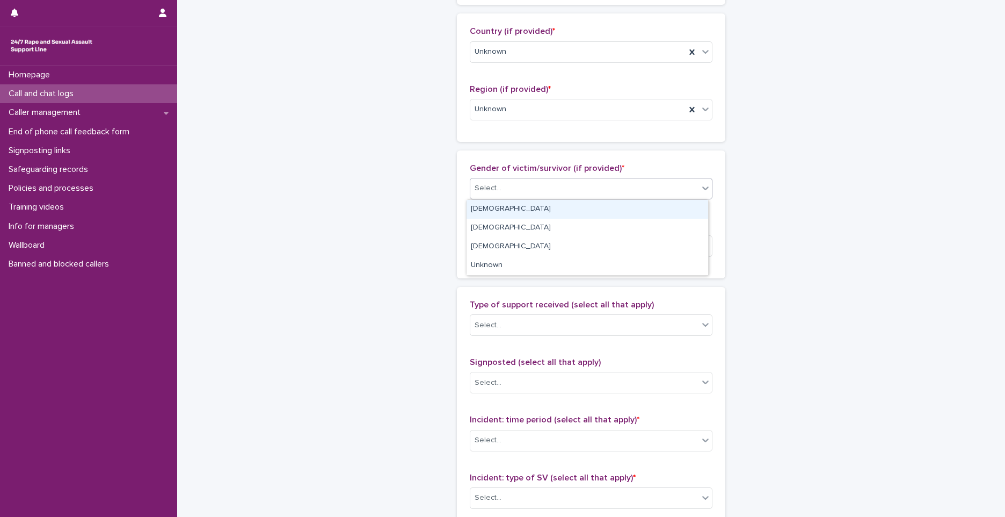
click at [504, 214] on div "Female" at bounding box center [588, 209] width 242 height 19
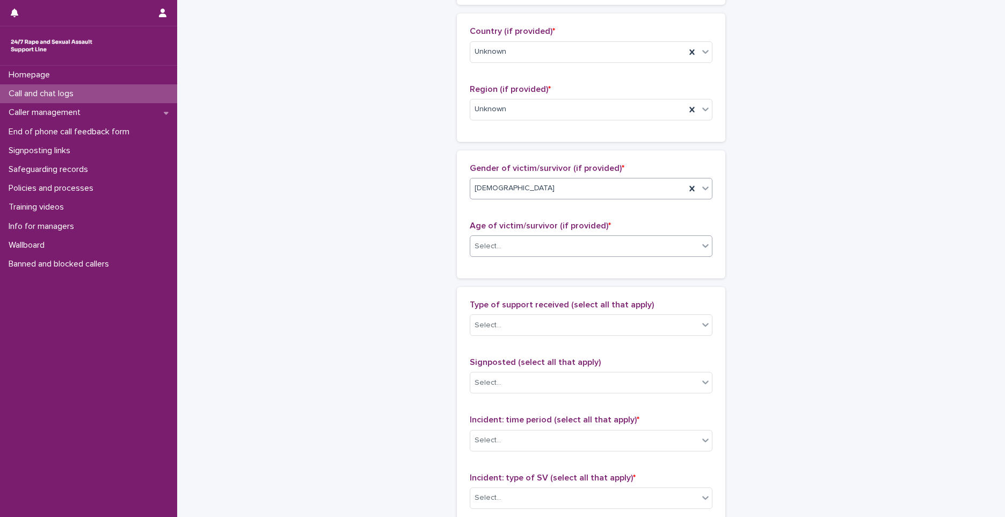
click at [481, 253] on div "Select..." at bounding box center [584, 246] width 228 height 18
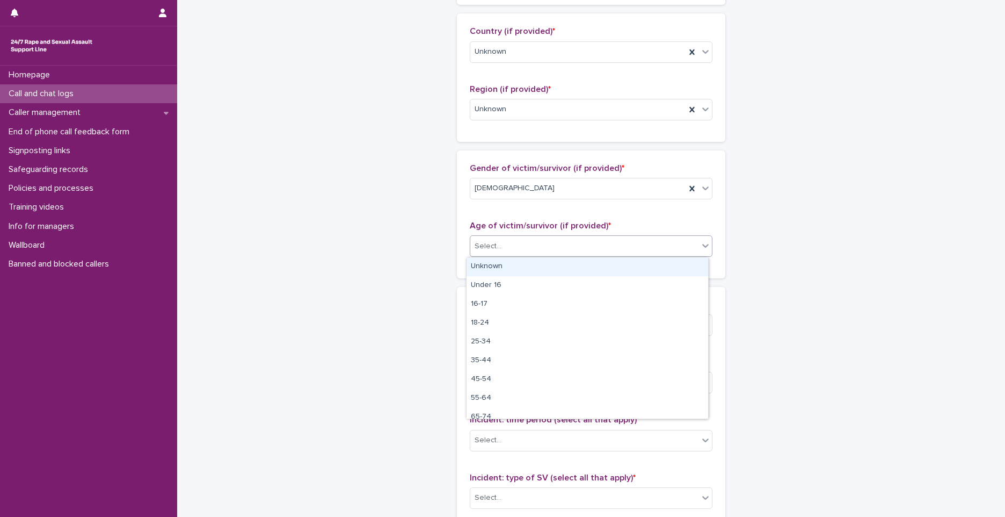
drag, startPoint x: 485, startPoint y: 264, endPoint x: 494, endPoint y: 252, distance: 14.3
click at [485, 265] on div "Unknown" at bounding box center [588, 266] width 242 height 19
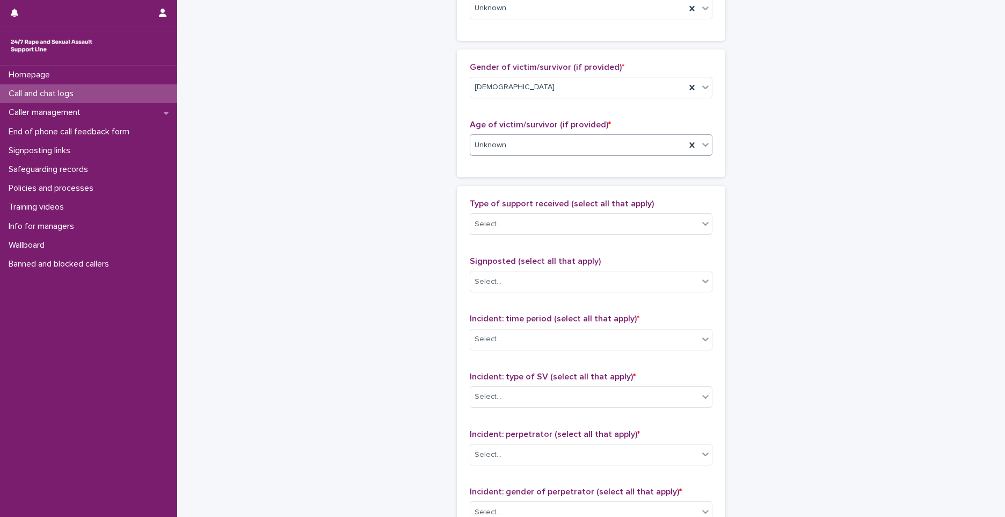
scroll to position [591, 0]
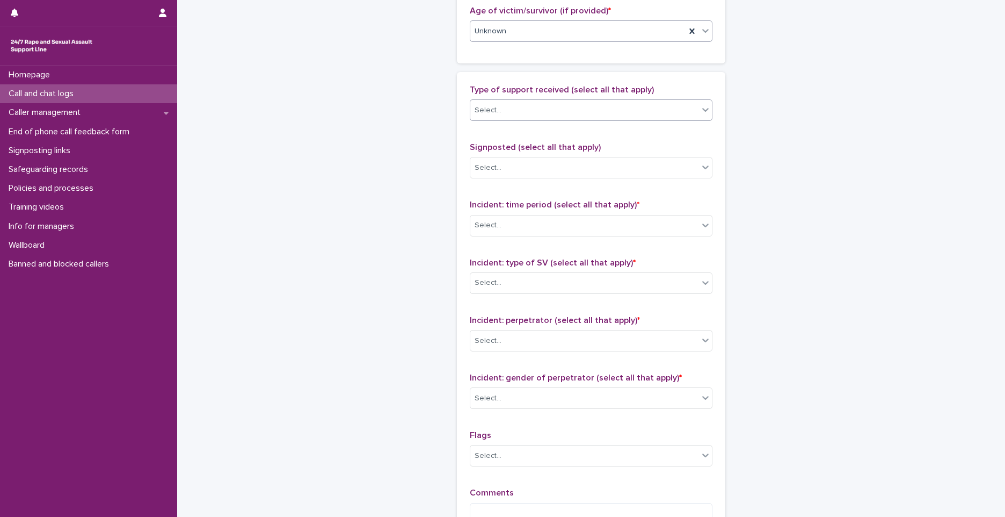
click at [484, 110] on div "Select..." at bounding box center [488, 110] width 27 height 11
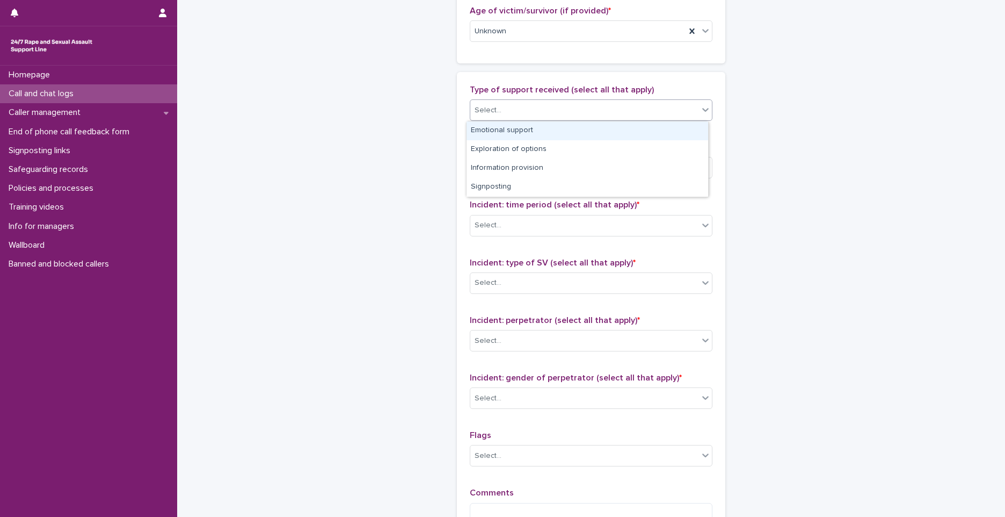
click at [487, 136] on div "Emotional support" at bounding box center [588, 130] width 242 height 19
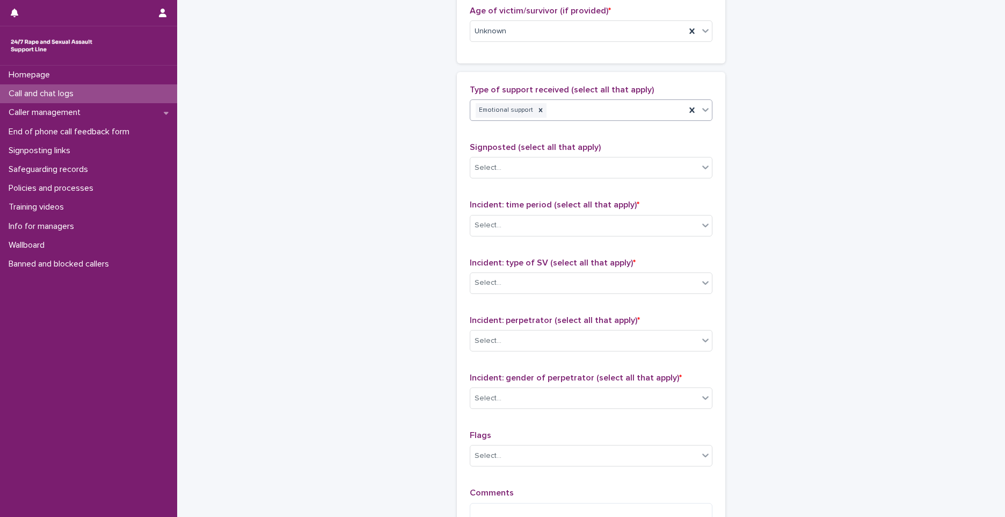
click at [565, 118] on div "Emotional support" at bounding box center [577, 110] width 215 height 19
click at [560, 129] on div "Exploration of options" at bounding box center [588, 130] width 242 height 19
click at [620, 113] on div at bounding box center [626, 110] width 12 height 14
click at [620, 112] on div "Emotional support" at bounding box center [577, 110] width 215 height 19
click at [541, 121] on div "Exploration of options" at bounding box center [588, 130] width 242 height 19
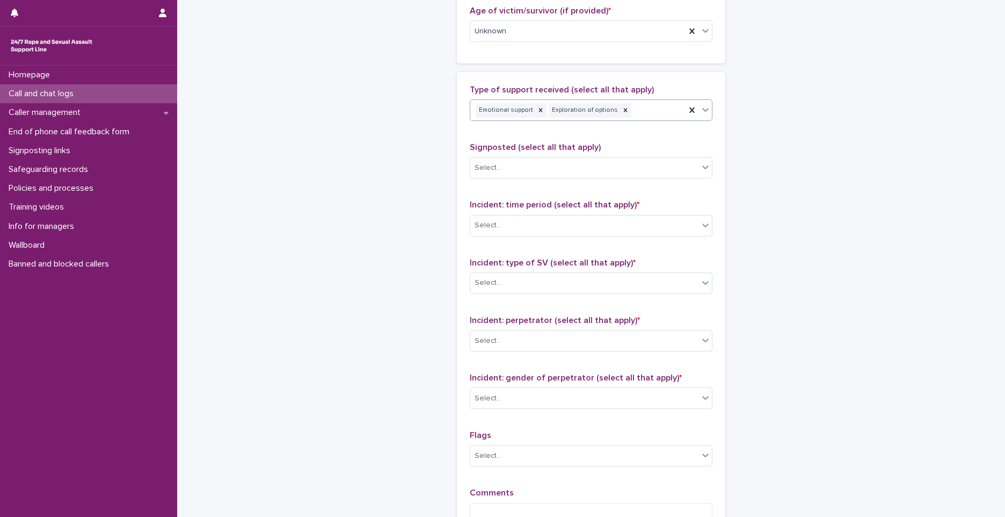
click at [636, 111] on div "Emotional support Exploration of options" at bounding box center [577, 110] width 215 height 19
click at [556, 132] on div "Information provision" at bounding box center [588, 130] width 242 height 19
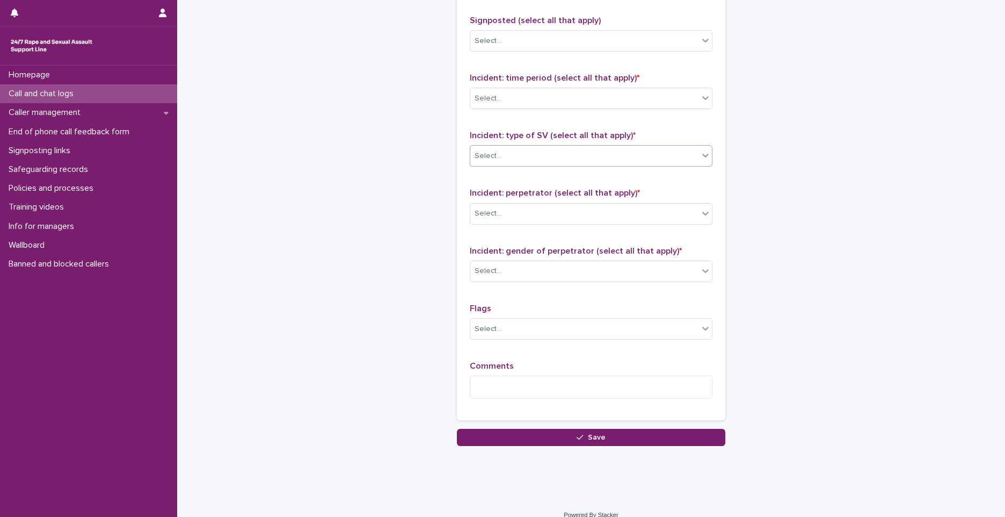
scroll to position [746, 0]
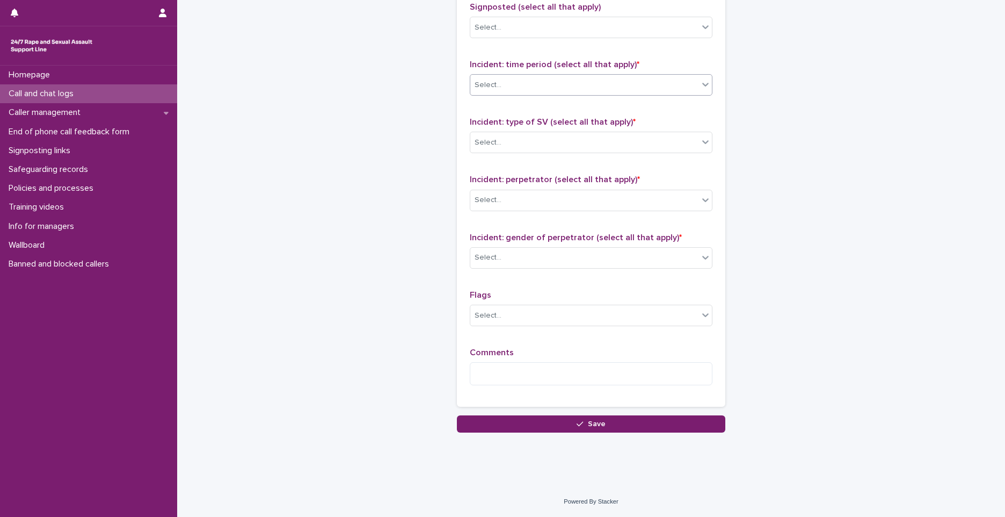
click at [535, 78] on div "Select..." at bounding box center [584, 85] width 228 height 18
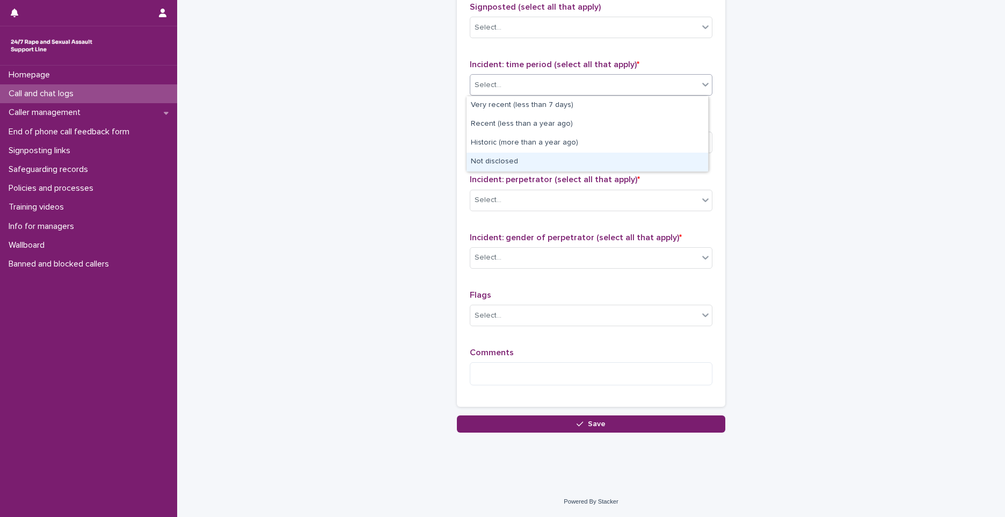
click at [512, 159] on div "Not disclosed" at bounding box center [588, 162] width 242 height 19
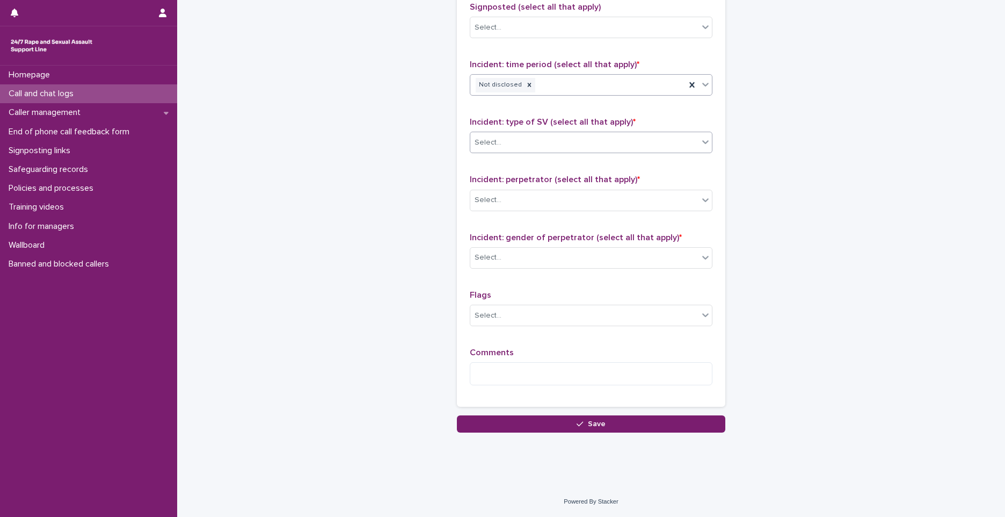
click at [509, 149] on div "Select..." at bounding box center [584, 143] width 228 height 18
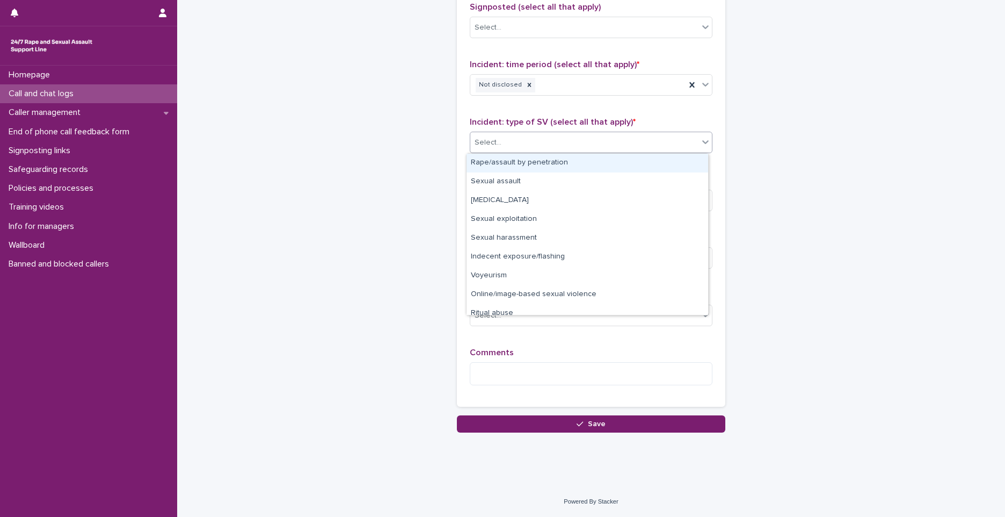
click at [511, 170] on div "Rape/assault by penetration" at bounding box center [588, 163] width 242 height 19
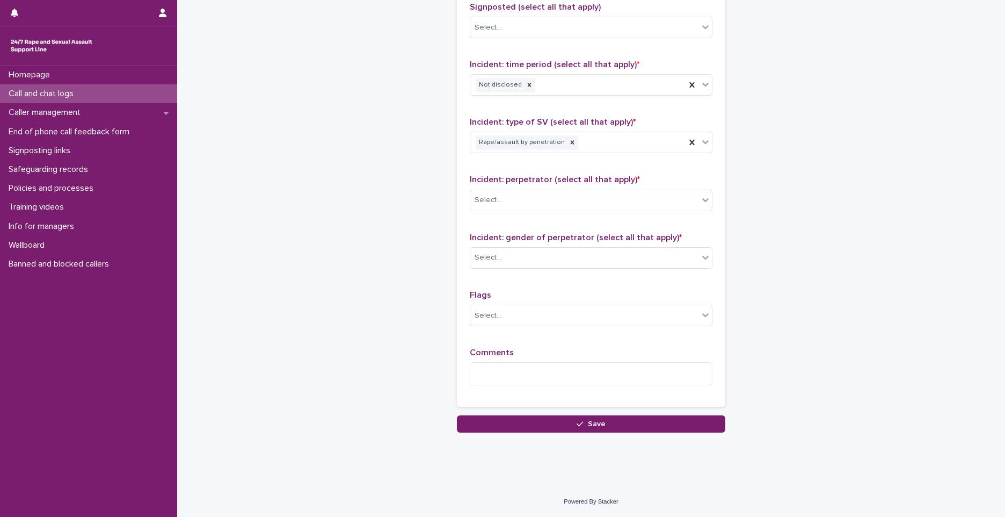
click at [581, 115] on div "Type of support received (select all that apply) Emotional support Exploration …" at bounding box center [591, 162] width 243 height 464
click at [521, 206] on div "Select..." at bounding box center [584, 200] width 228 height 18
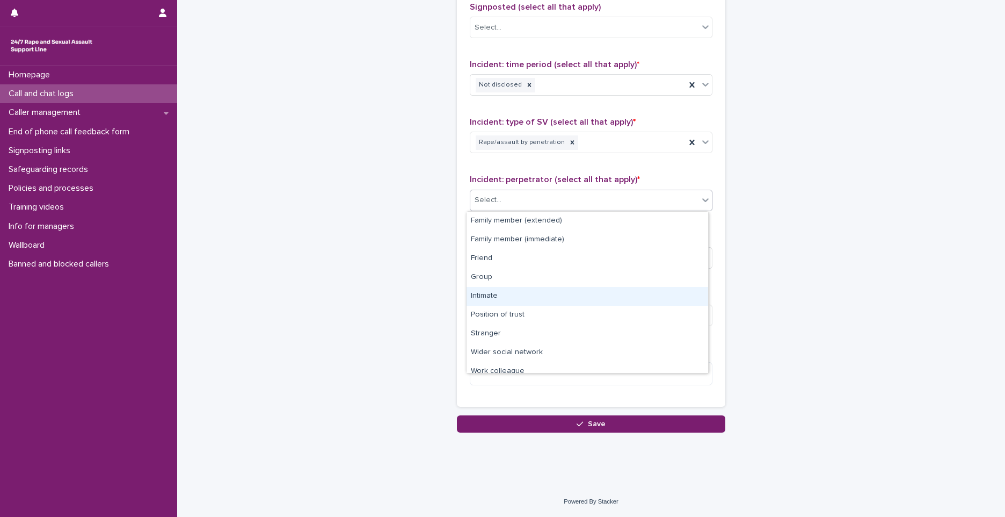
click at [479, 299] on div "Intimate" at bounding box center [588, 296] width 242 height 19
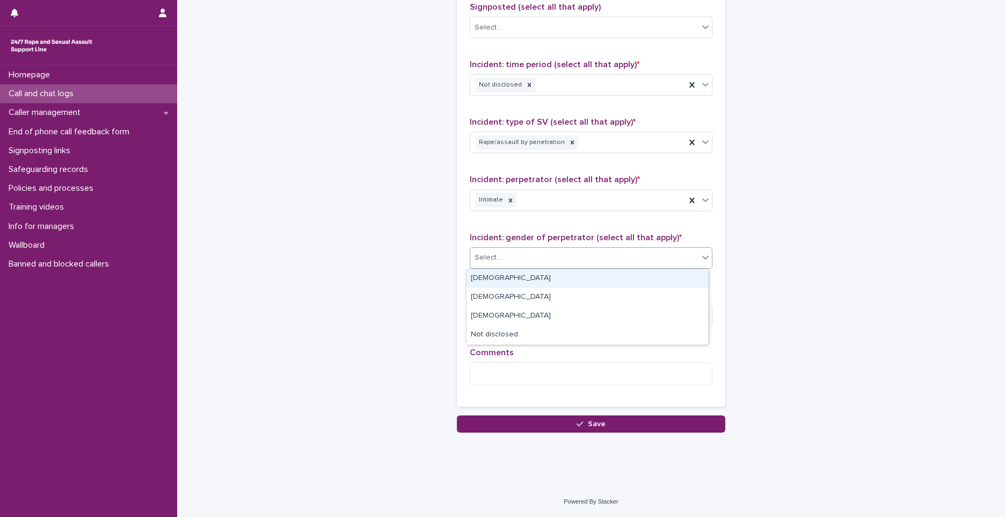
click at [524, 262] on div "Select..." at bounding box center [584, 258] width 228 height 18
click at [494, 278] on div "Male" at bounding box center [588, 278] width 242 height 19
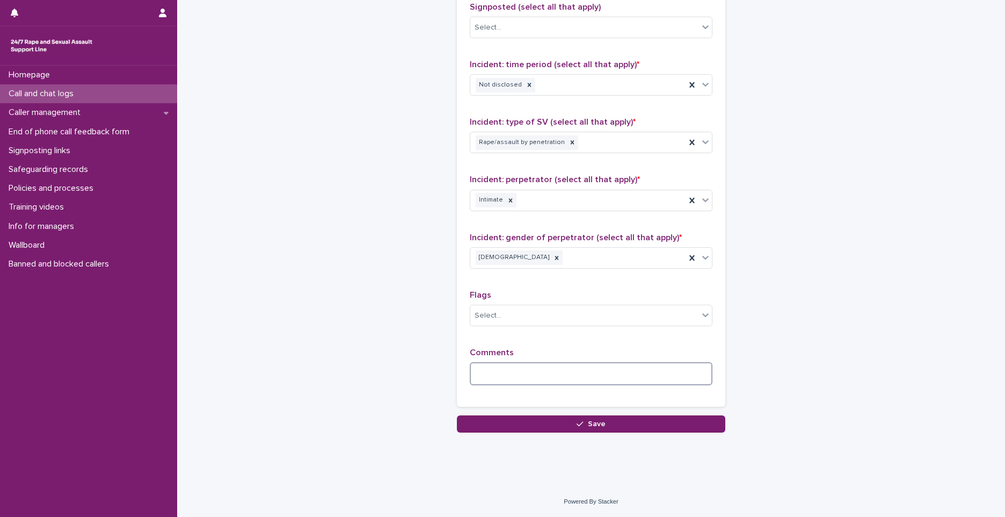
click at [496, 366] on textarea at bounding box center [591, 373] width 243 height 23
paste textarea "******"
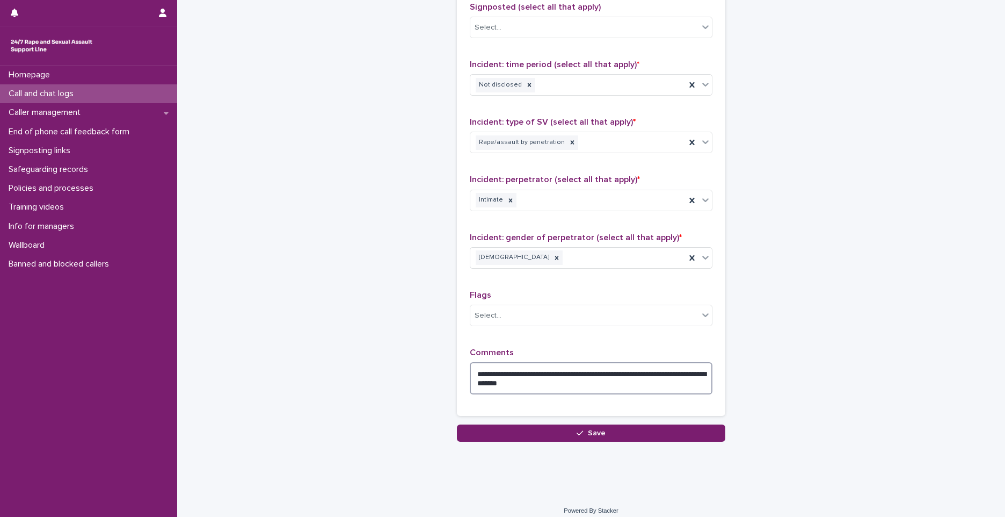
click at [480, 375] on textarea "**********" at bounding box center [591, 378] width 243 height 32
drag, startPoint x: 480, startPoint y: 375, endPoint x: 502, endPoint y: 391, distance: 27.3
click at [502, 391] on textarea "**********" at bounding box center [591, 378] width 243 height 32
type textarea "**********"
click at [640, 295] on p "Flags" at bounding box center [591, 295] width 243 height 10
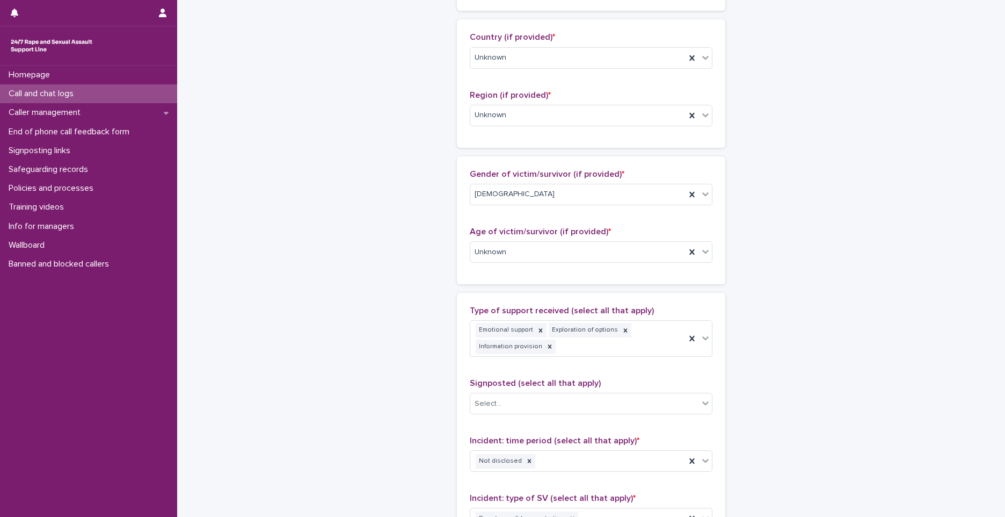
scroll to position [0, 0]
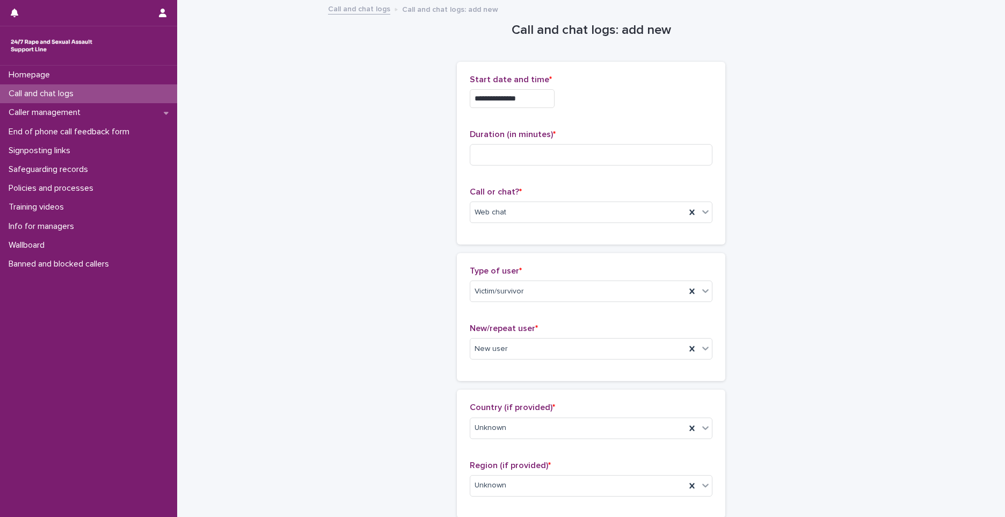
click at [630, 101] on div "**********" at bounding box center [591, 98] width 243 height 19
click at [619, 156] on input at bounding box center [591, 154] width 243 height 21
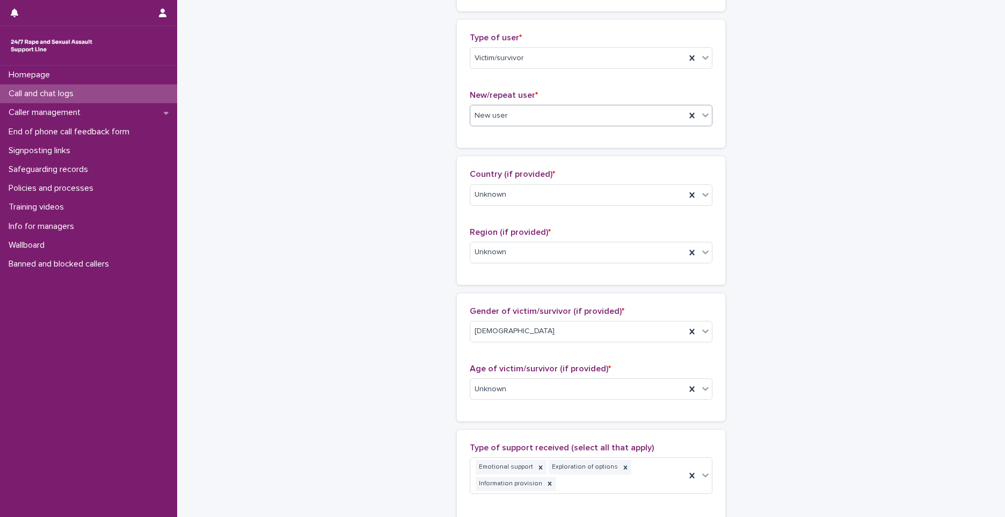
scroll to position [57, 0]
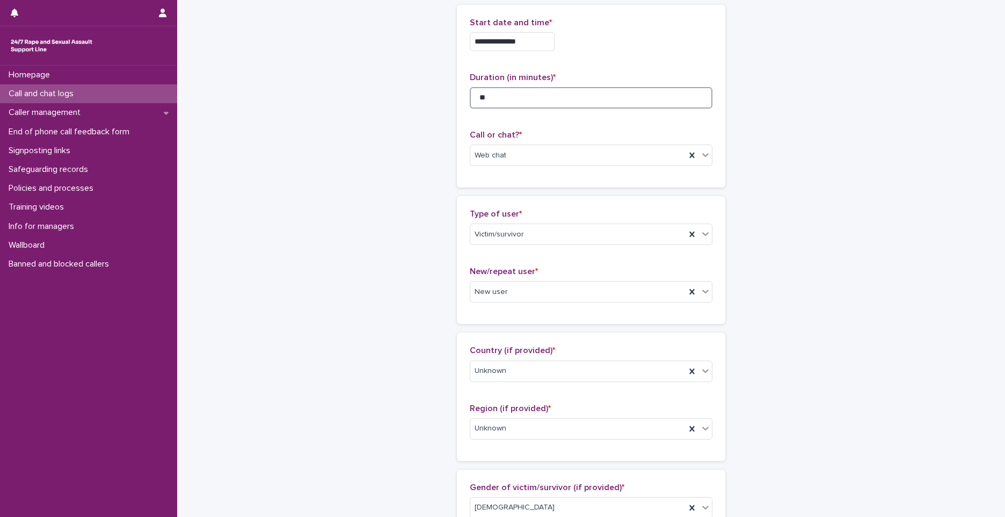
type input "**"
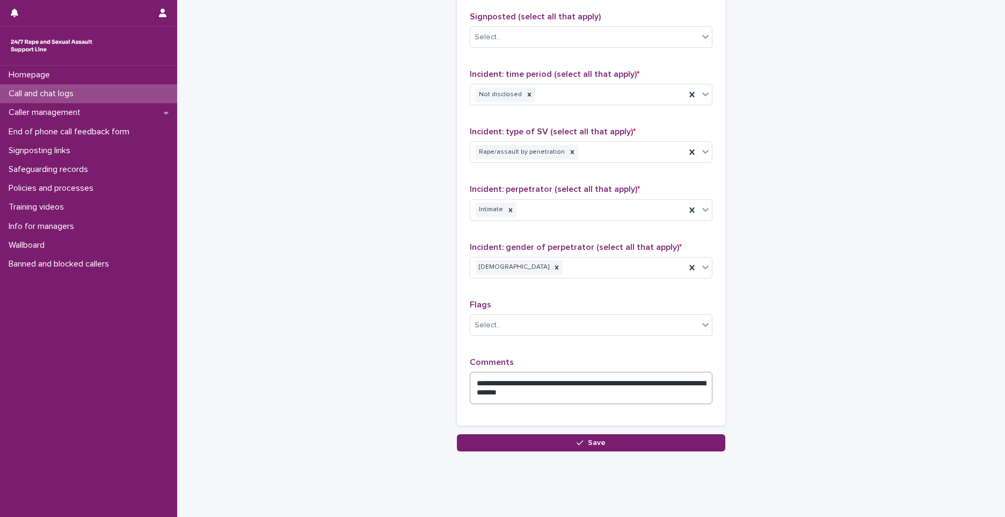
scroll to position [755, 0]
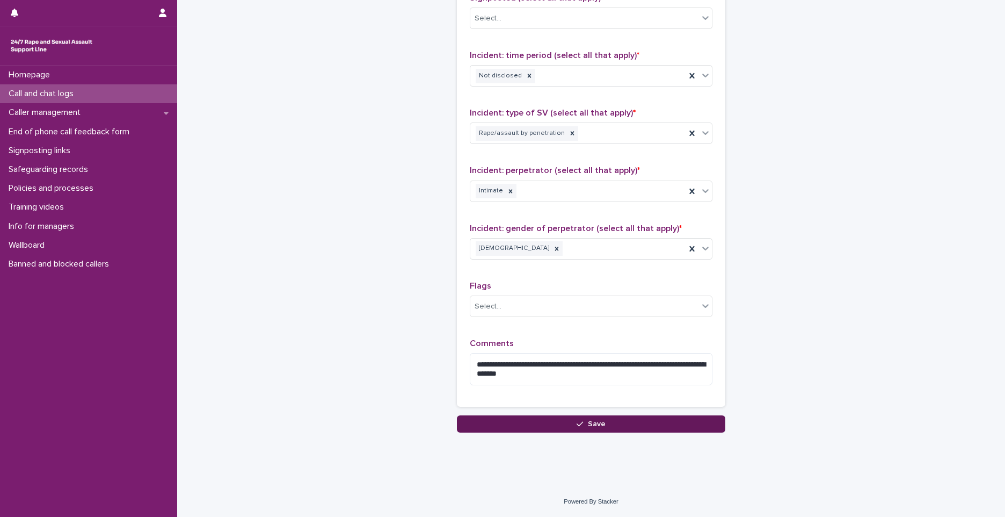
click at [652, 424] on button "Save" at bounding box center [591, 423] width 269 height 17
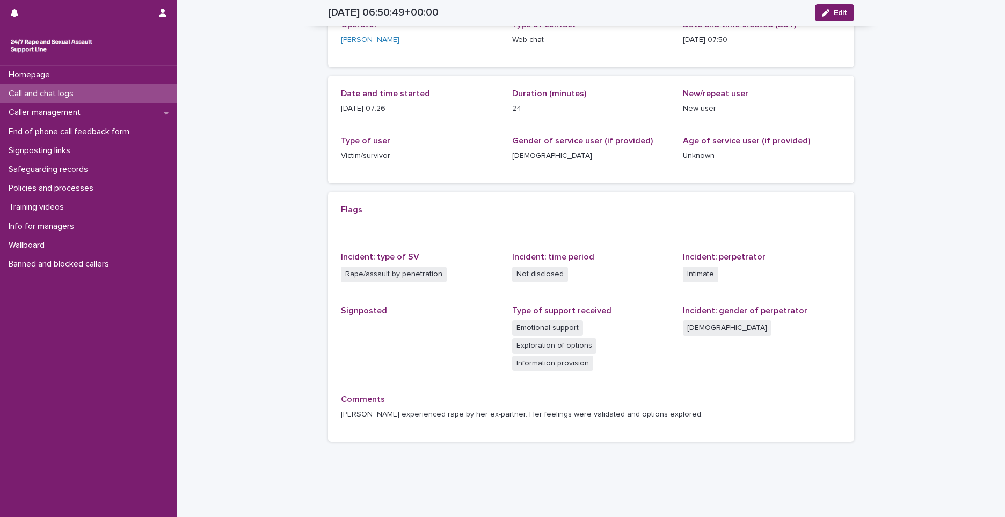
scroll to position [18, 0]
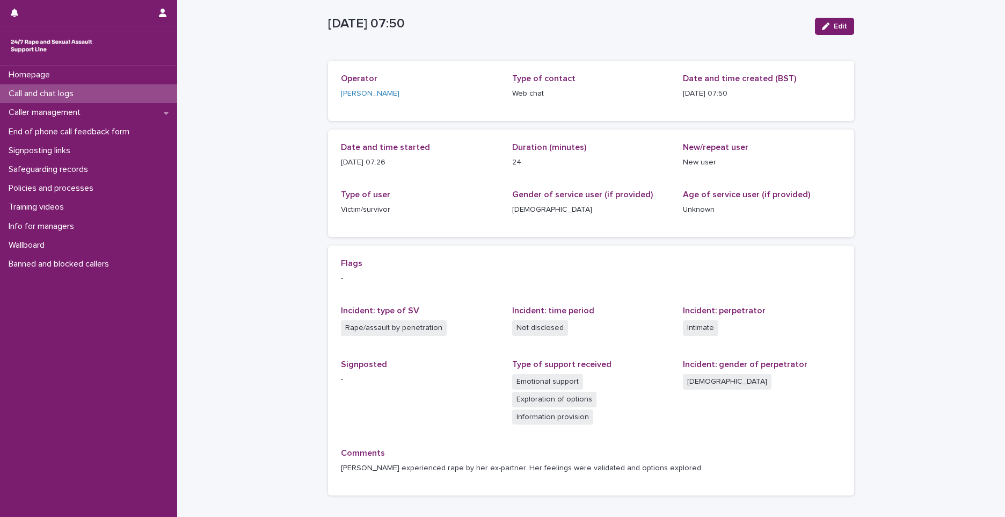
click at [161, 90] on div "Call and chat logs" at bounding box center [88, 93] width 177 height 19
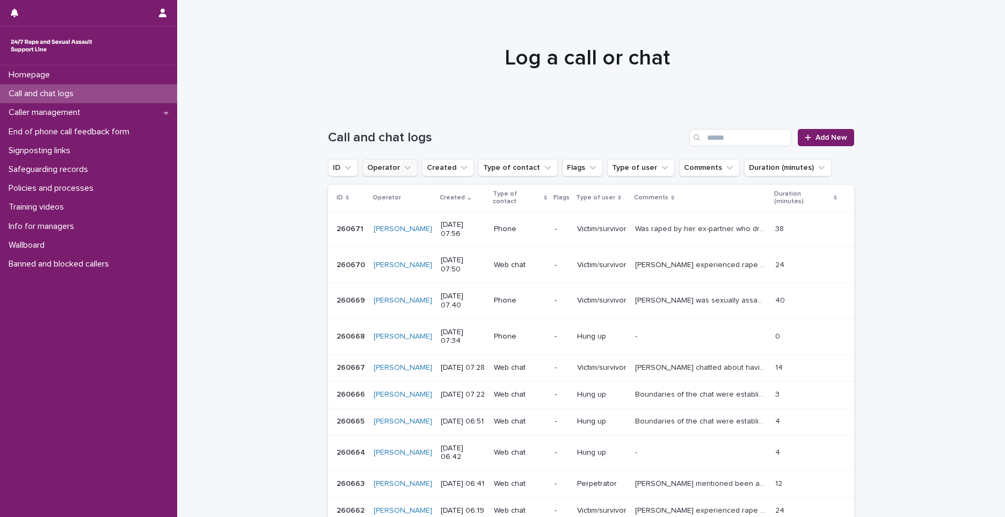
click at [378, 167] on button "Operator" at bounding box center [389, 167] width 55 height 17
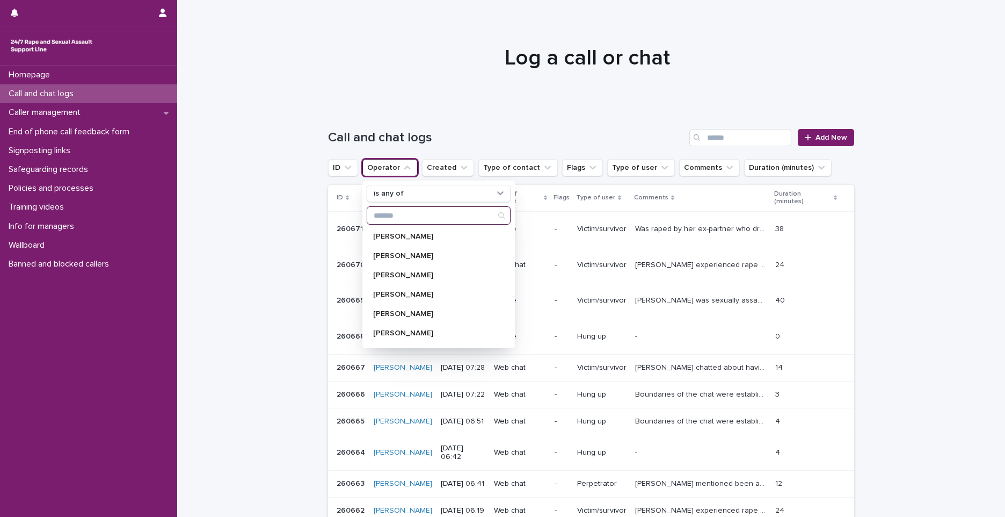
click at [397, 219] on input "Search" at bounding box center [438, 215] width 143 height 17
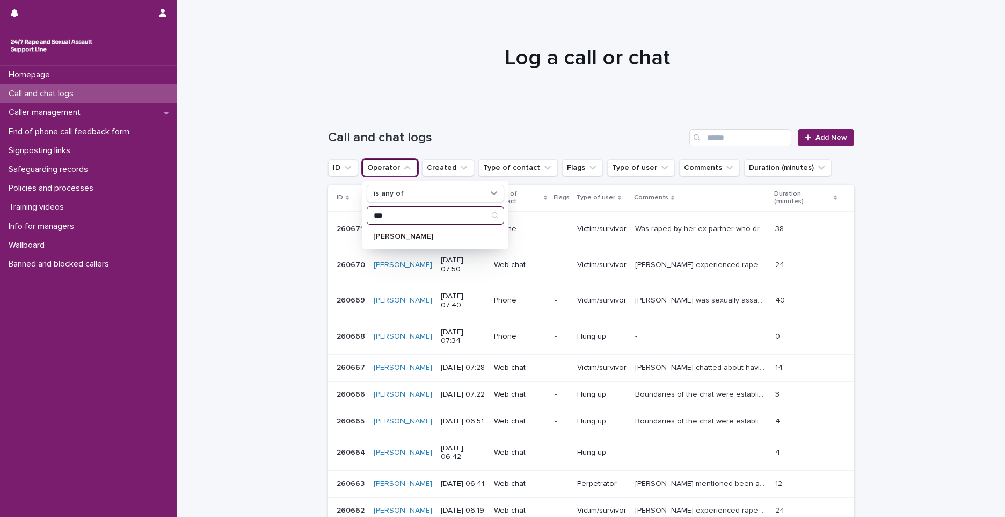
type input "****"
click at [407, 234] on p "Mopelola Adenji" at bounding box center [430, 237] width 114 height 8
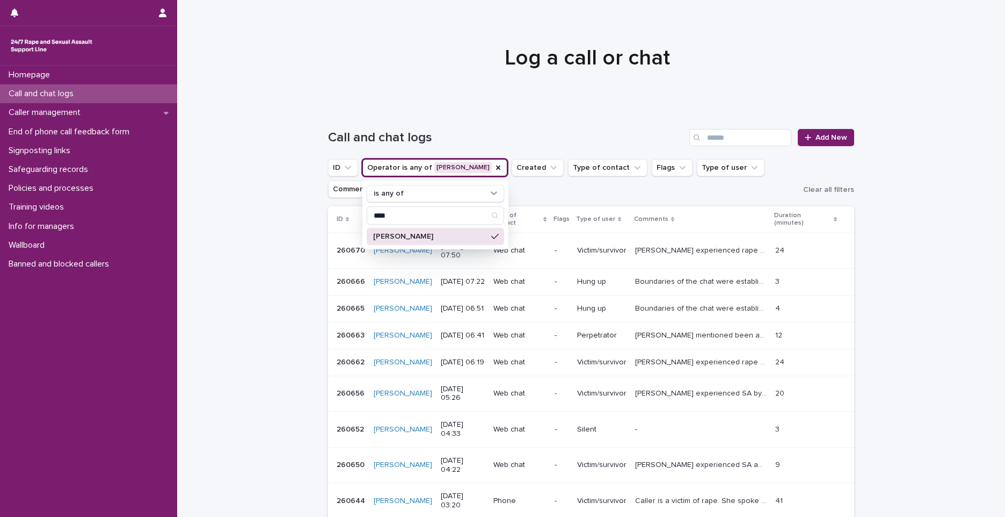
click at [491, 235] on icon at bounding box center [495, 236] width 8 height 9
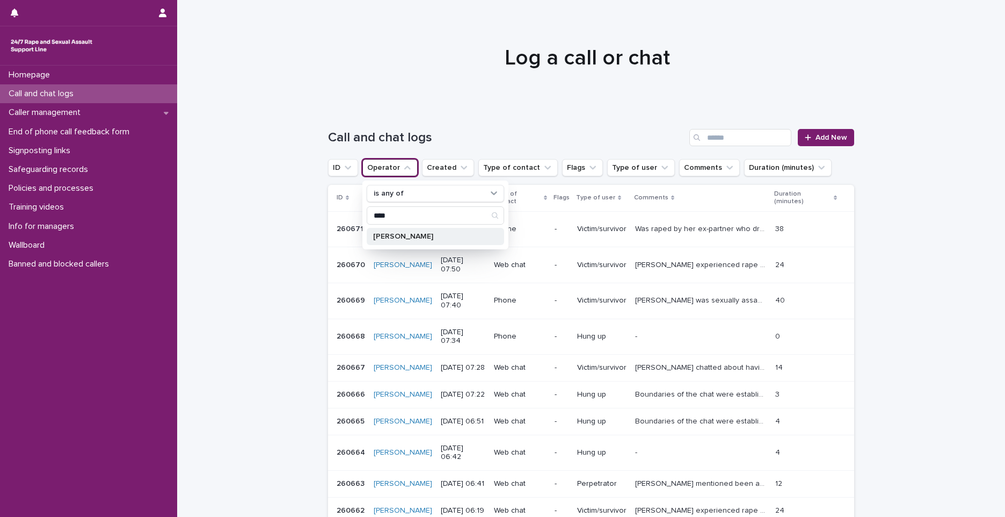
click at [478, 234] on p "Mopelola Adenji" at bounding box center [430, 237] width 114 height 8
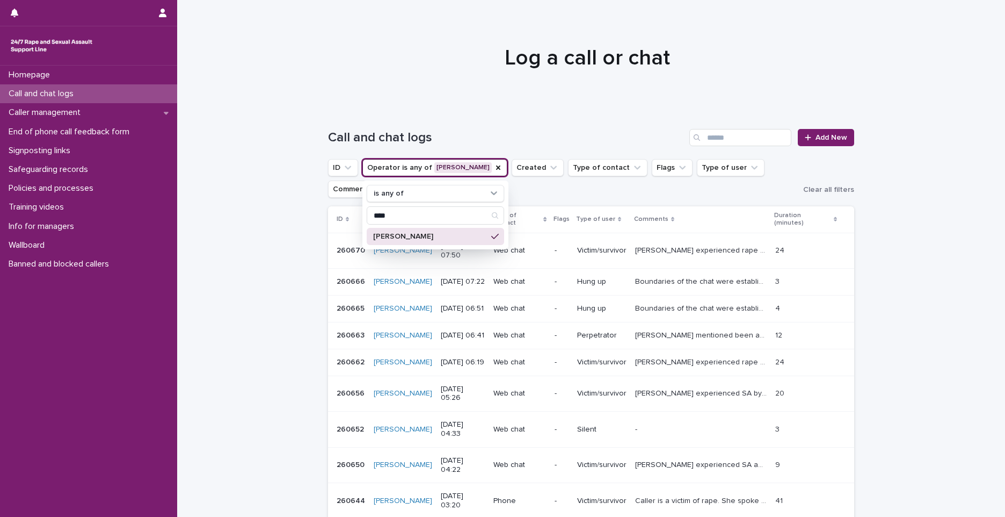
click at [572, 192] on ul "ID Operator is any of Mopelola Adenji is any of **** Mopelola Adenji Created Ty…" at bounding box center [563, 178] width 475 height 43
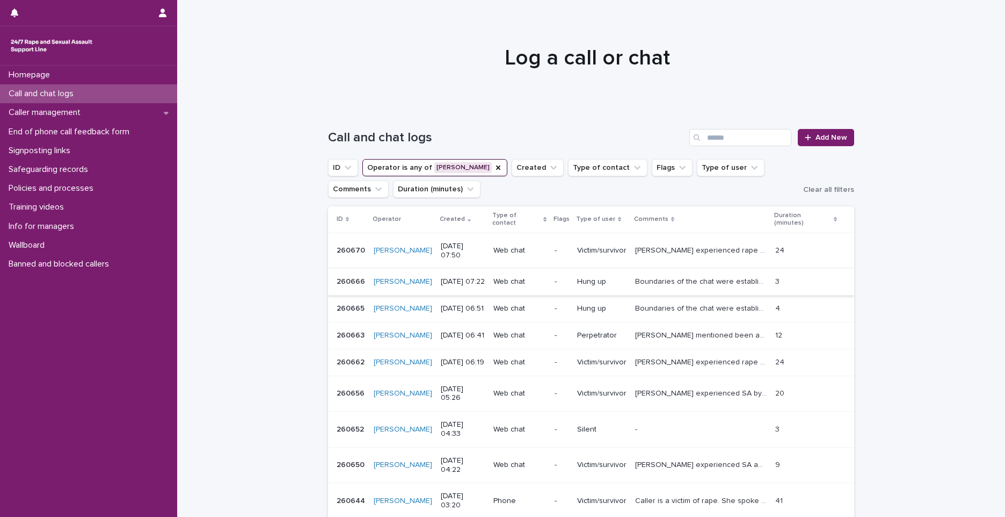
scroll to position [54, 0]
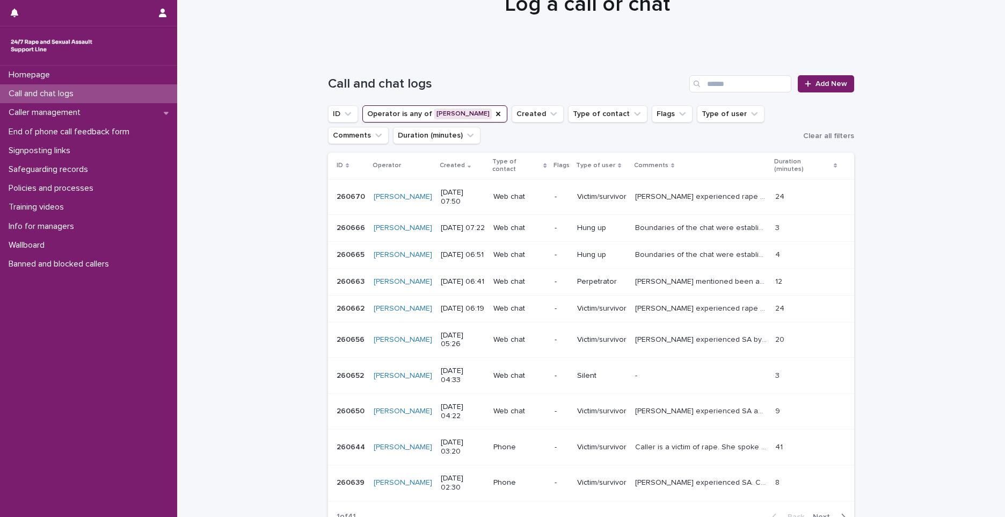
click at [824, 513] on span "Next" at bounding box center [825, 517] width 24 height 8
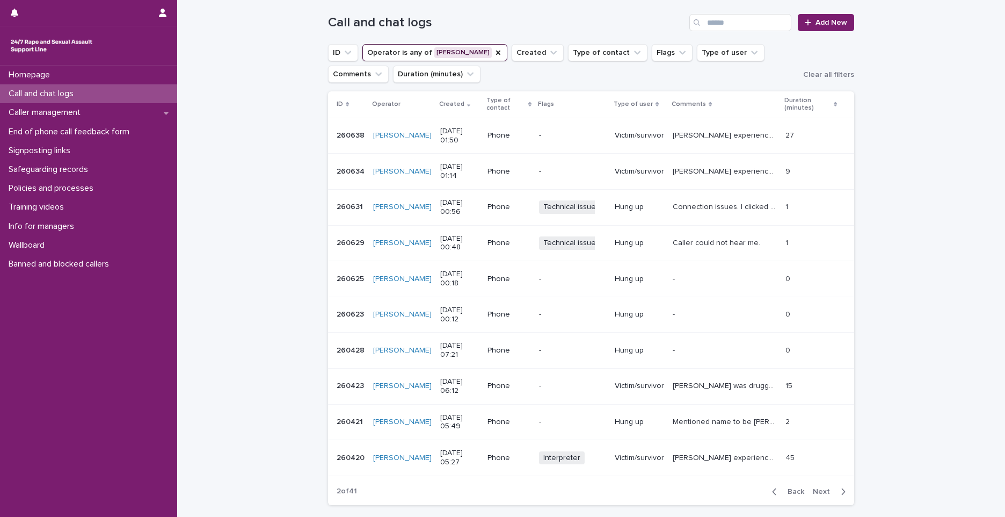
scroll to position [54, 0]
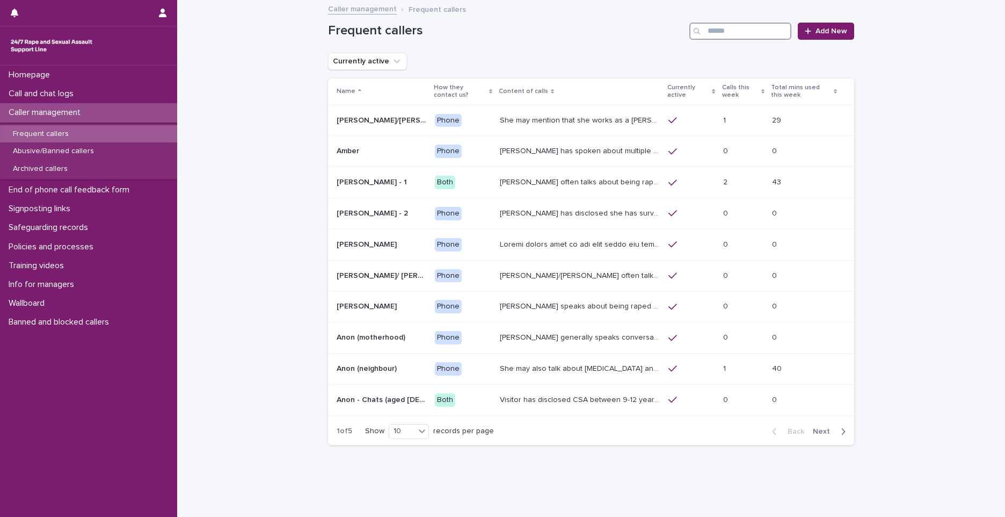
click at [748, 30] on input "Search" at bounding box center [741, 31] width 102 height 17
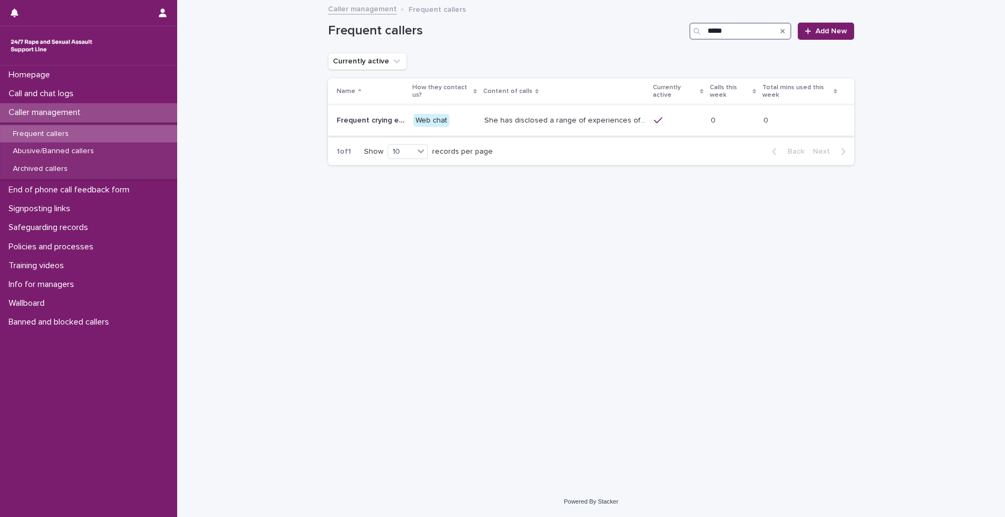
type input "*****"
click at [538, 124] on p "She has disclosed a range of experiences of ongoing and past sexual violence, i…" at bounding box center [565, 119] width 163 height 11
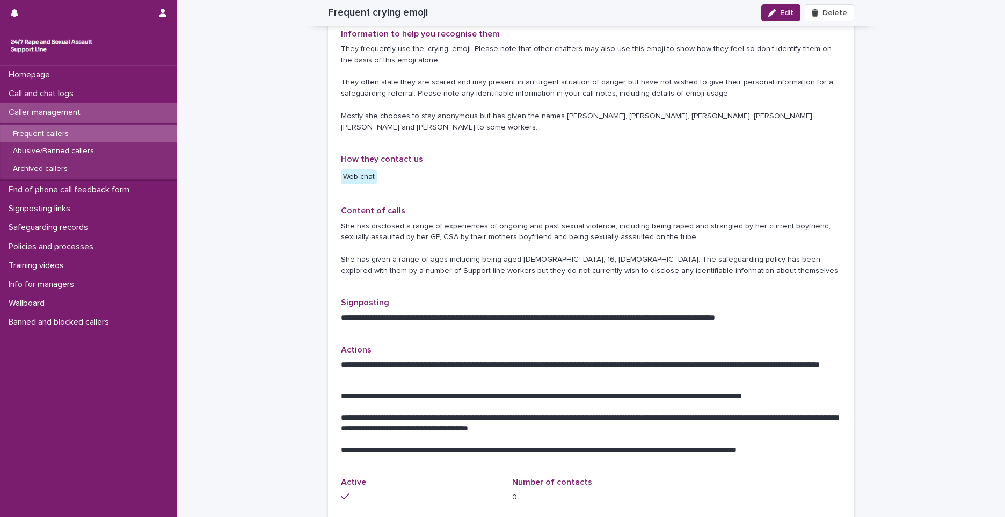
scroll to position [269, 0]
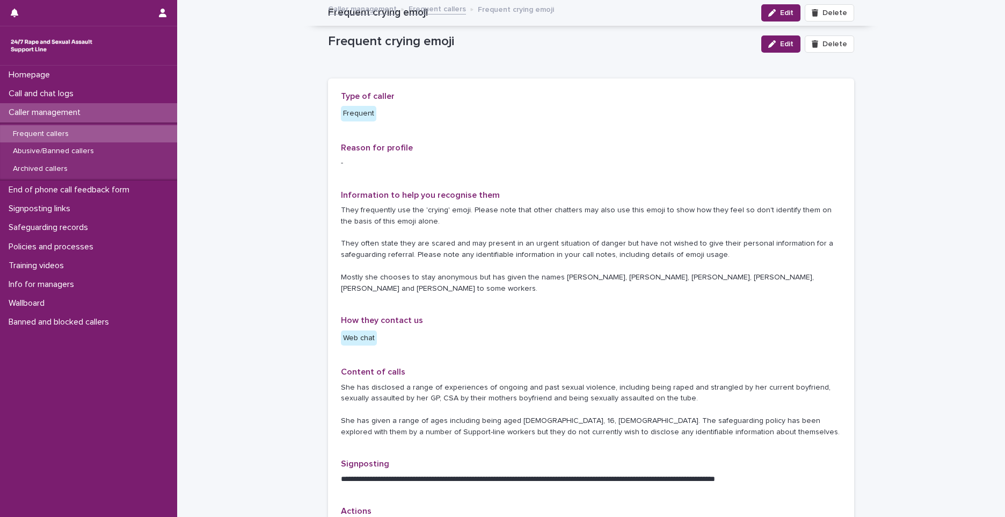
scroll to position [269, 0]
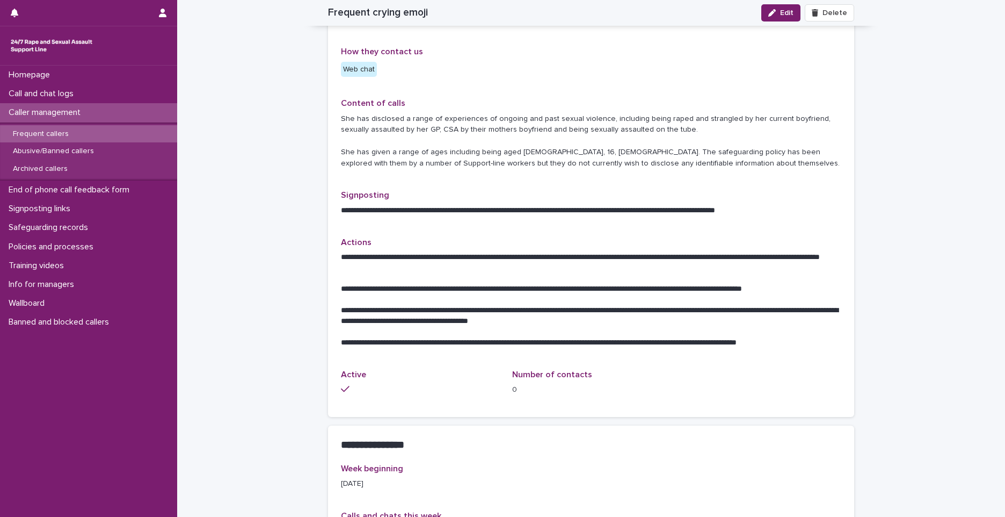
click at [92, 125] on div "Frequent callers" at bounding box center [88, 134] width 177 height 18
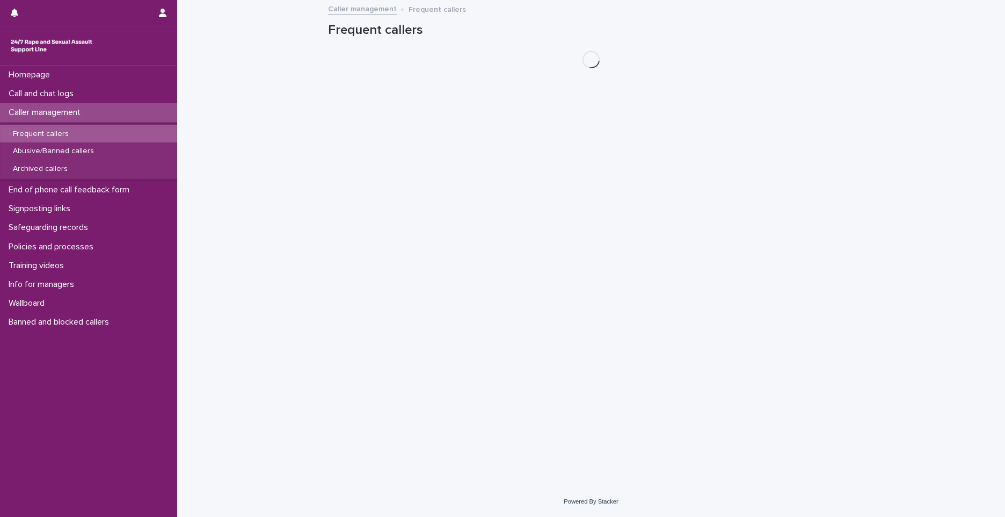
click at [92, 136] on div "Frequent callers" at bounding box center [88, 134] width 177 height 18
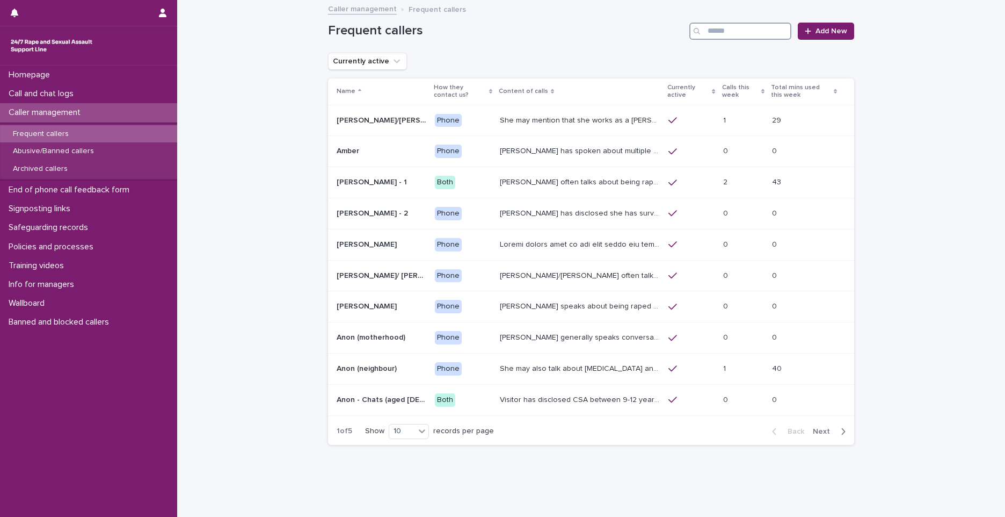
click at [720, 31] on input "Search" at bounding box center [741, 31] width 102 height 17
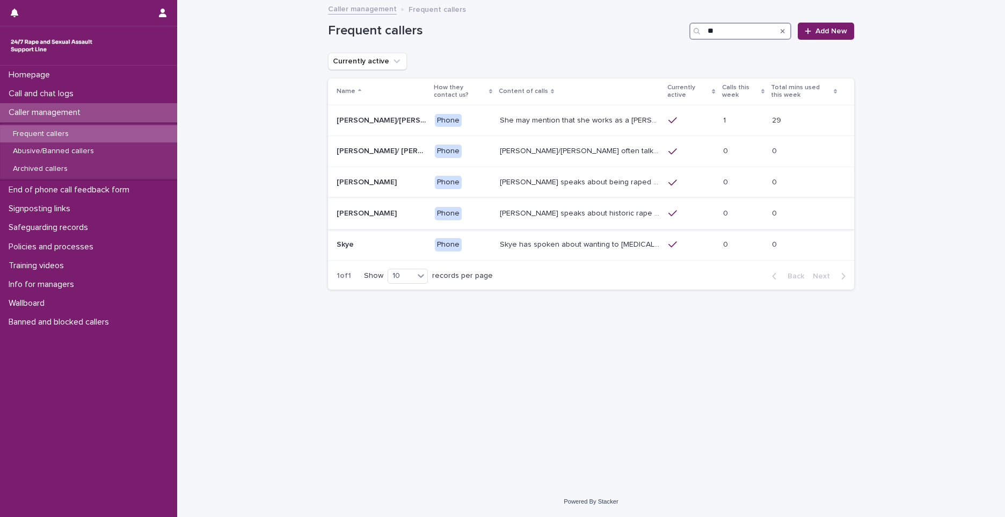
type input "*"
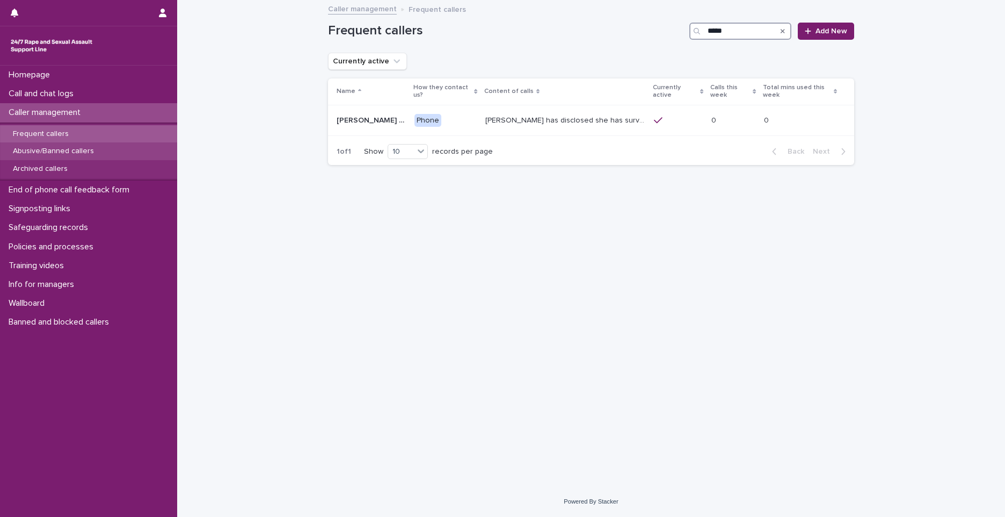
type input "*****"
click at [115, 149] on div "Abusive/Banned callers" at bounding box center [88, 151] width 177 height 18
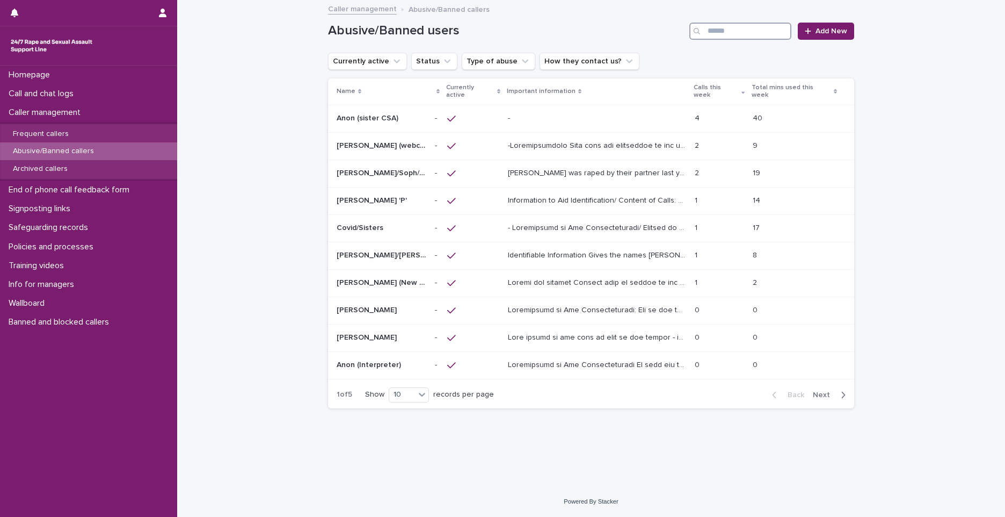
click at [718, 32] on input "Search" at bounding box center [741, 31] width 102 height 17
type input "***"
click at [391, 171] on div "'Stream of thoughts' caller/webchat user 'Stream of thoughts' caller/webchat us…" at bounding box center [382, 173] width 90 height 18
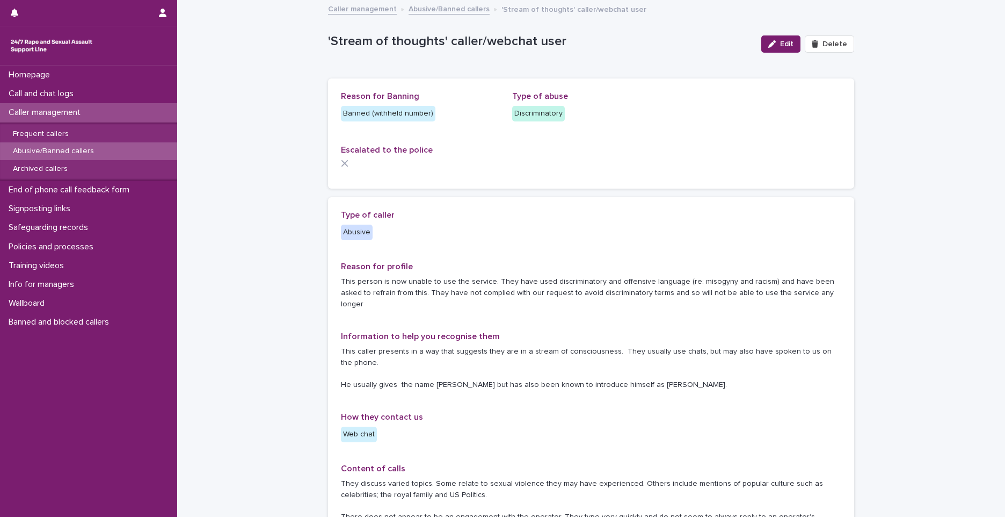
click at [758, 271] on p "Reason for profile" at bounding box center [591, 267] width 500 height 10
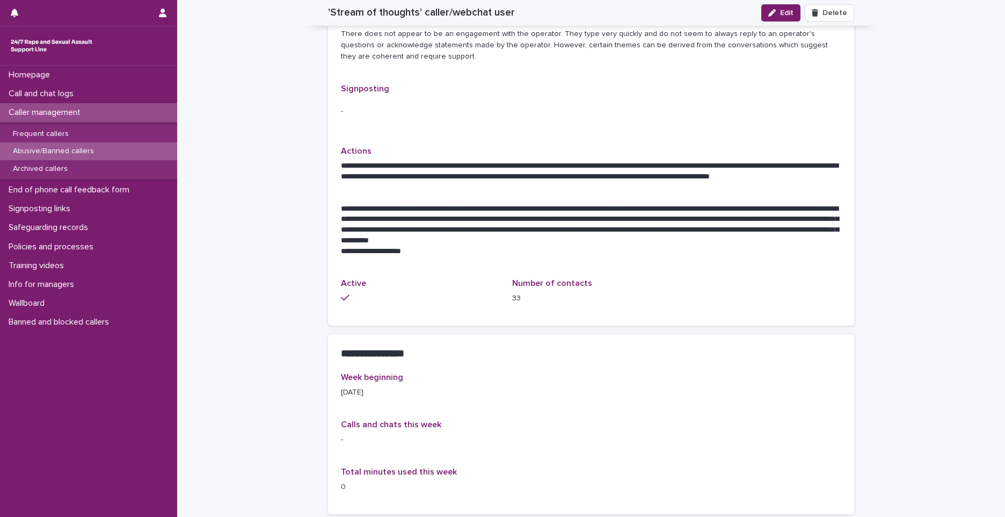
scroll to position [483, 0]
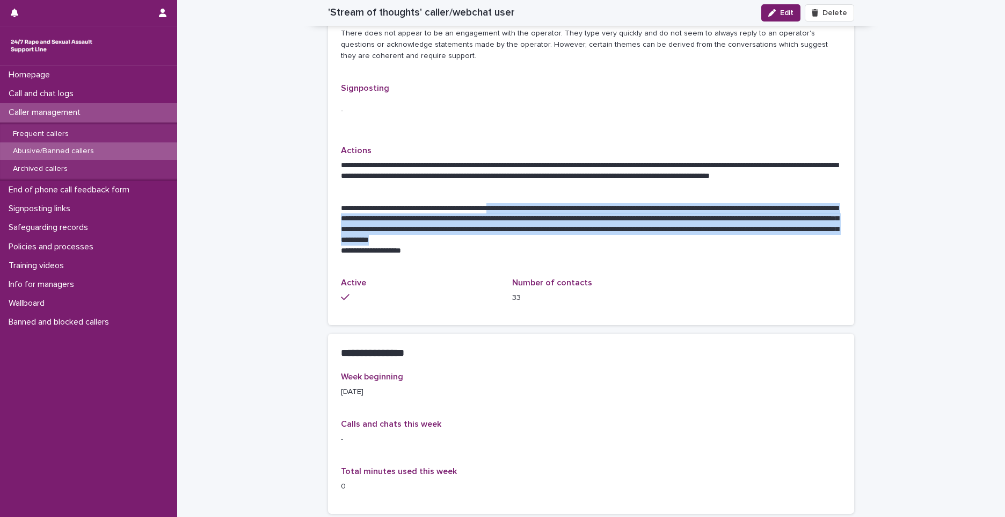
drag, startPoint x: 523, startPoint y: 184, endPoint x: 743, endPoint y: 220, distance: 223.6
click at [743, 220] on p "**********" at bounding box center [591, 224] width 500 height 43
copy p "**********"
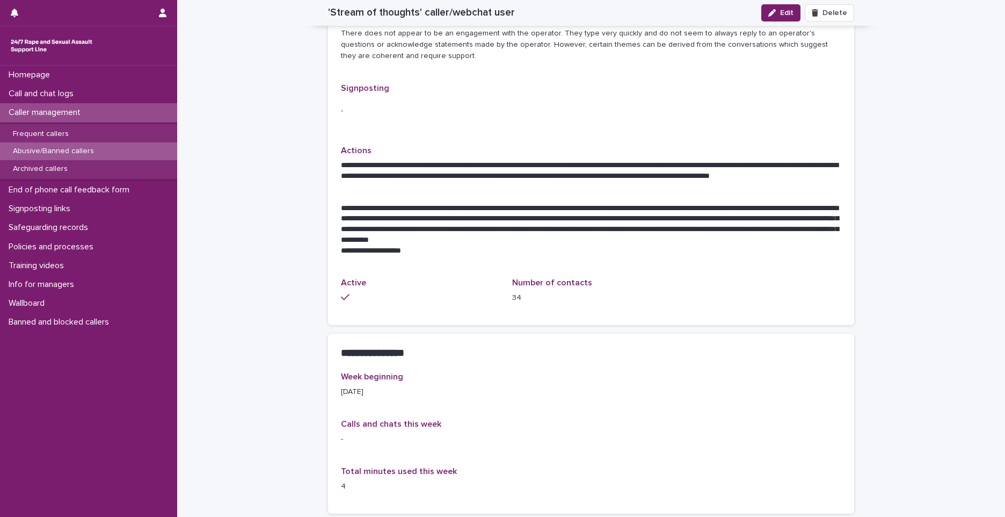
click at [734, 49] on div "**********" at bounding box center [591, 19] width 500 height 585
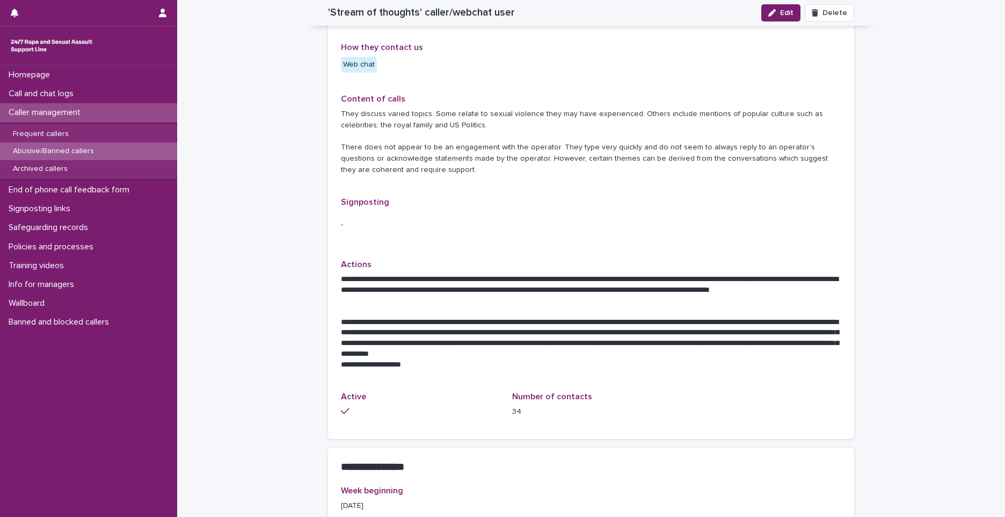
scroll to position [269, 0]
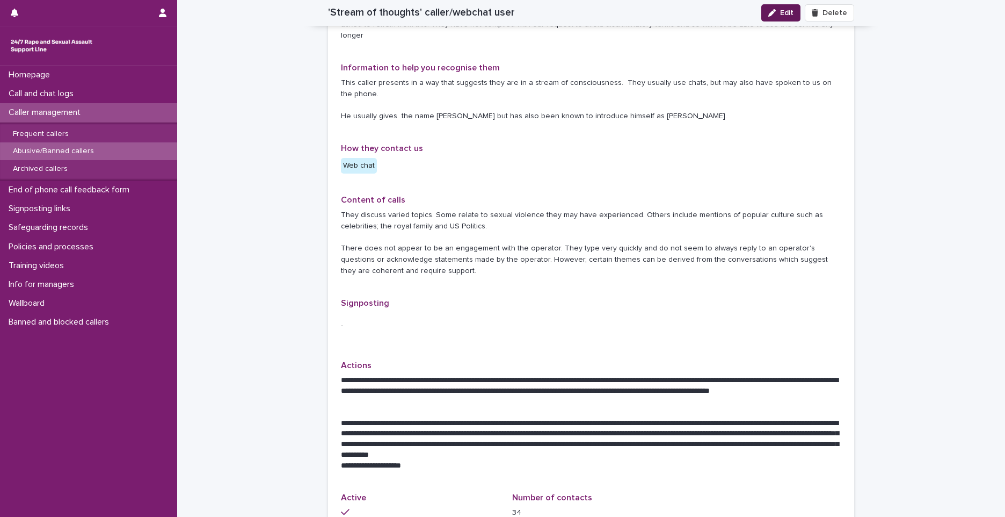
click at [784, 12] on span "Edit" at bounding box center [786, 13] width 13 height 8
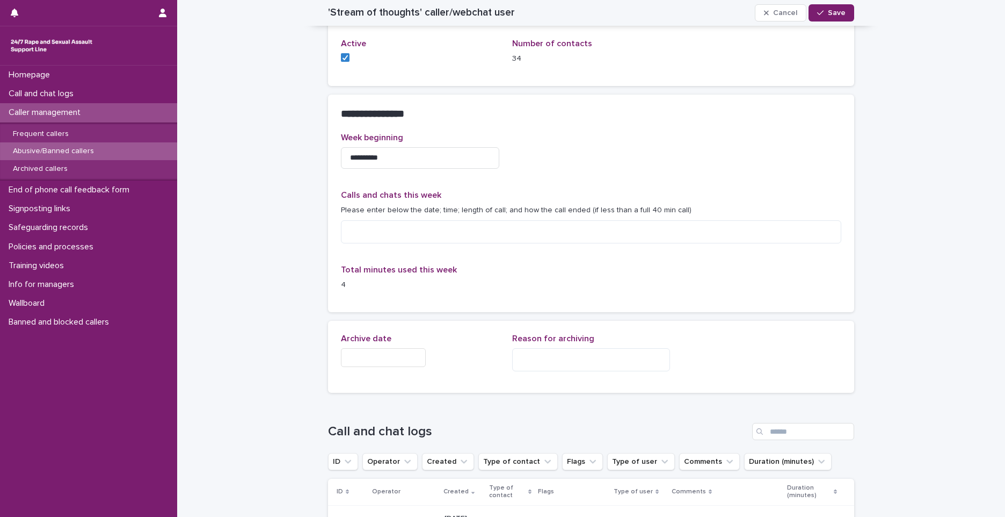
scroll to position [752, 0]
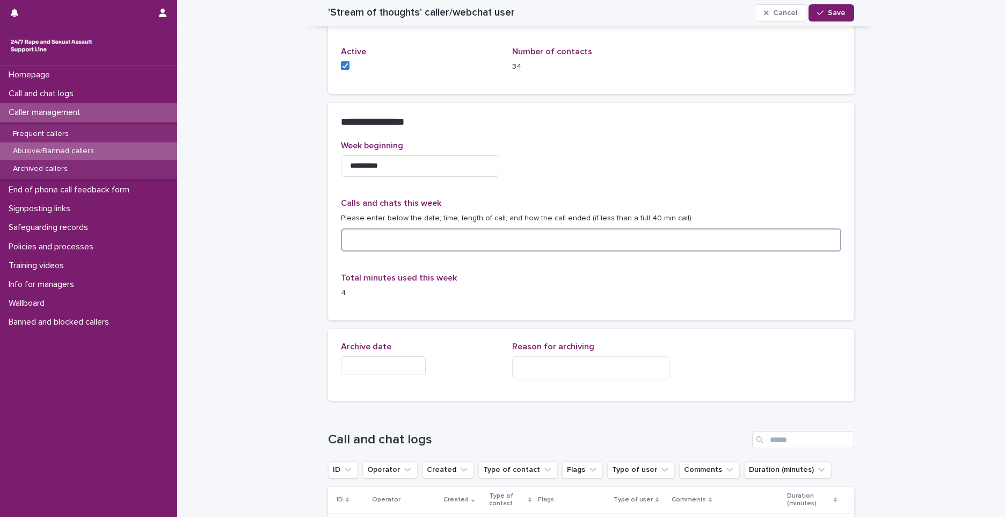
click at [393, 241] on textarea at bounding box center [591, 239] width 500 height 23
click at [362, 235] on textarea at bounding box center [591, 239] width 500 height 23
paste textarea "**********"
type textarea "**********"
click at [844, 14] on button "Save" at bounding box center [832, 12] width 46 height 17
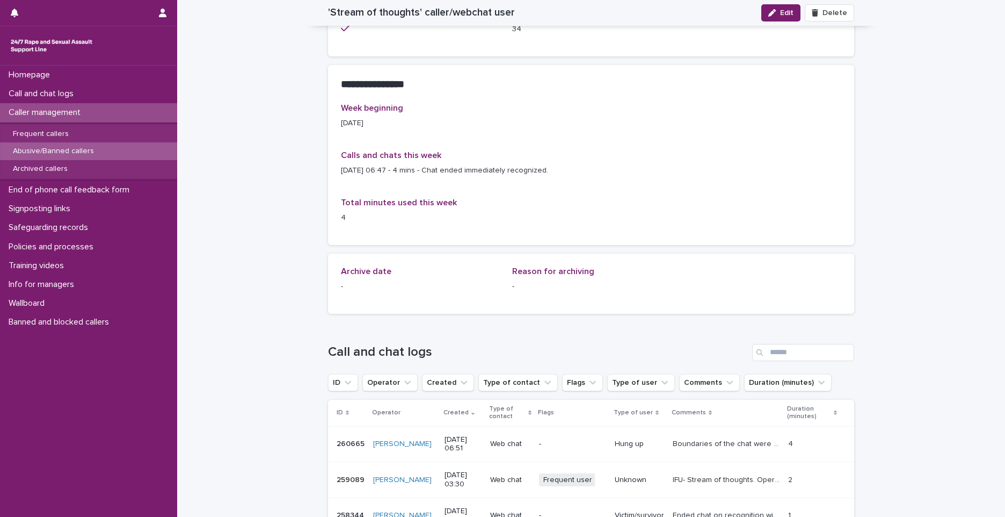
scroll to position [697, 0]
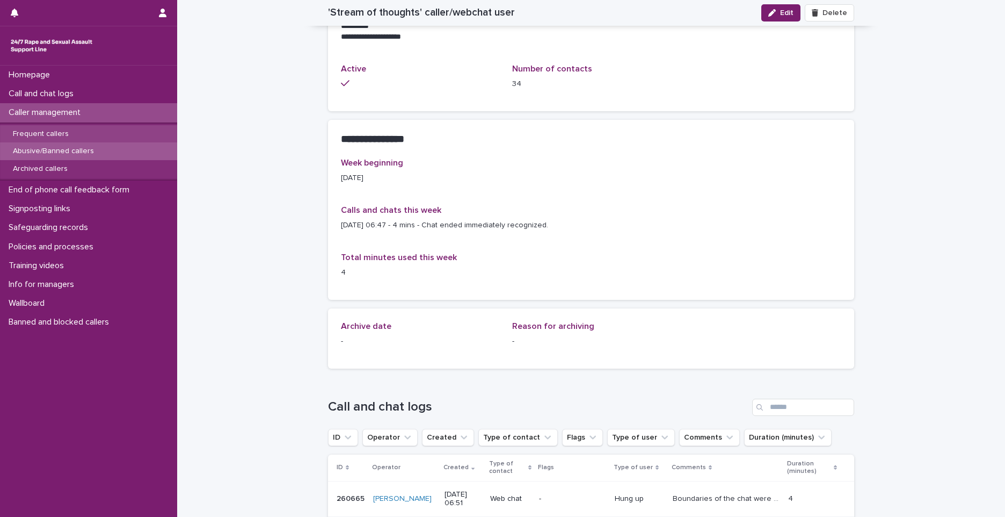
click at [38, 129] on p "Frequent callers" at bounding box center [40, 133] width 73 height 9
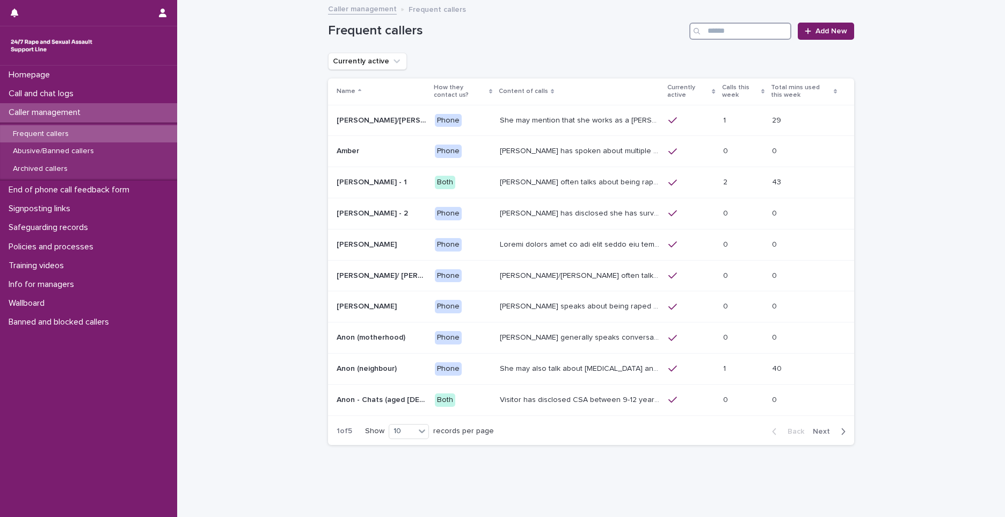
click at [761, 33] on input "Search" at bounding box center [741, 31] width 102 height 17
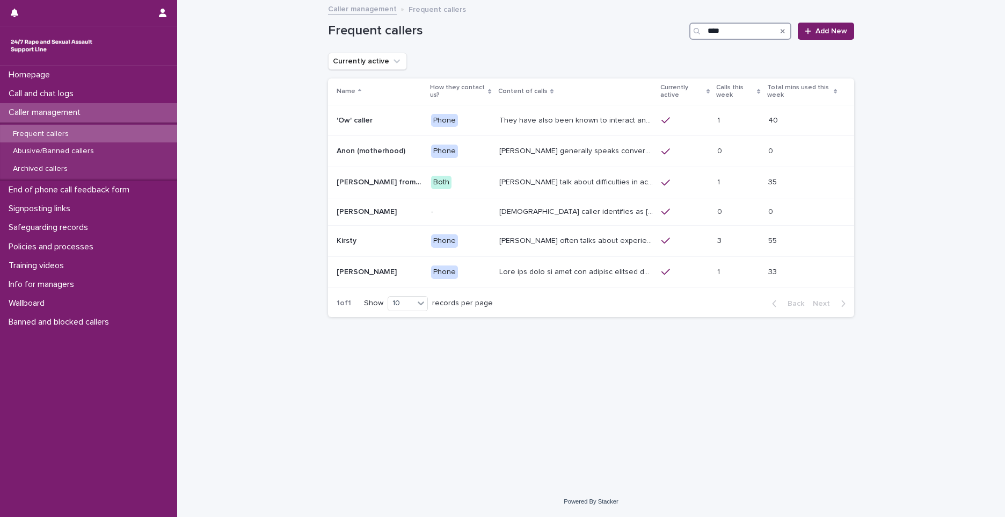
type input "***"
click at [592, 376] on div "Loading... Saving… Loading... Saving… Frequent callers *** Add New Currently ac…" at bounding box center [591, 230] width 537 height 458
drag, startPoint x: 734, startPoint y: 33, endPoint x: 703, endPoint y: 41, distance: 31.7
click at [703, 41] on div "Frequent callers *** Add New" at bounding box center [591, 27] width 526 height 52
click at [45, 152] on p "Abusive/Banned callers" at bounding box center [53, 151] width 98 height 9
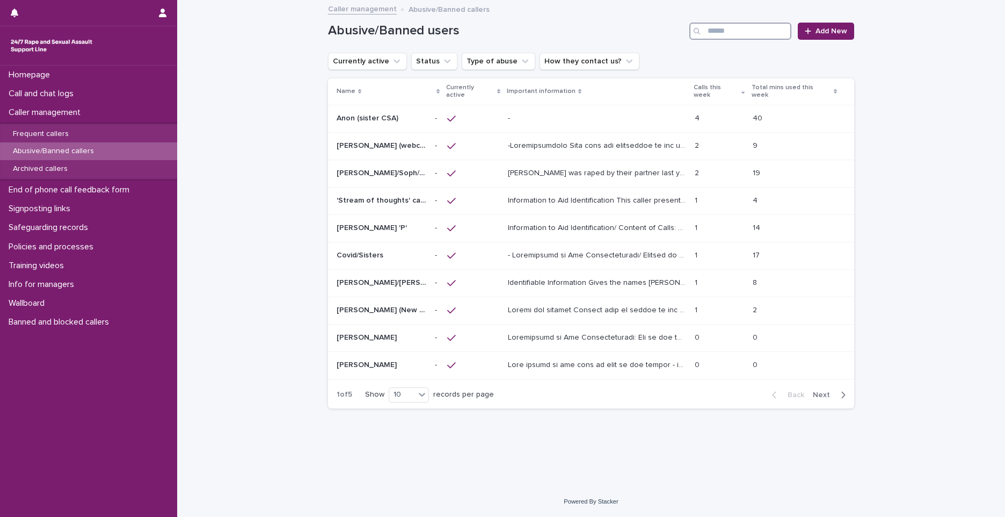
click at [748, 32] on input "Search" at bounding box center [741, 31] width 102 height 17
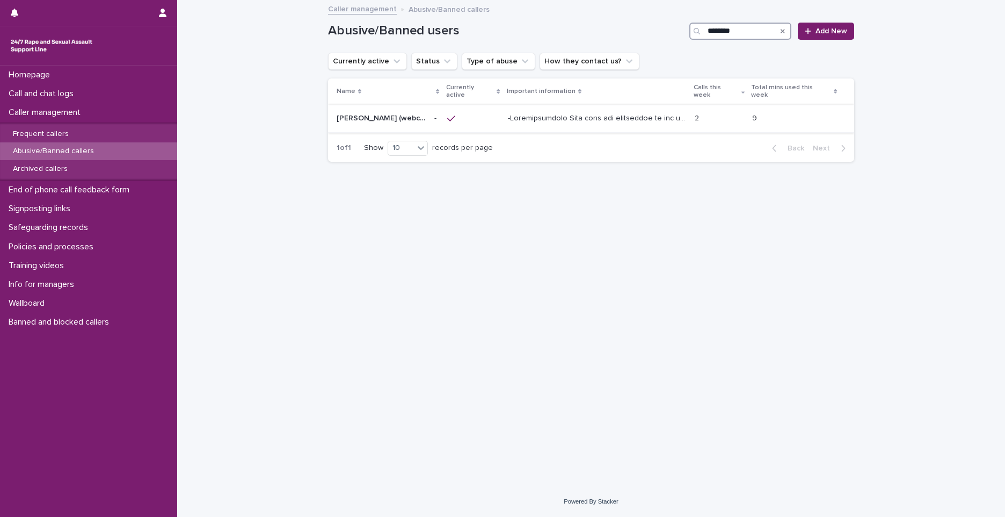
type input "*******"
click at [556, 117] on div at bounding box center [597, 119] width 178 height 18
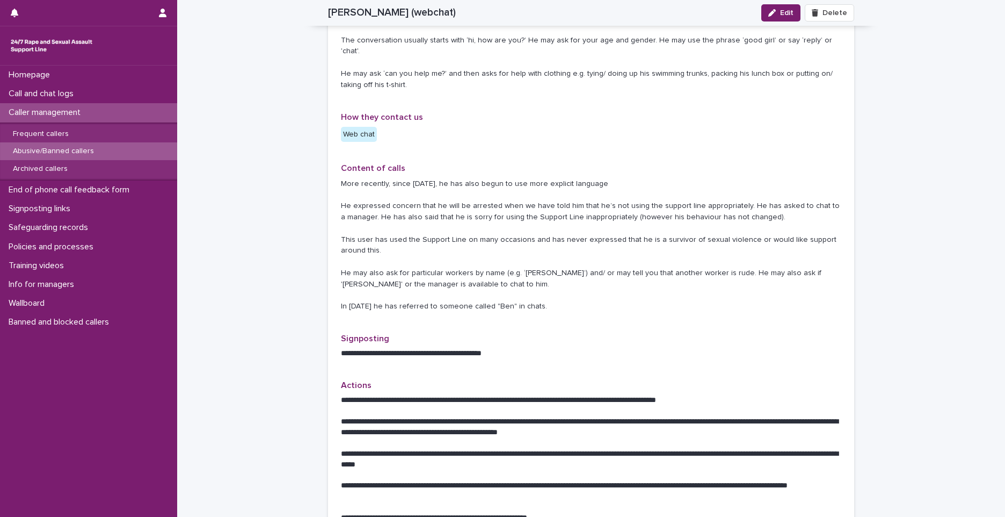
scroll to position [376, 0]
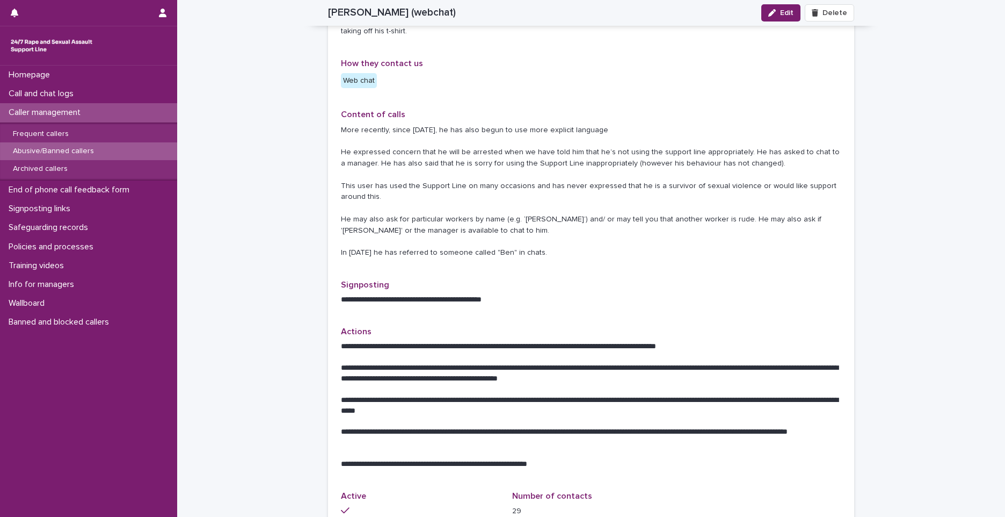
click at [618, 402] on p "**********" at bounding box center [591, 405] width 500 height 21
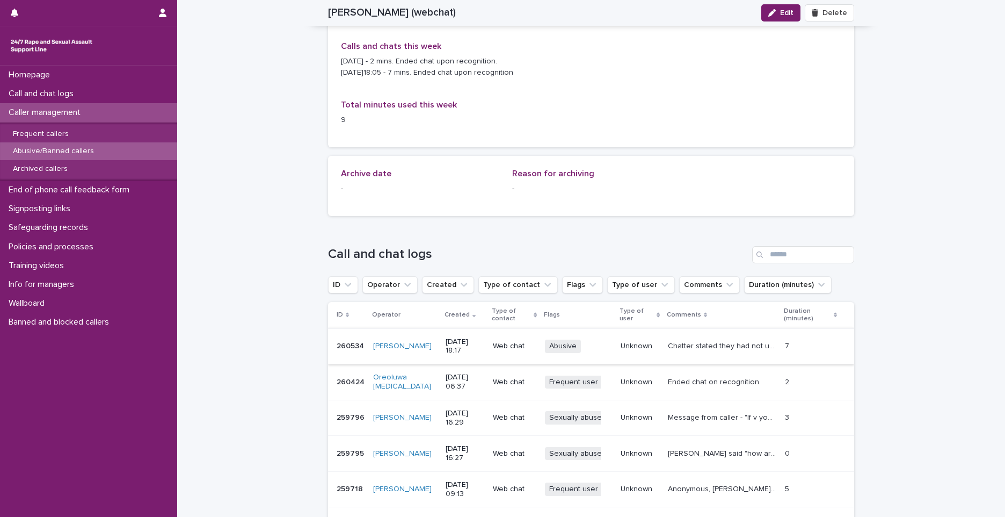
scroll to position [644, 0]
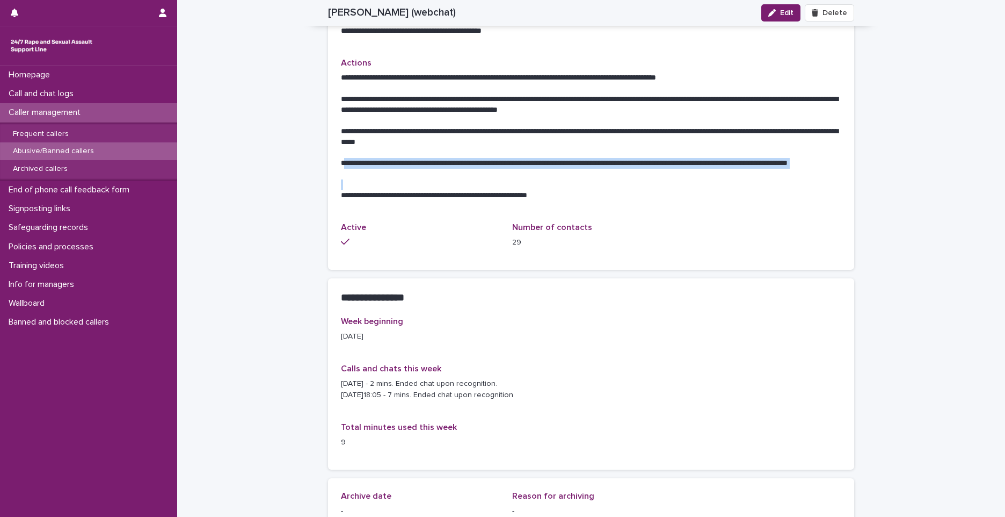
drag, startPoint x: 338, startPoint y: 151, endPoint x: 530, endPoint y: 171, distance: 192.8
click at [530, 171] on div "**********" at bounding box center [591, 136] width 500 height 128
copy p "**********"
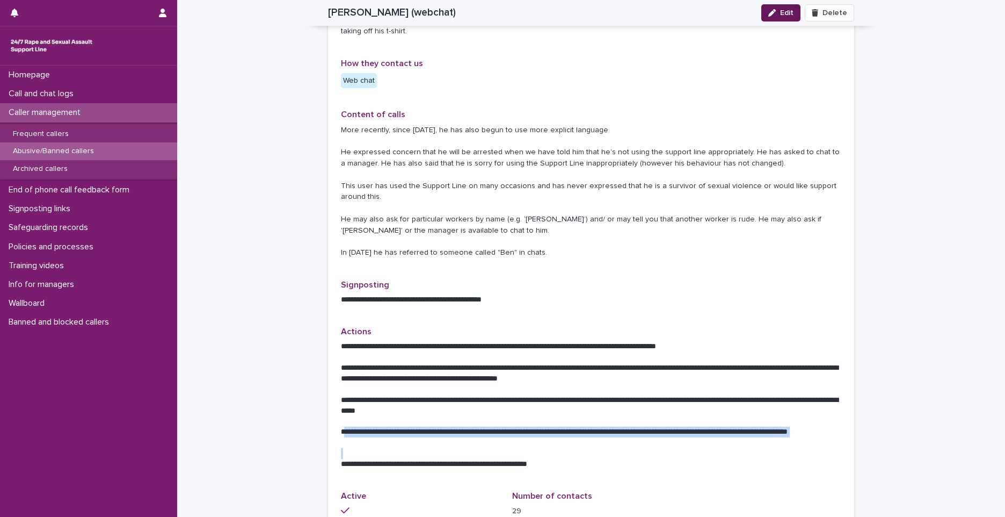
click at [783, 8] on button "Edit" at bounding box center [780, 12] width 39 height 17
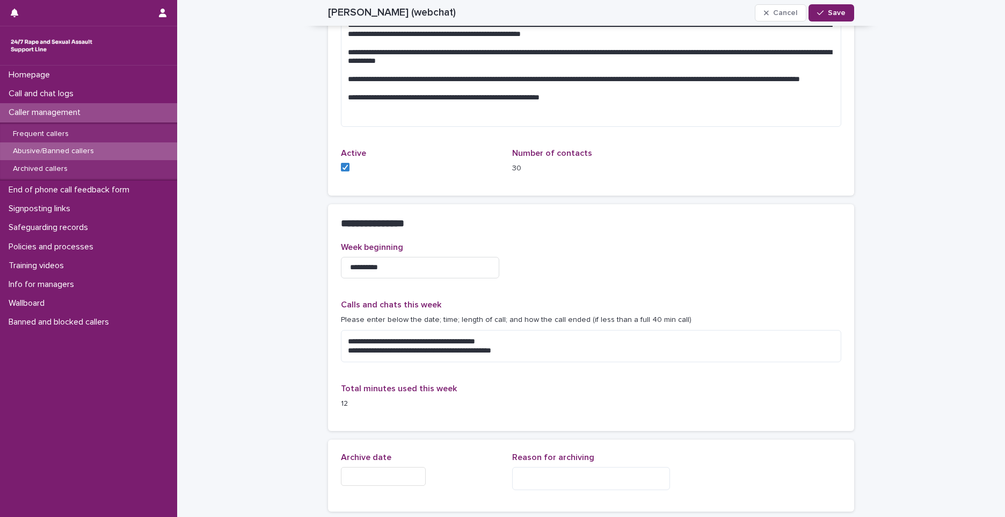
scroll to position [821, 0]
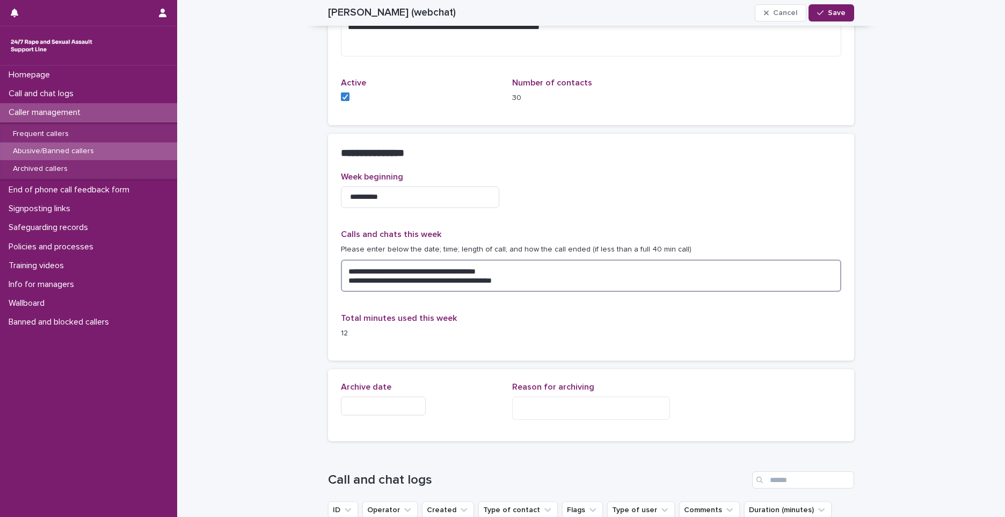
click at [538, 282] on textarea "**********" at bounding box center [591, 275] width 500 height 32
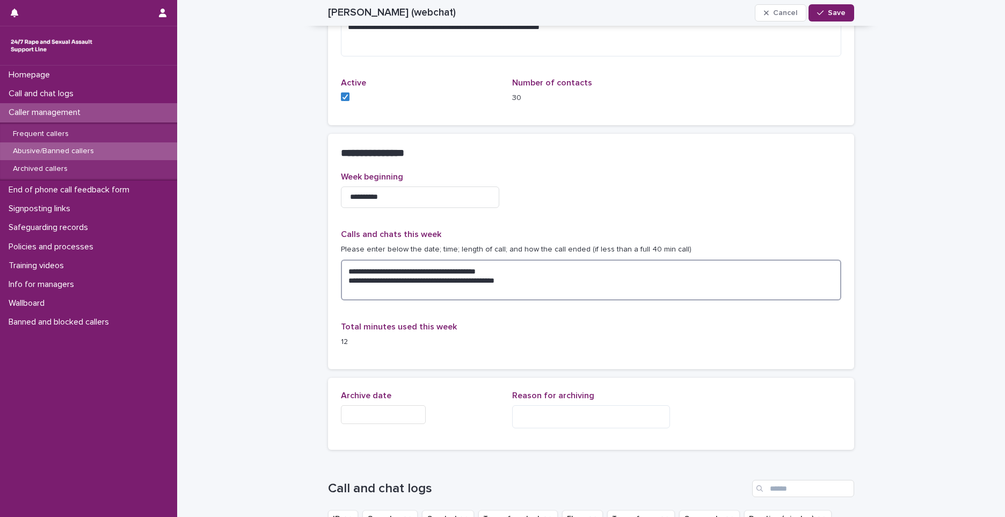
paste textarea "**********"
drag, startPoint x: 408, startPoint y: 271, endPoint x: 548, endPoint y: 270, distance: 140.2
click at [548, 270] on textarea "**********" at bounding box center [591, 279] width 500 height 41
click at [468, 294] on textarea "**********" at bounding box center [591, 279] width 500 height 41
paste textarea "**********"
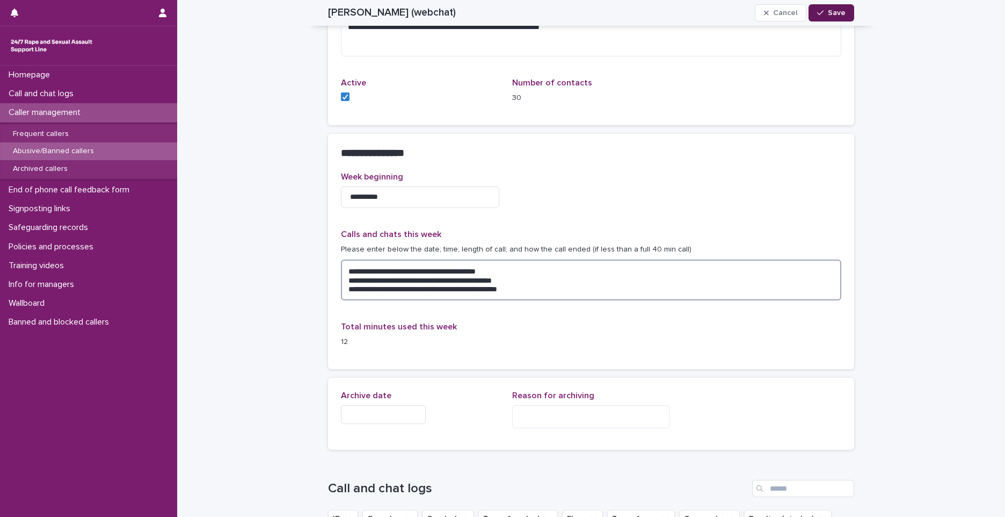
type textarea "**********"
click at [810, 10] on button "Save" at bounding box center [832, 12] width 46 height 17
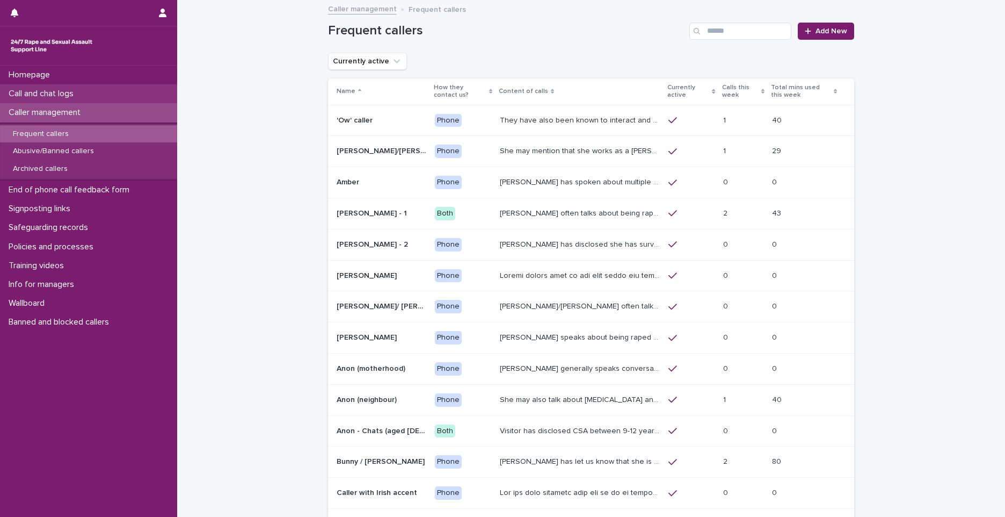
click at [85, 95] on div "Call and chat logs" at bounding box center [88, 93] width 177 height 19
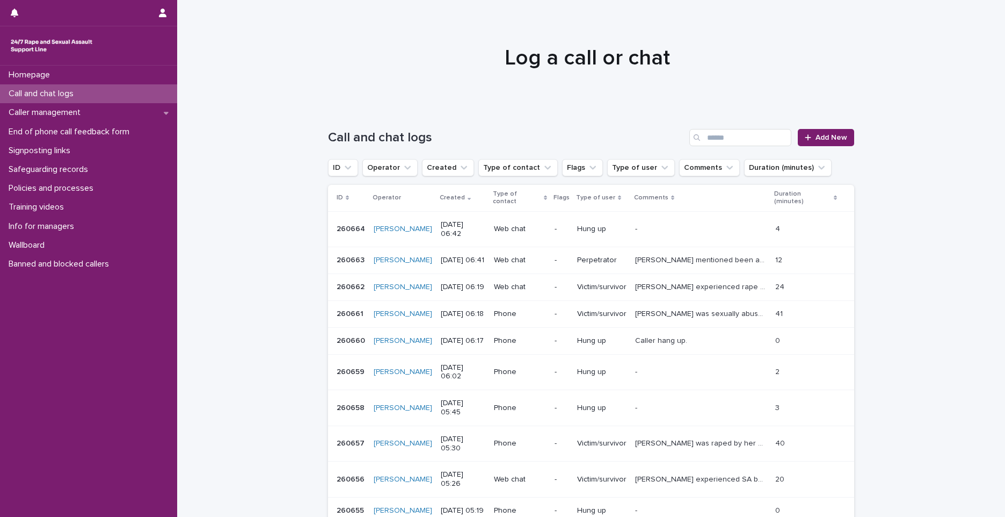
click at [352, 263] on p "260663" at bounding box center [352, 258] width 30 height 11
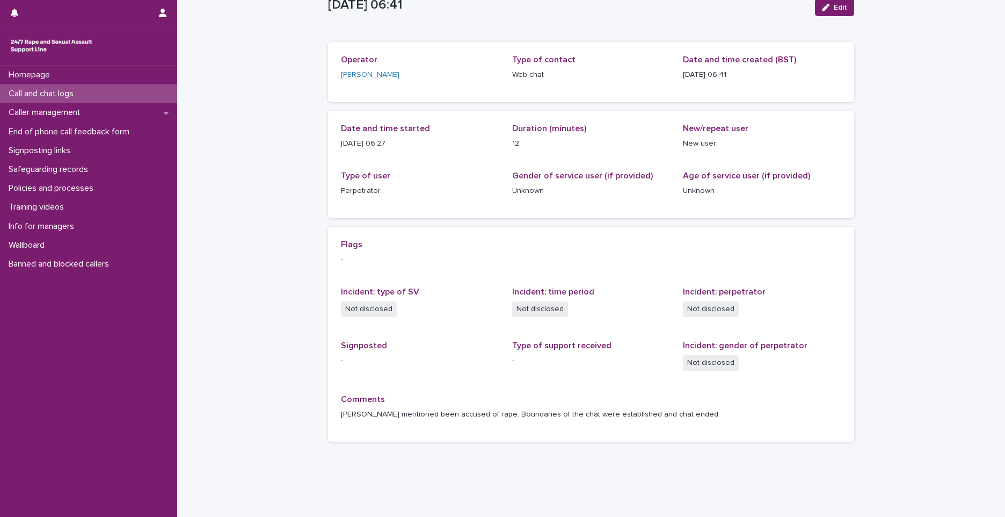
scroll to position [54, 0]
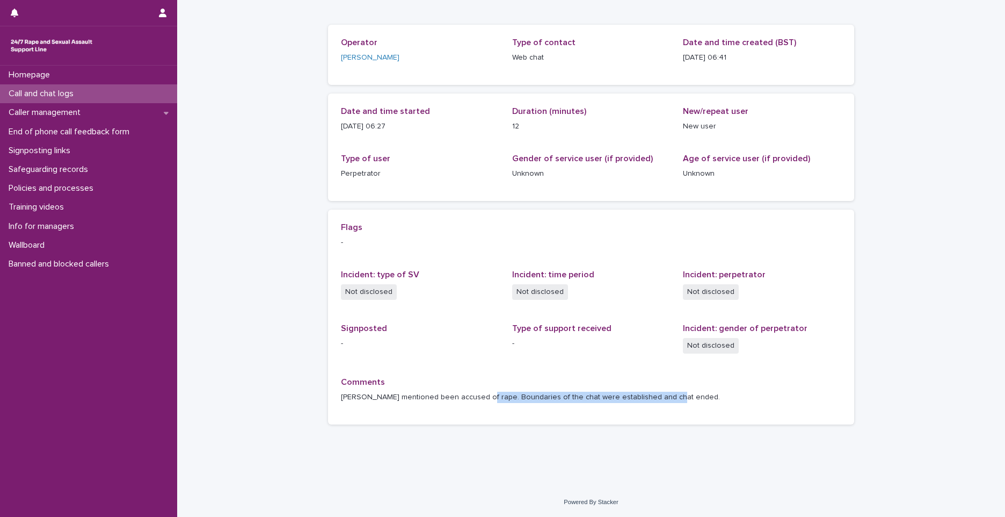
drag, startPoint x: 474, startPoint y: 395, endPoint x: 753, endPoint y: 405, distance: 279.5
click at [753, 405] on div "Comments Anna mentioned been accused of rape. Boundaries of the chat were estab…" at bounding box center [591, 394] width 500 height 34
copy p "oundaries of the chat were established and chat ended."
click at [280, 101] on div "Loading... Saving… Loading... Saving… 2025-08-21 05:41:32+00:00 Edit 21/8/2025 …" at bounding box center [591, 216] width 828 height 539
drag, startPoint x: 469, startPoint y: 394, endPoint x: 689, endPoint y: 411, distance: 220.3
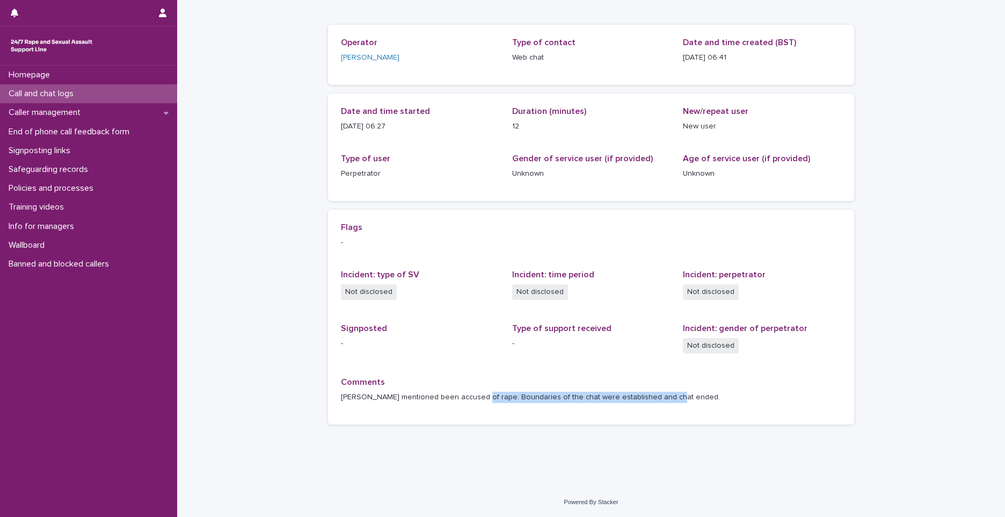
click at [689, 411] on div "Flags - Incident: type of SV Not disclosed Incident: time period Not disclosed …" at bounding box center [591, 316] width 526 height 215
copy p "Boundaries of the chat were established and chat ended."
